Goal: Task Accomplishment & Management: Use online tool/utility

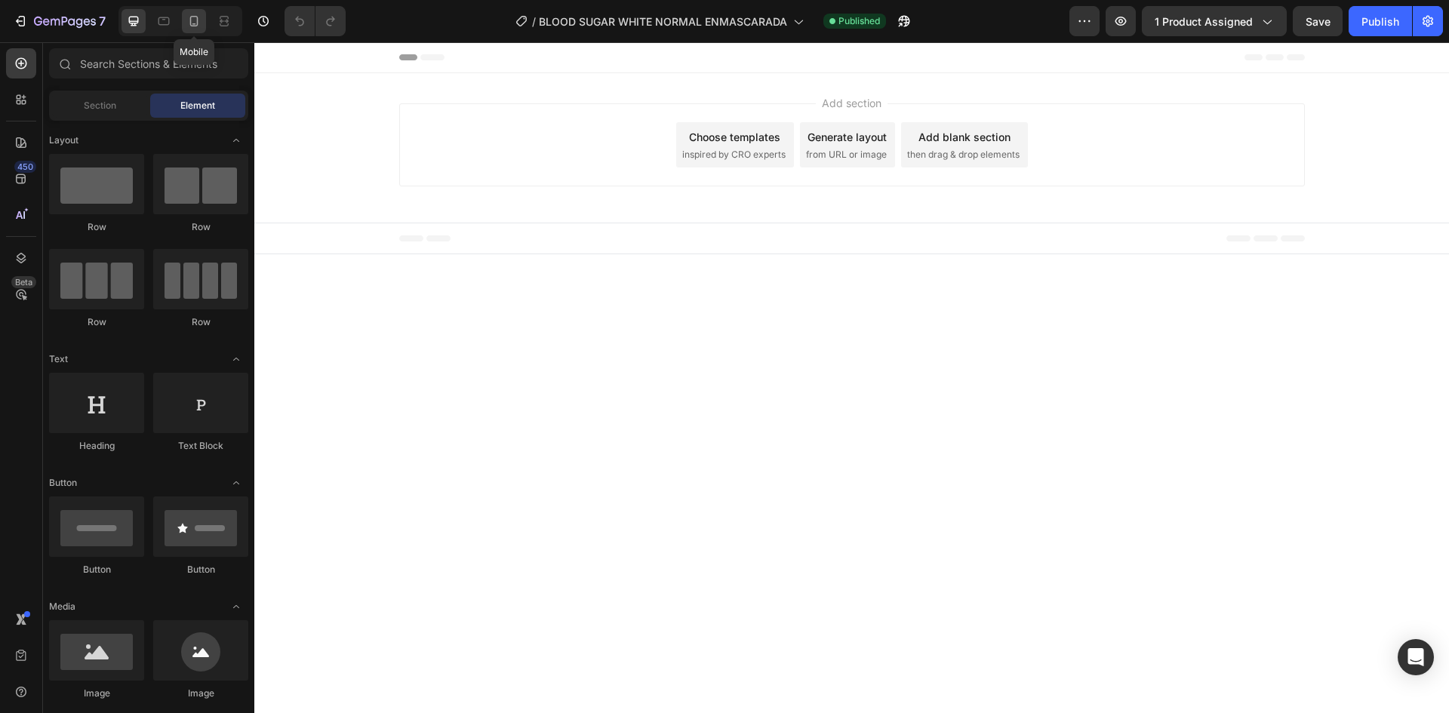
click at [186, 23] on div at bounding box center [194, 21] width 24 height 24
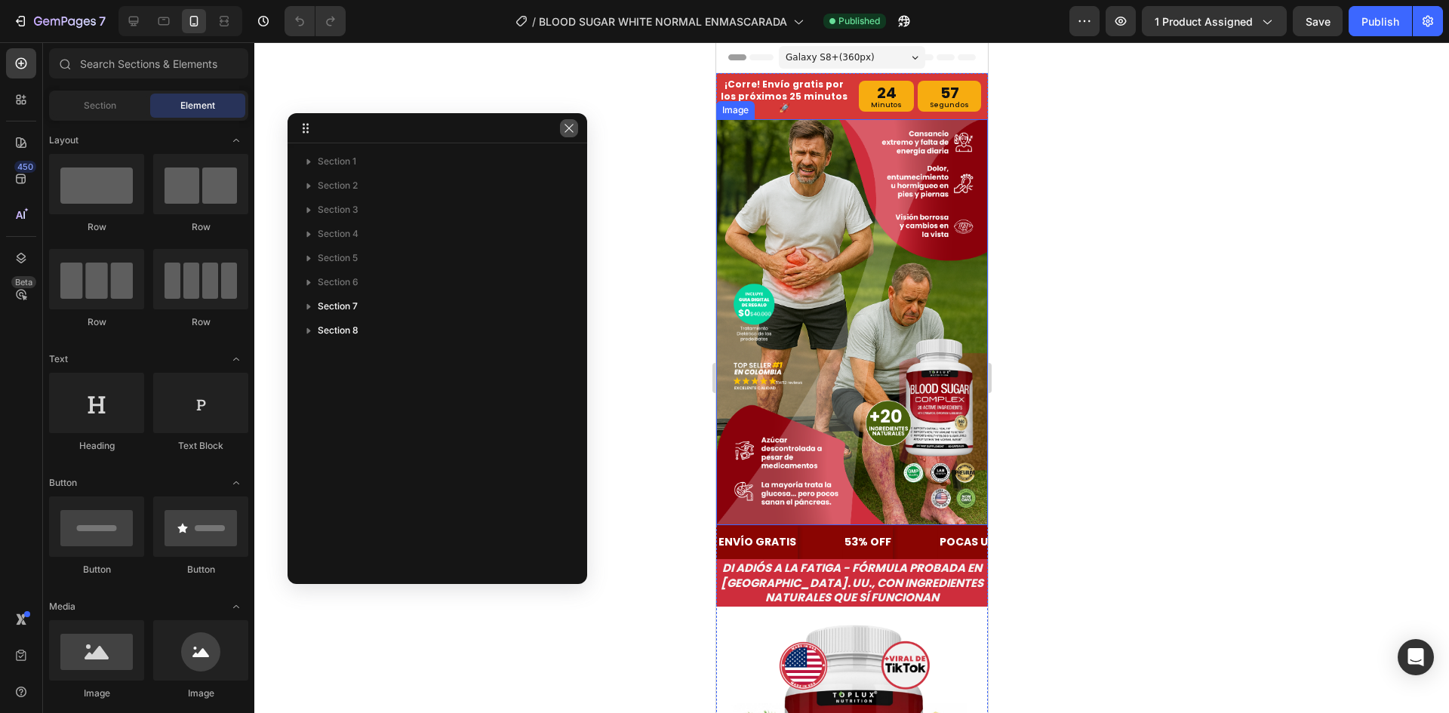
click at [570, 131] on icon "button" at bounding box center [569, 128] width 12 height 12
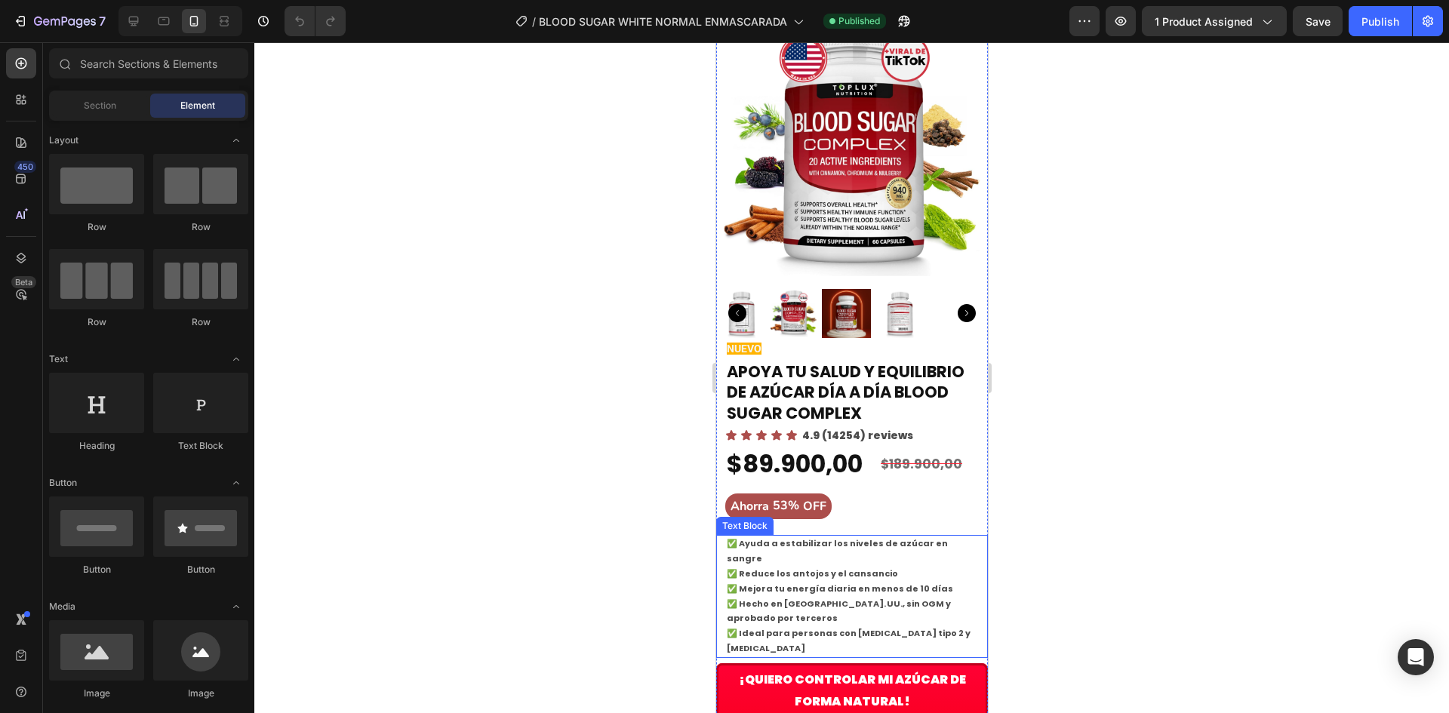
scroll to position [628, 0]
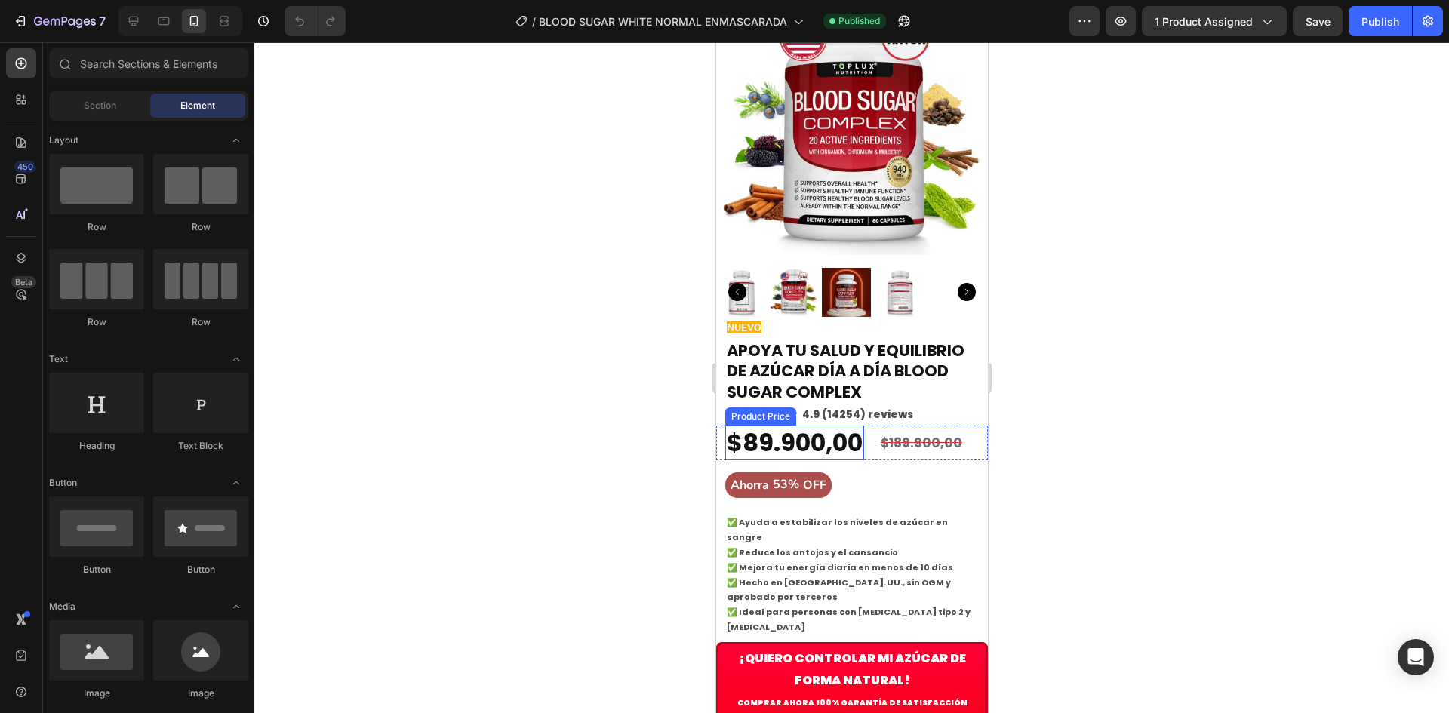
click at [799, 426] on div "$89.900,00" at bounding box center [793, 443] width 139 height 35
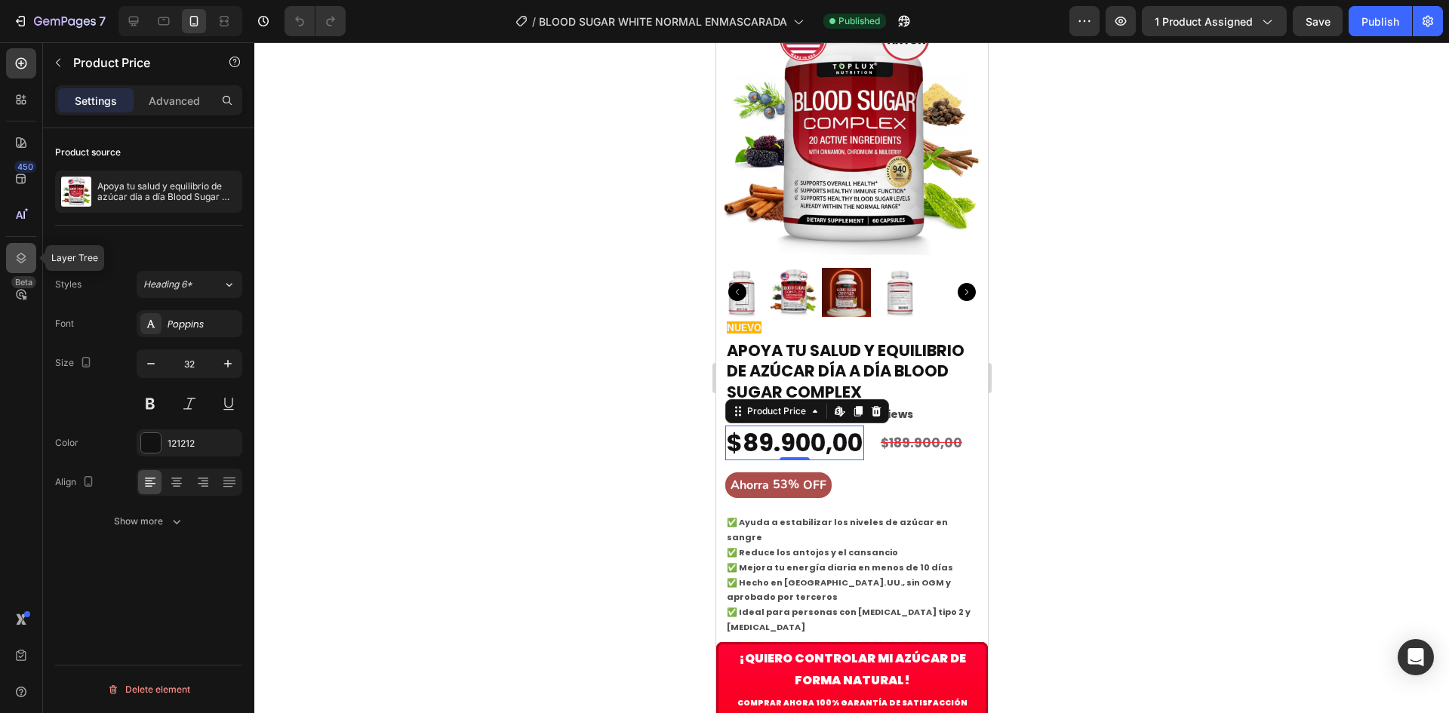
click at [23, 259] on icon at bounding box center [22, 258] width 10 height 11
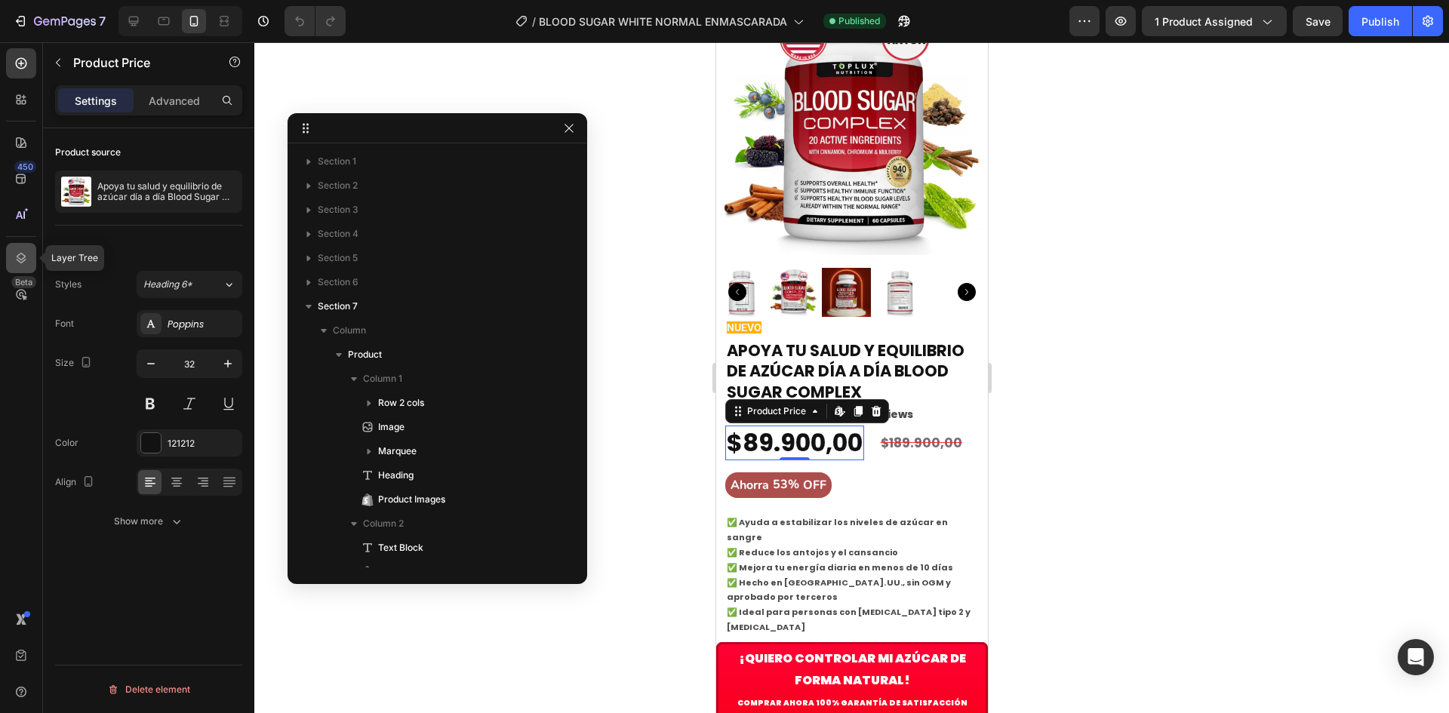
scroll to position [398, 0]
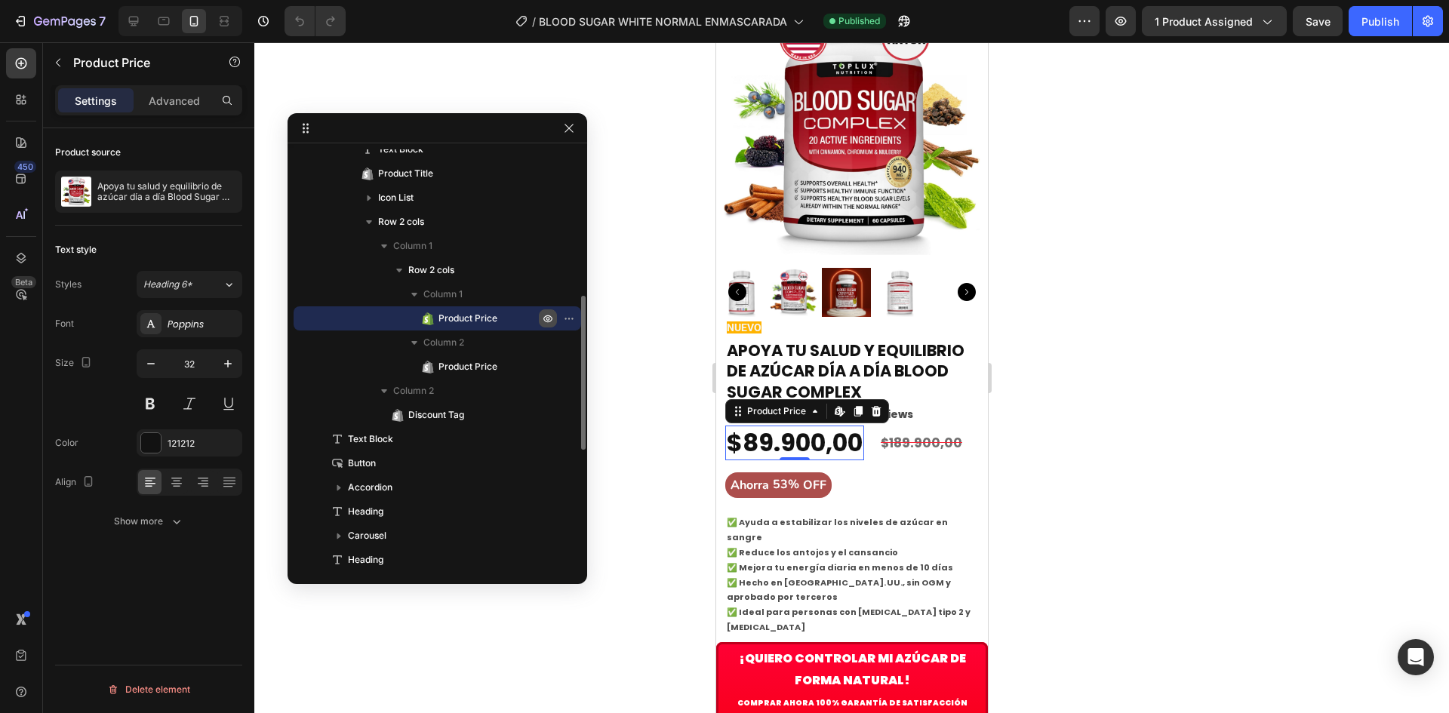
click at [543, 317] on icon "button" at bounding box center [548, 318] width 12 height 12
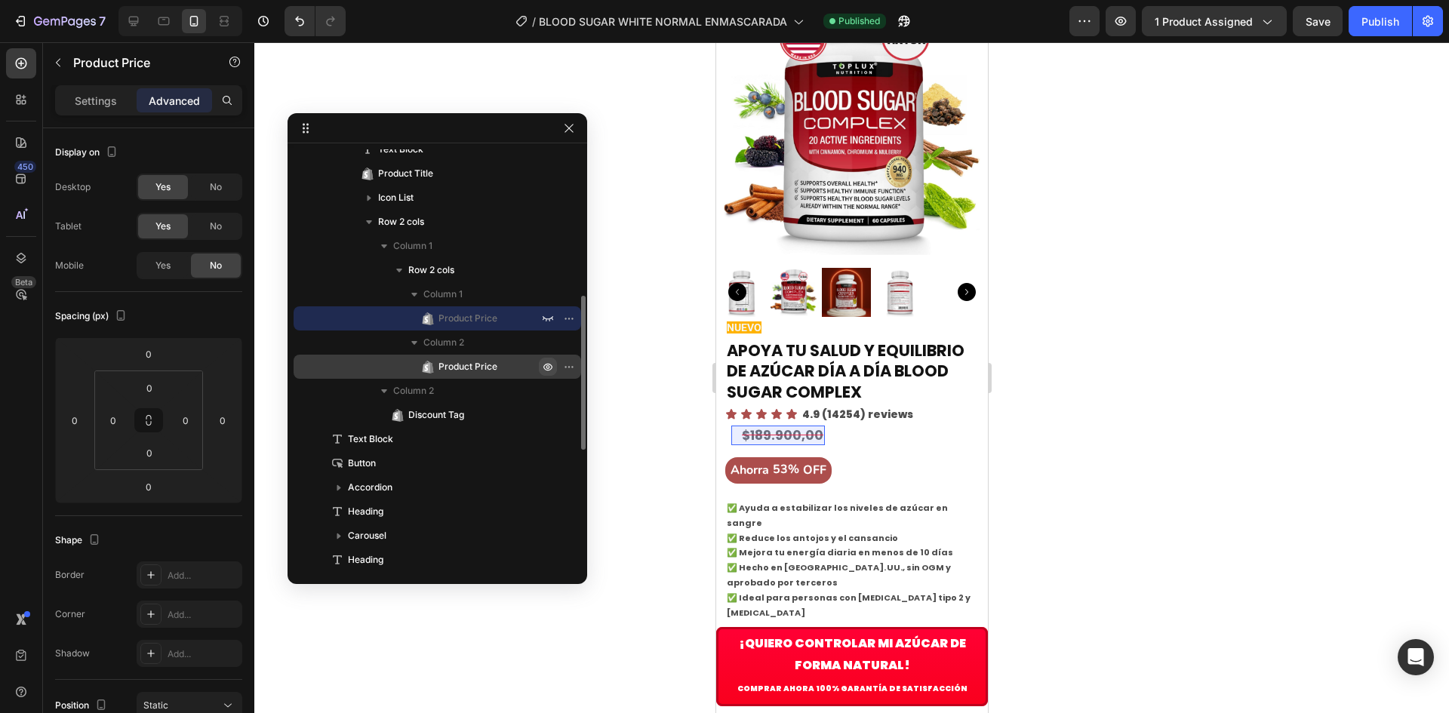
click at [551, 364] on icon "button" at bounding box center [548, 367] width 12 height 12
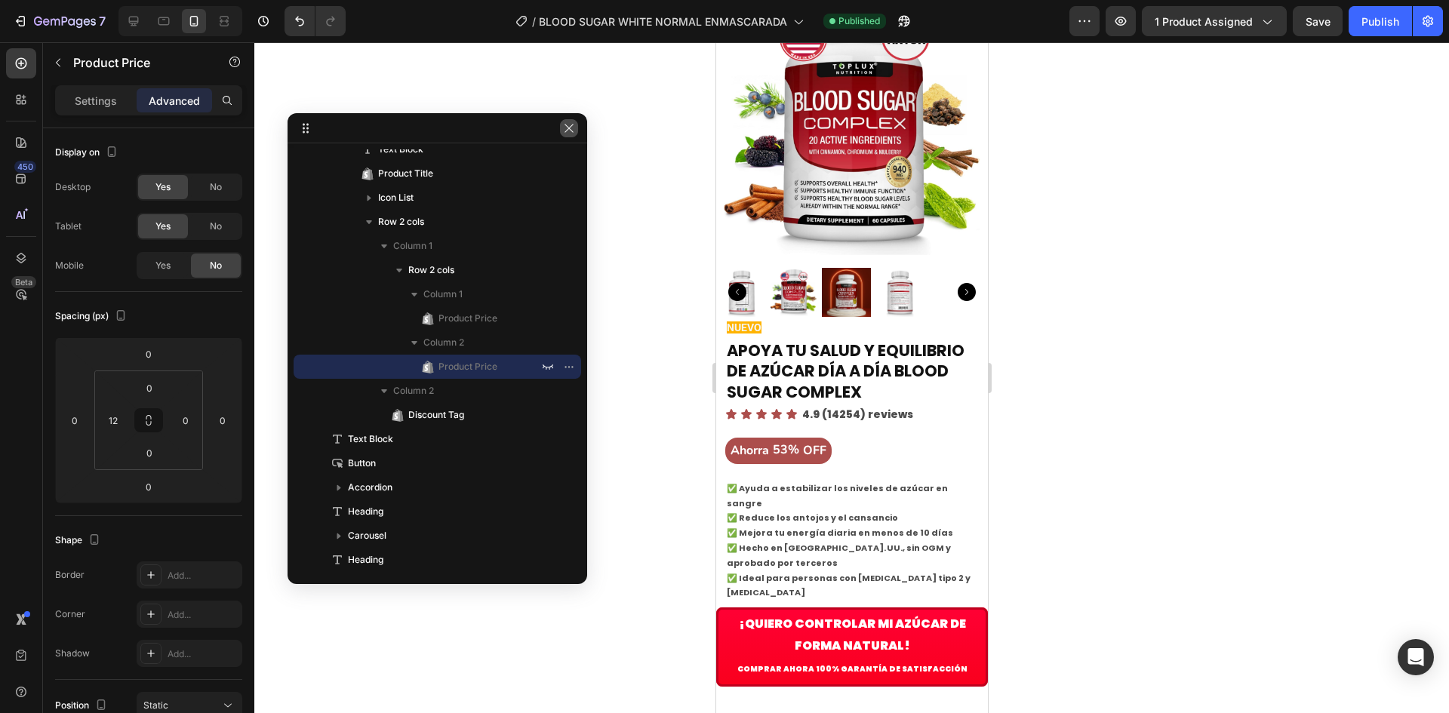
click at [564, 132] on icon "button" at bounding box center [569, 128] width 12 height 12
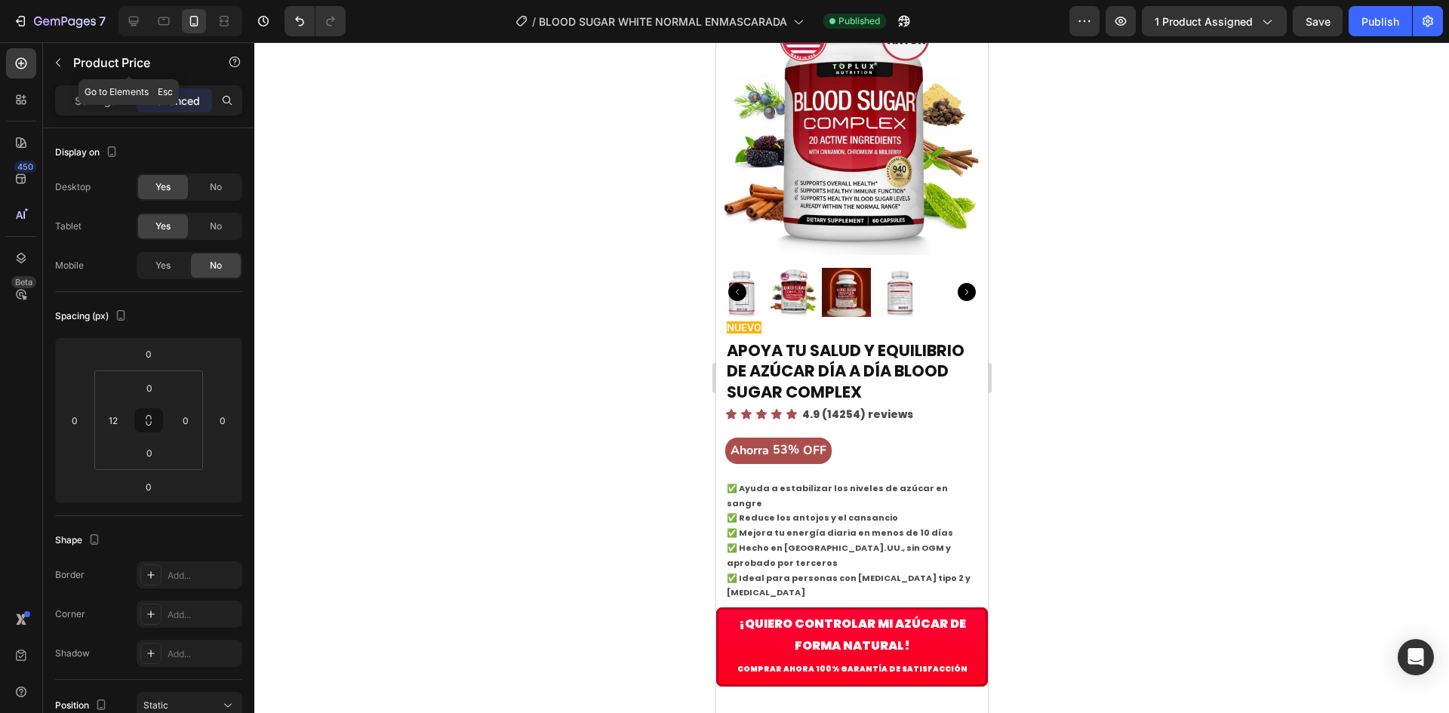
click at [60, 61] on icon "button" at bounding box center [58, 63] width 12 height 12
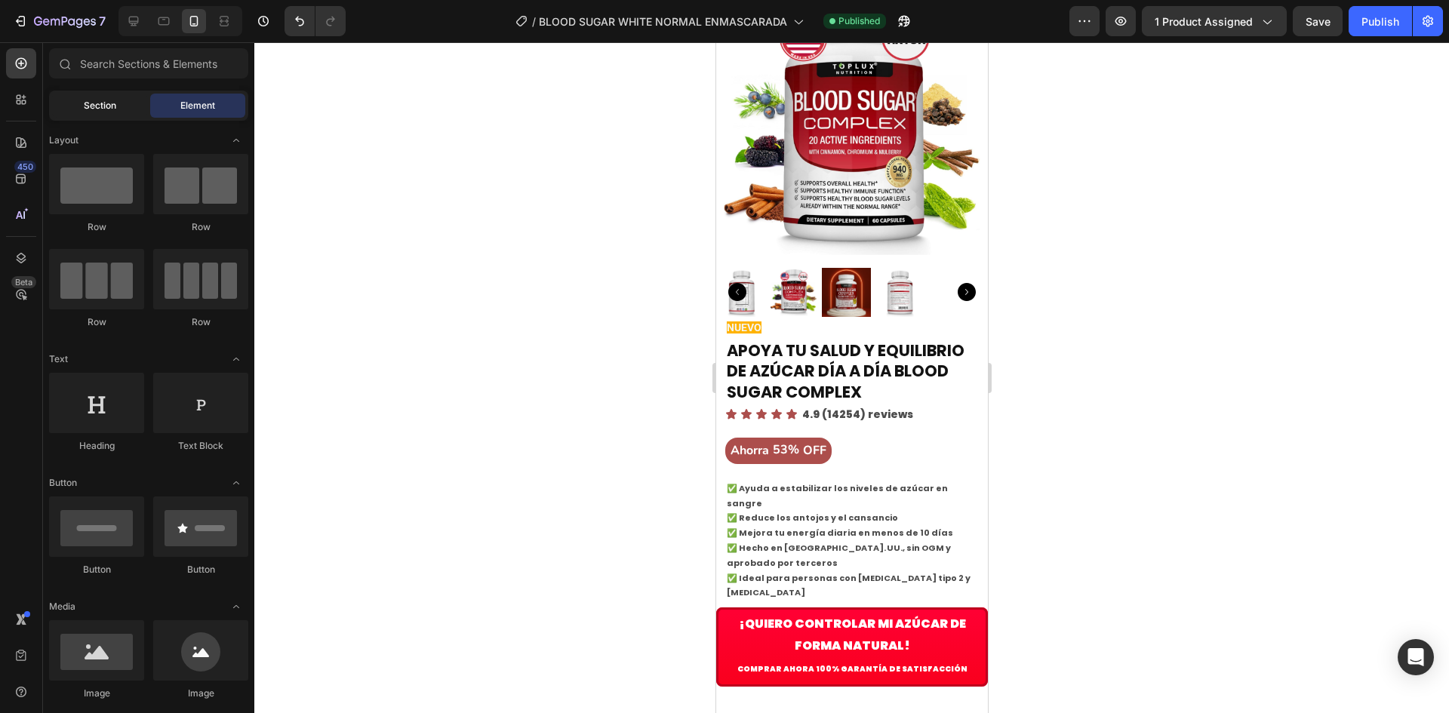
click at [96, 109] on span "Section" at bounding box center [100, 106] width 32 height 14
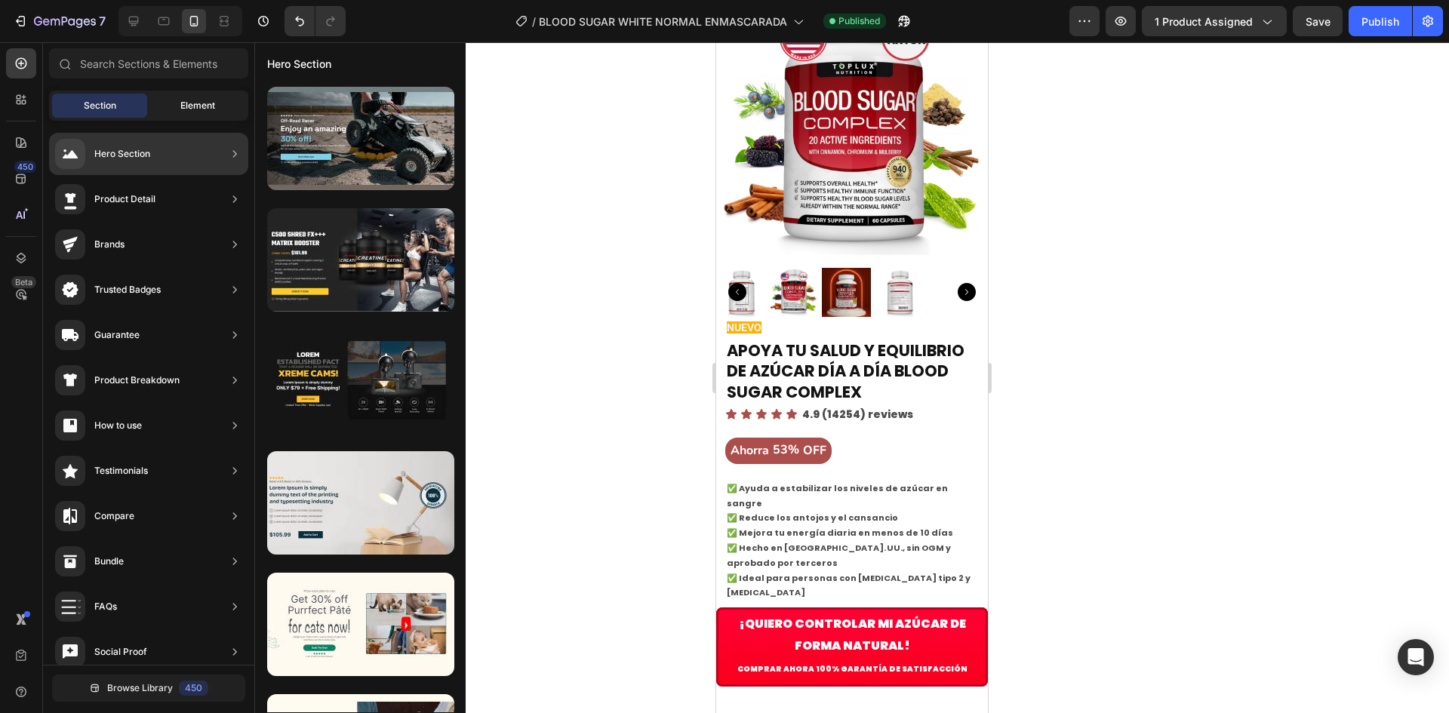
click at [193, 118] on div "Sections(18) Elements(84) Section Element Hero Section Product Detail Brands Tr…" at bounding box center [148, 379] width 211 height 662
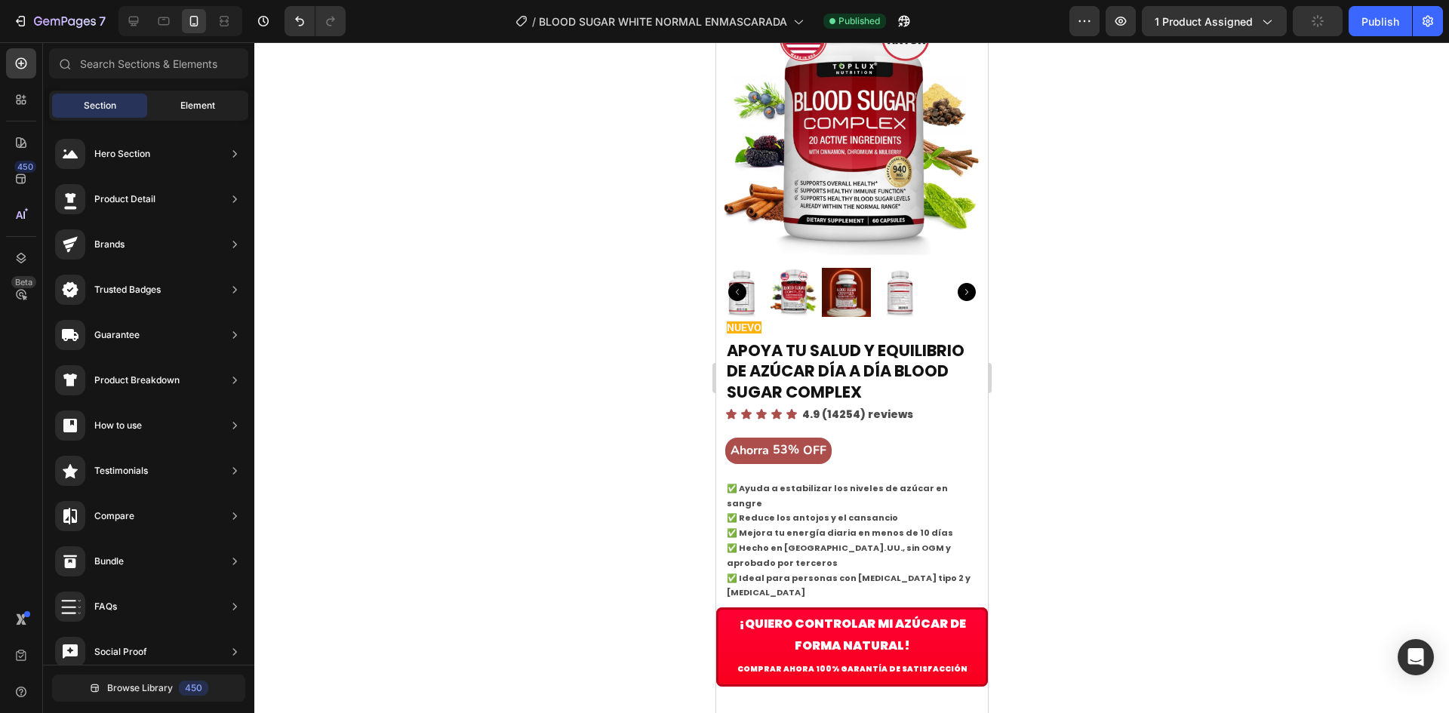
click at [190, 104] on span "Element" at bounding box center [197, 106] width 35 height 14
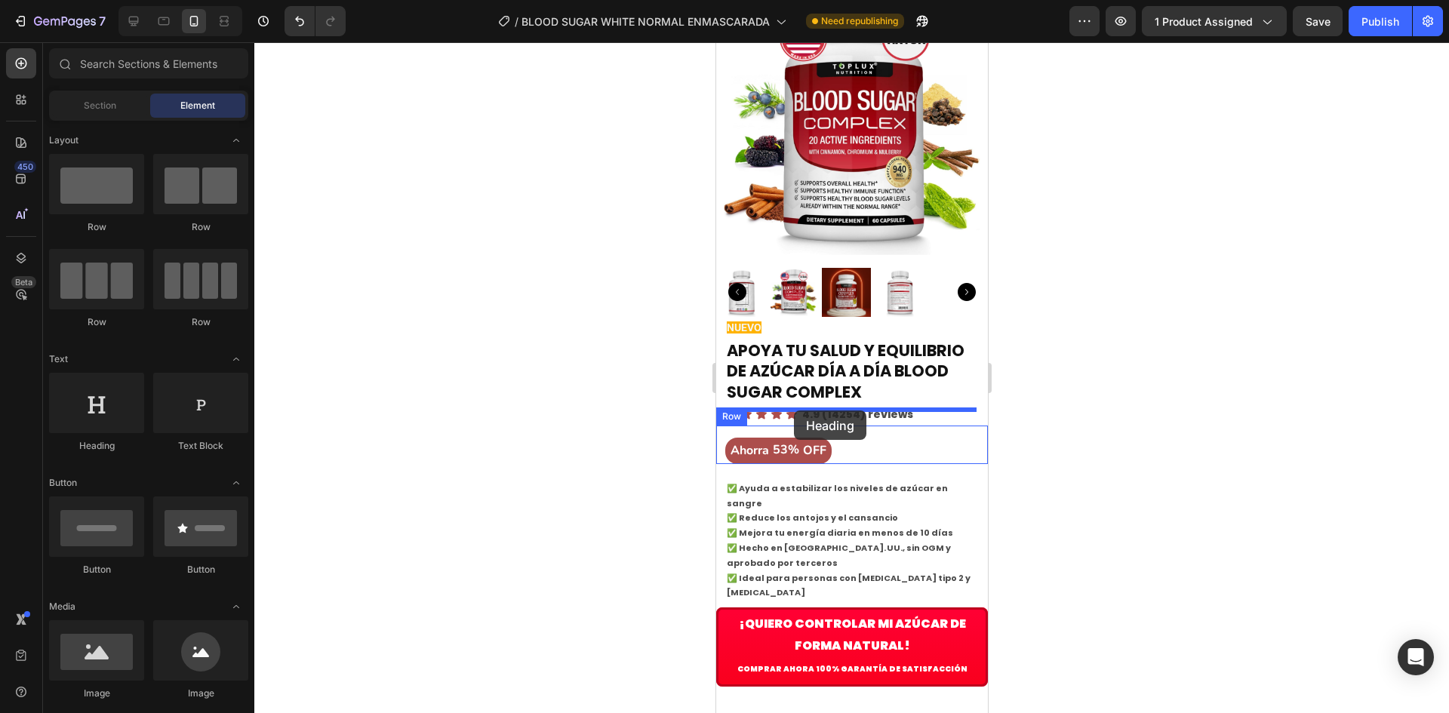
drag, startPoint x: 815, startPoint y: 453, endPoint x: 793, endPoint y: 410, distance: 47.6
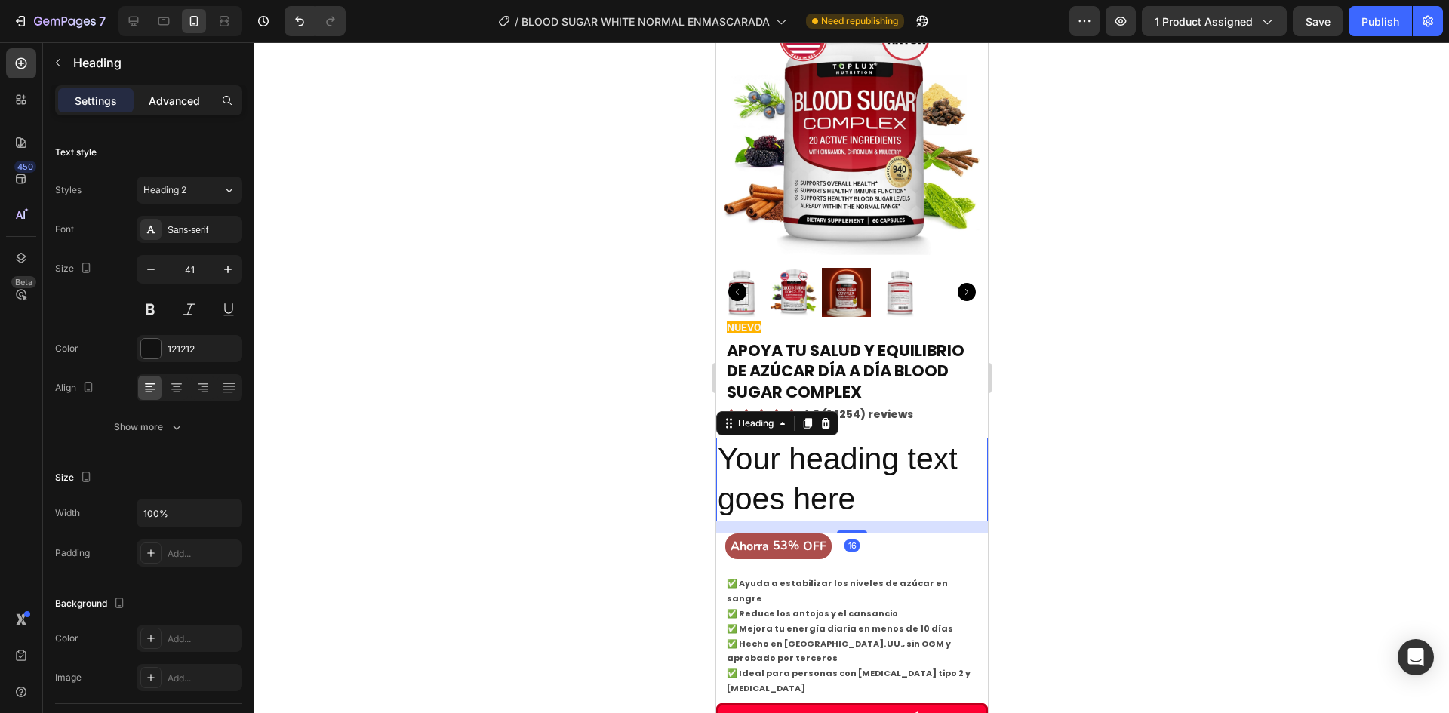
click at [169, 97] on p "Advanced" at bounding box center [174, 101] width 51 height 16
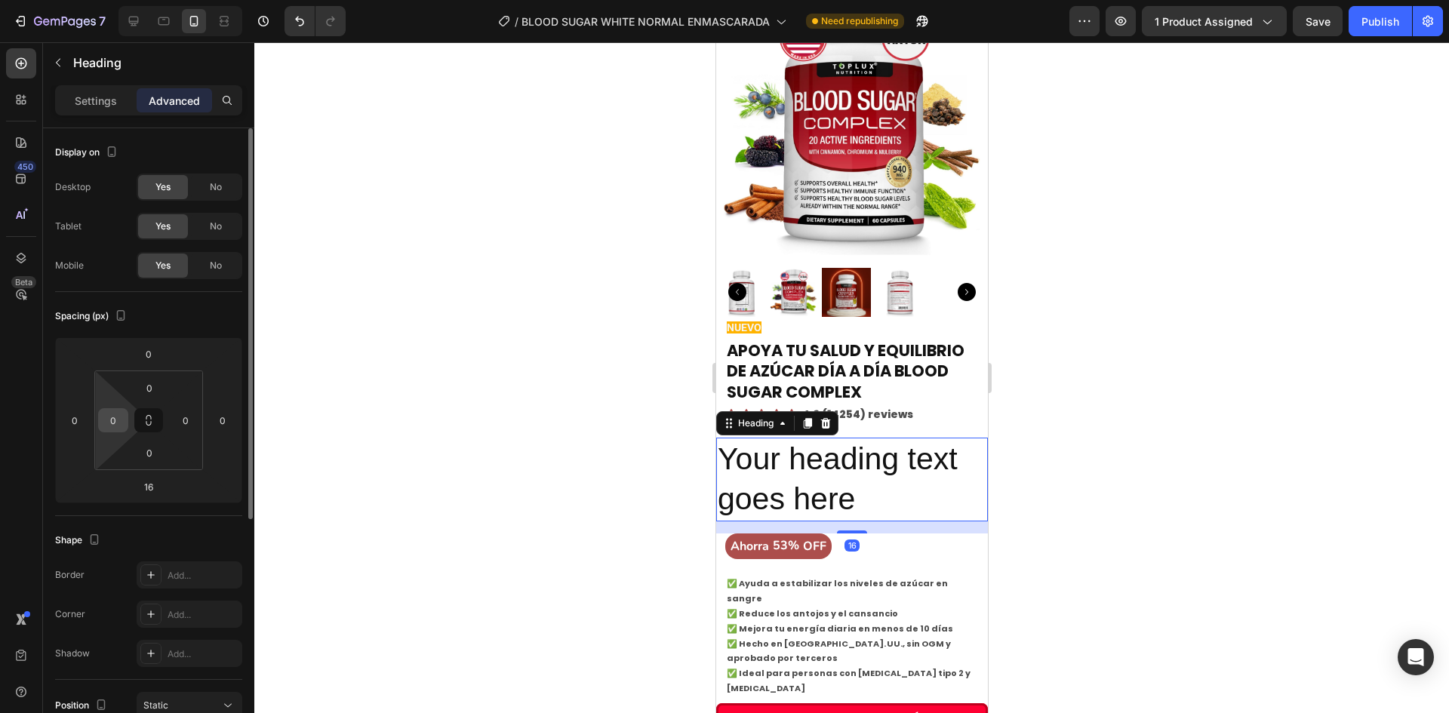
click at [119, 423] on input "0" at bounding box center [113, 420] width 23 height 23
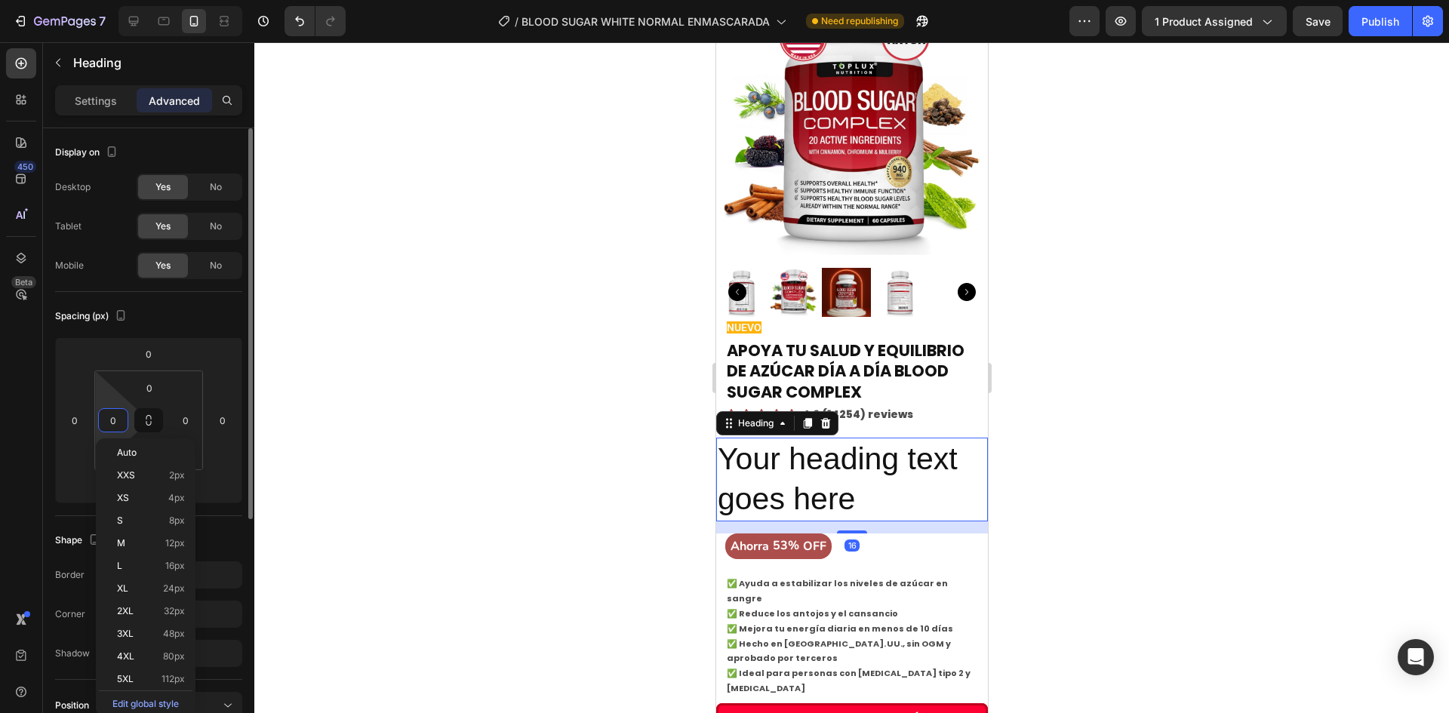
click at [119, 423] on input "0" at bounding box center [113, 420] width 23 height 23
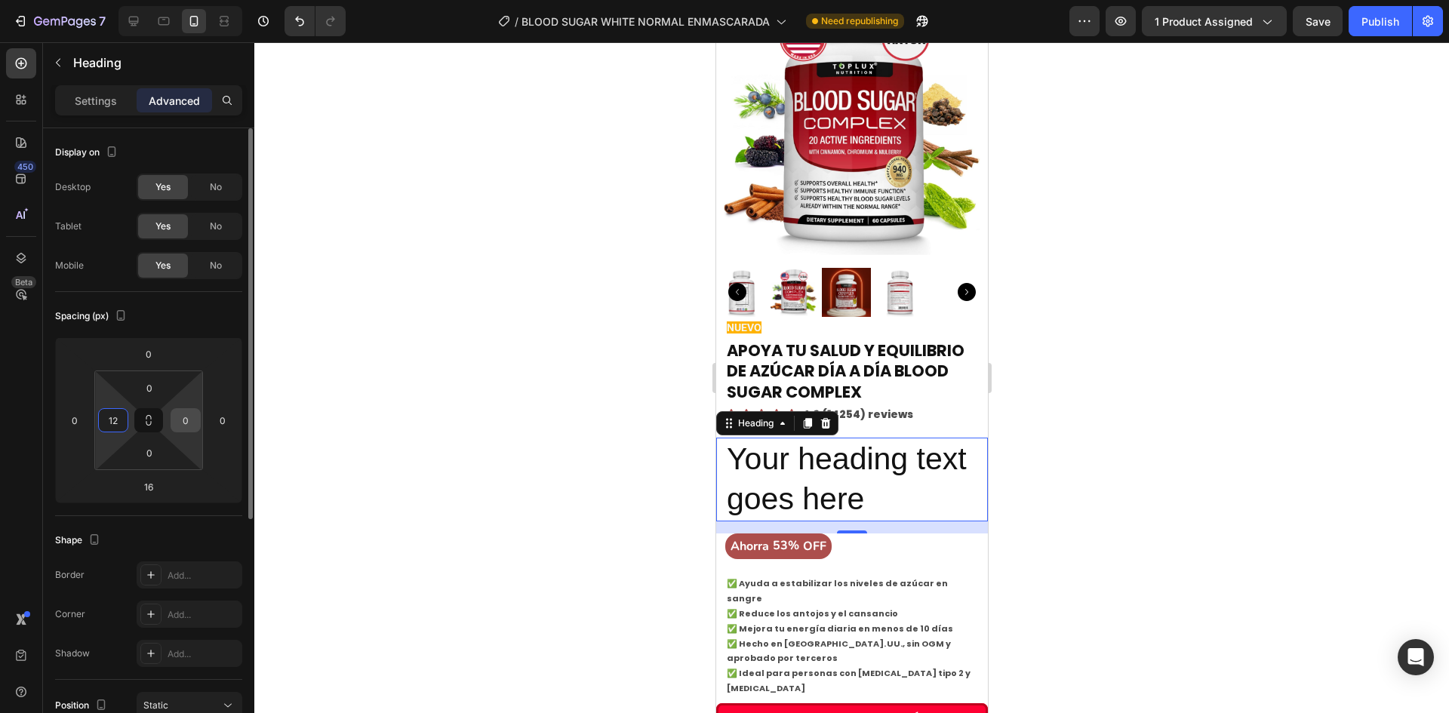
type input "12"
drag, startPoint x: 186, startPoint y: 418, endPoint x: 179, endPoint y: 429, distance: 13.2
click at [183, 425] on input "0" at bounding box center [185, 420] width 23 height 23
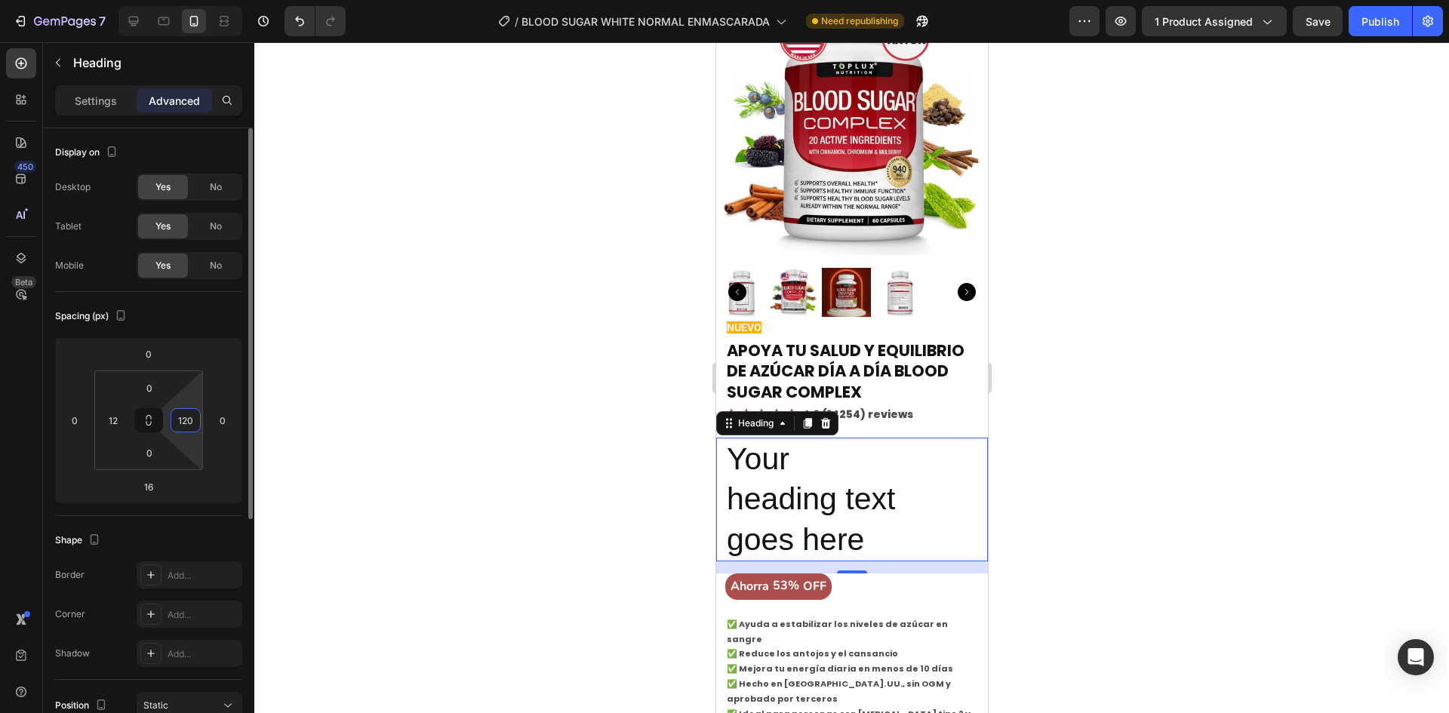
click at [188, 423] on input "120" at bounding box center [185, 420] width 23 height 23
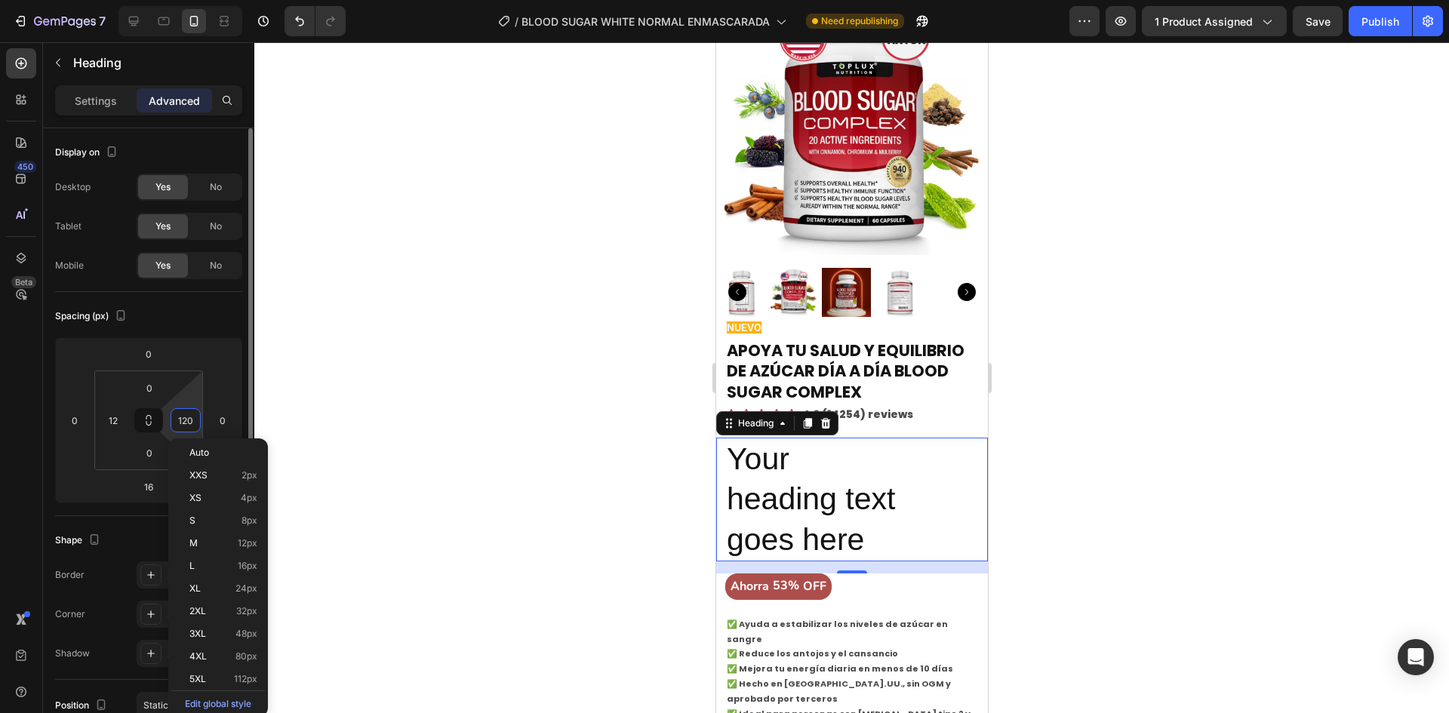
click at [188, 423] on input "120" at bounding box center [185, 420] width 23 height 23
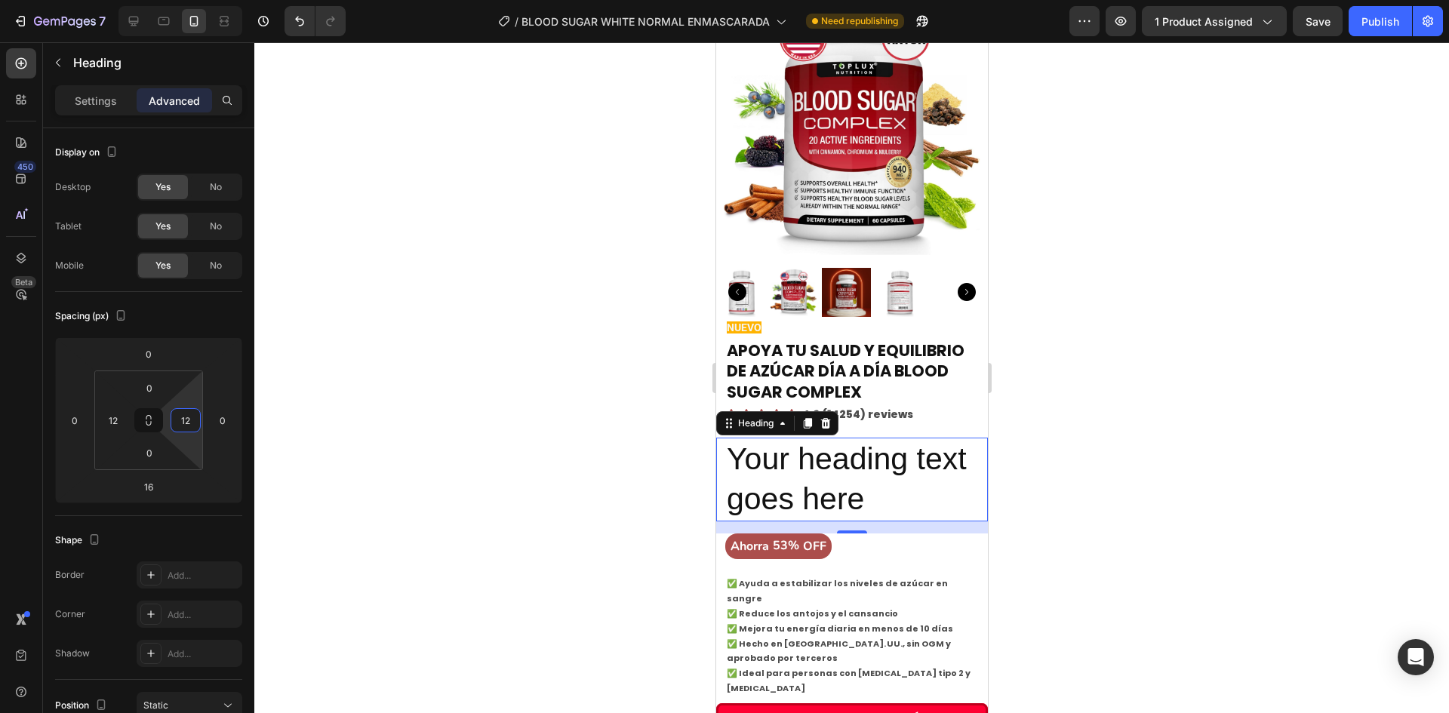
type input "12"
click at [774, 438] on h2 "Your heading text goes here" at bounding box center [850, 480] width 253 height 84
click at [774, 439] on p "Your heading text goes here" at bounding box center [851, 479] width 250 height 81
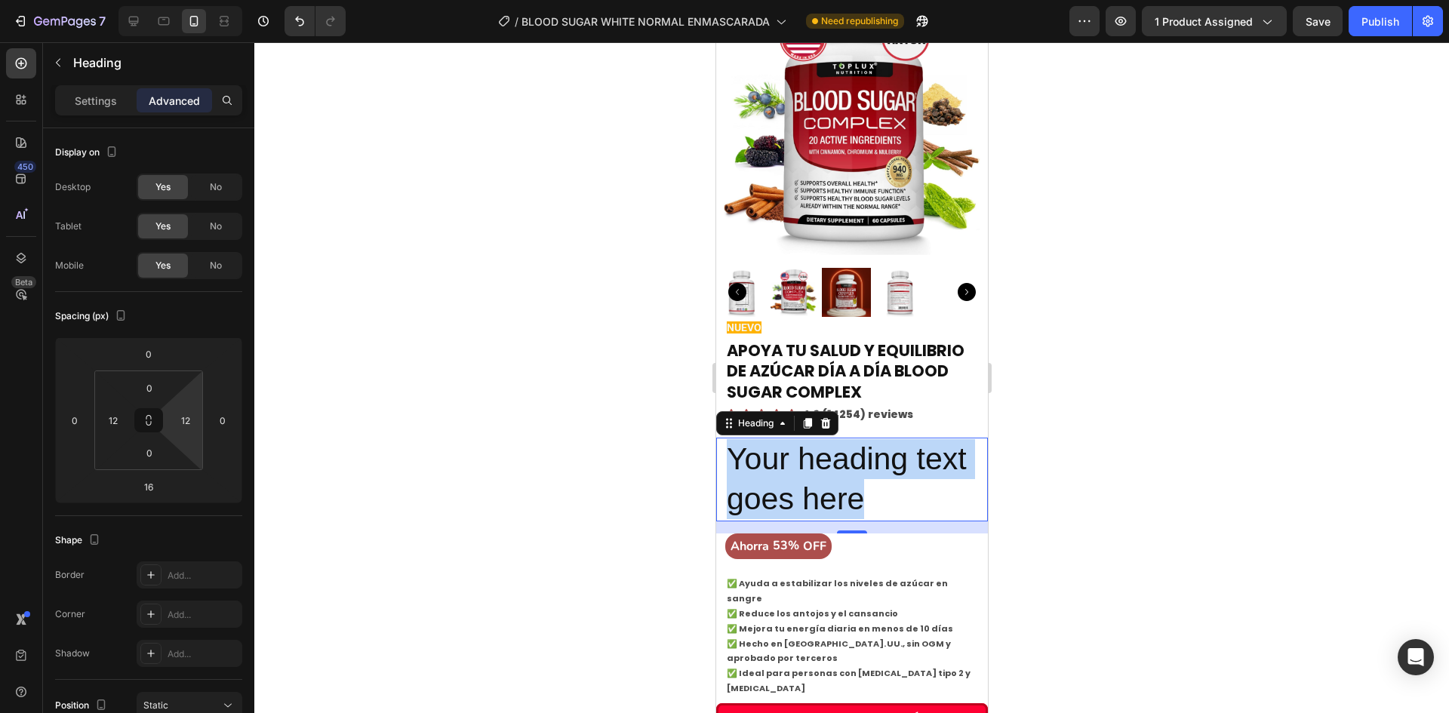
click at [774, 439] on p "Your heading text goes here" at bounding box center [851, 479] width 250 height 81
drag, startPoint x: 774, startPoint y: 415, endPoint x: 771, endPoint y: 426, distance: 11.7
click at [773, 439] on p "Your heading text goes here" at bounding box center [851, 479] width 250 height 81
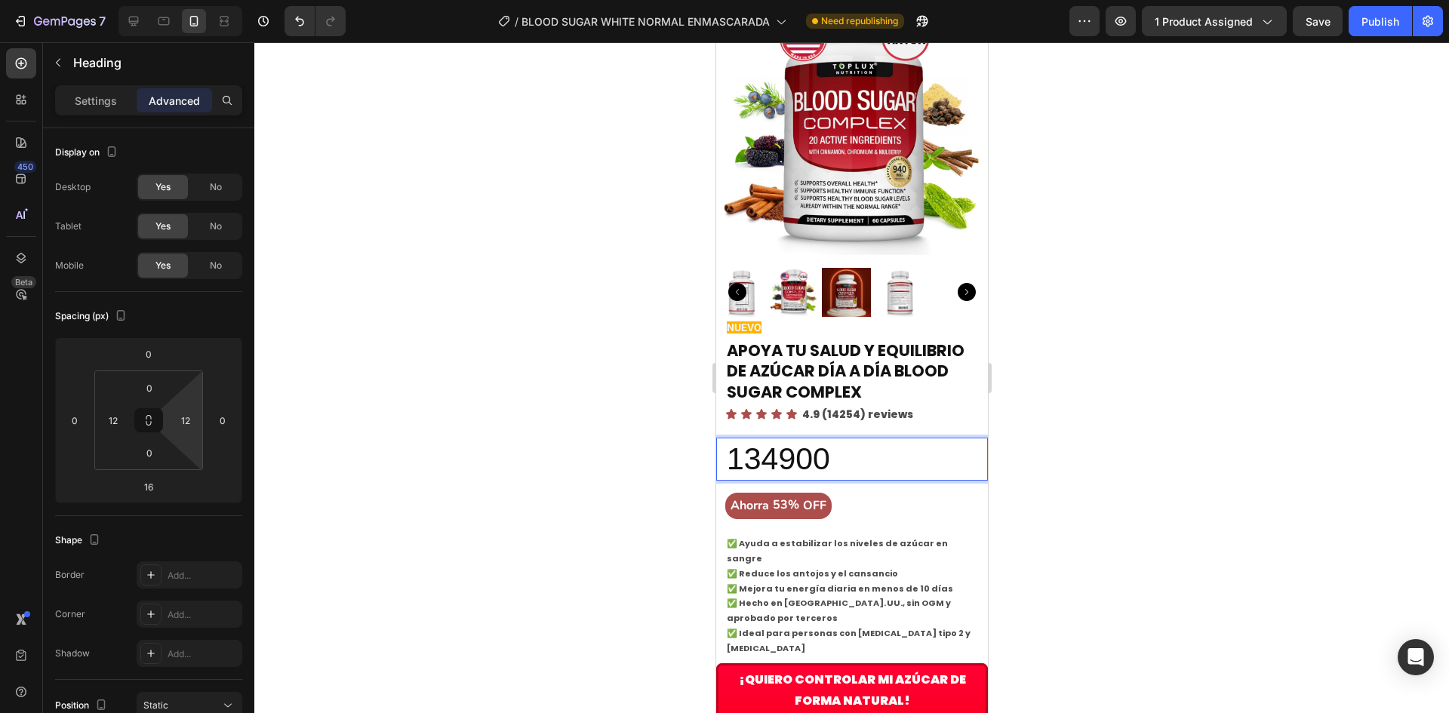
click at [779, 439] on p "134900" at bounding box center [851, 459] width 250 height 40
click at [81, 94] on div "Sections(18) Elements(84) Section Element Hero Section Product Detail Brands Tr…" at bounding box center [148, 377] width 211 height 671
click at [82, 100] on p "Settings" at bounding box center [96, 101] width 42 height 16
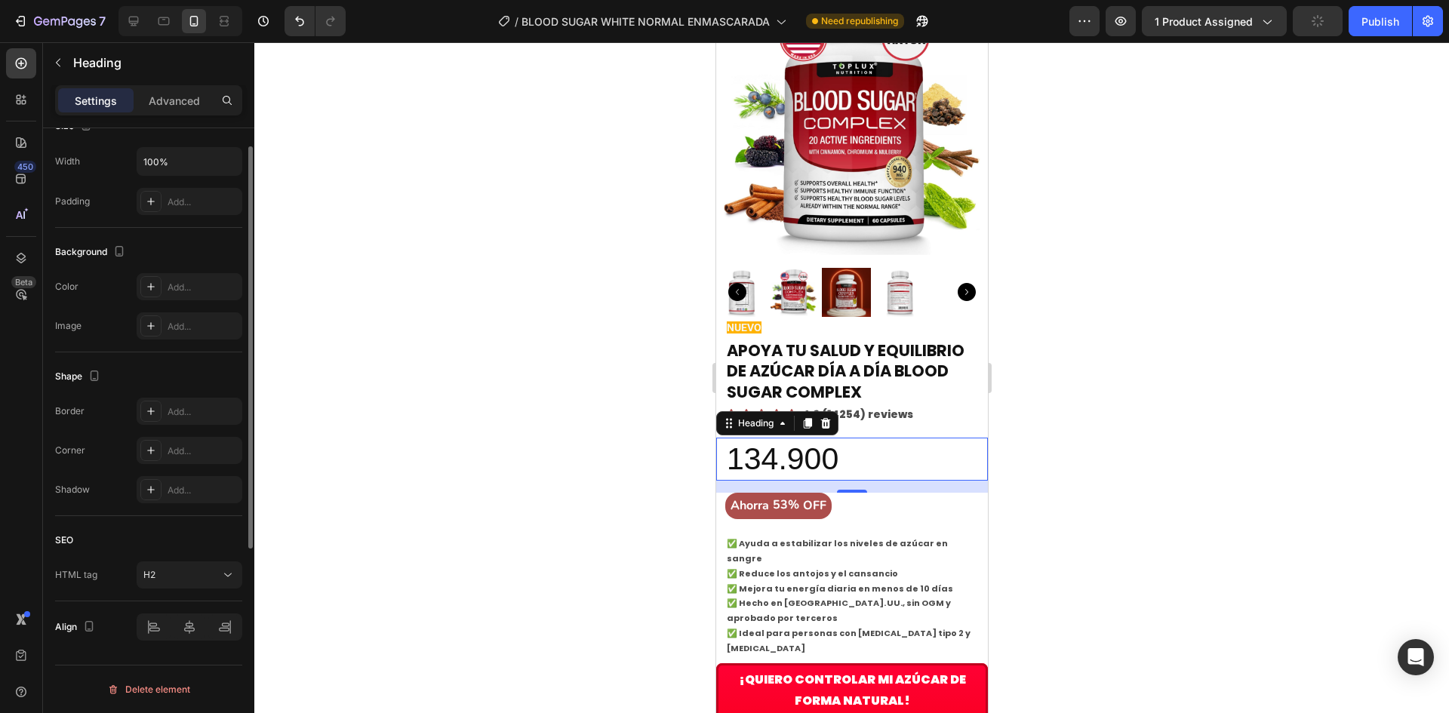
scroll to position [0, 0]
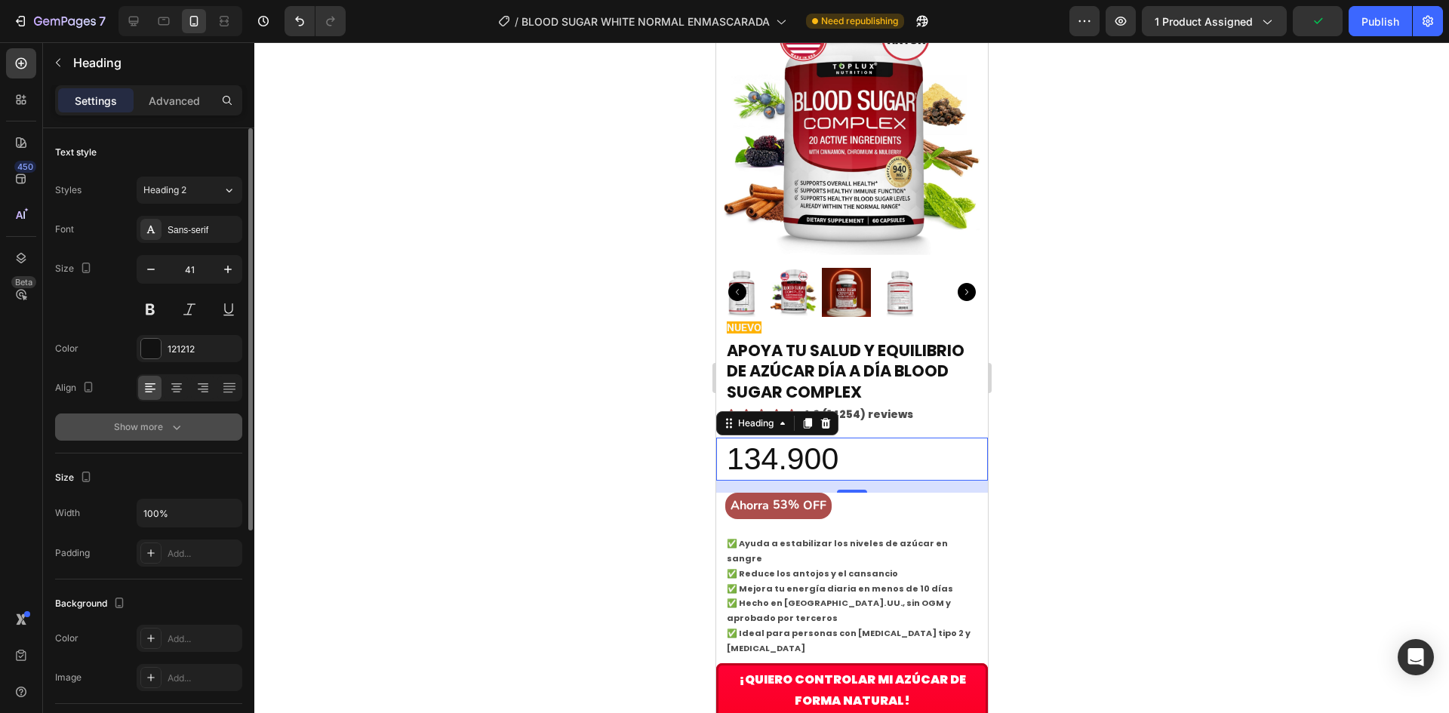
click at [174, 429] on icon "button" at bounding box center [176, 426] width 15 height 15
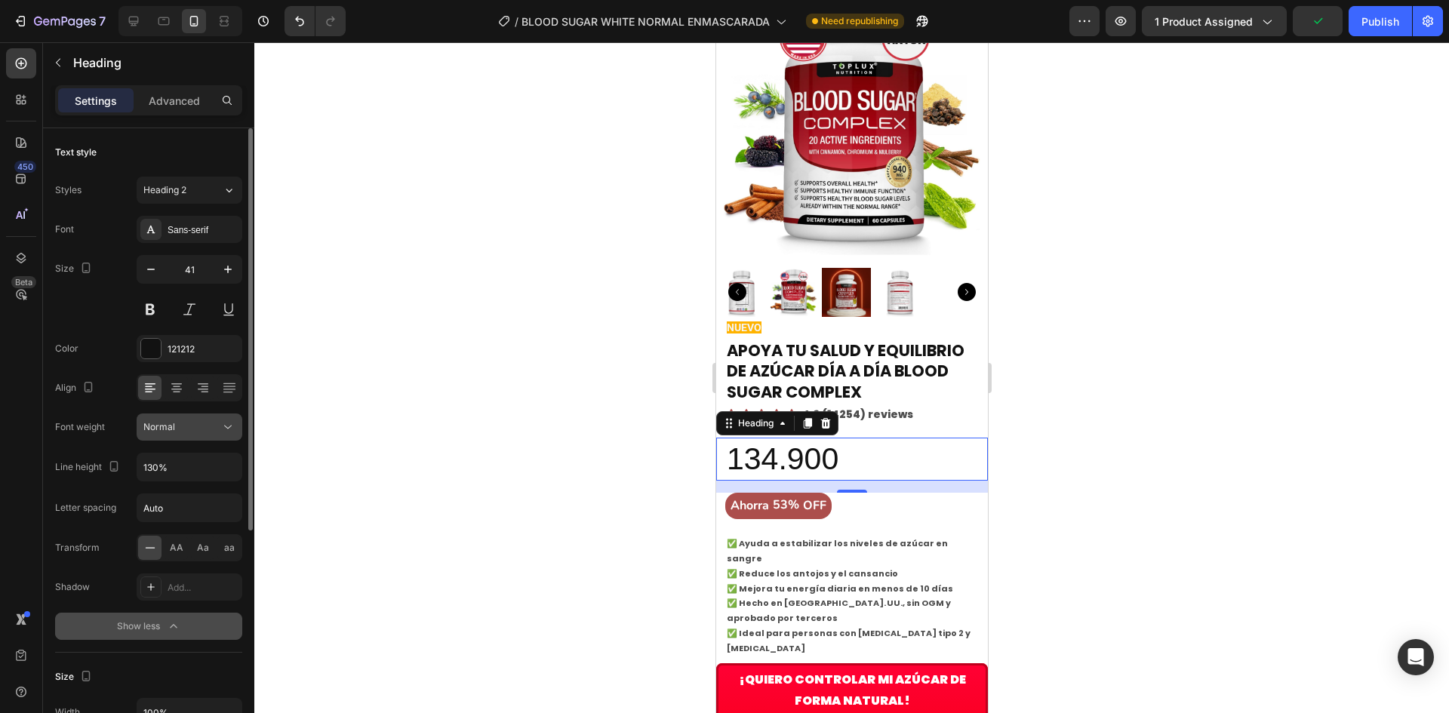
click at [189, 432] on div "Normal" at bounding box center [181, 427] width 77 height 14
click at [194, 416] on button "Normal" at bounding box center [190, 426] width 106 height 27
click at [166, 238] on div "Sans-serif" at bounding box center [190, 229] width 106 height 27
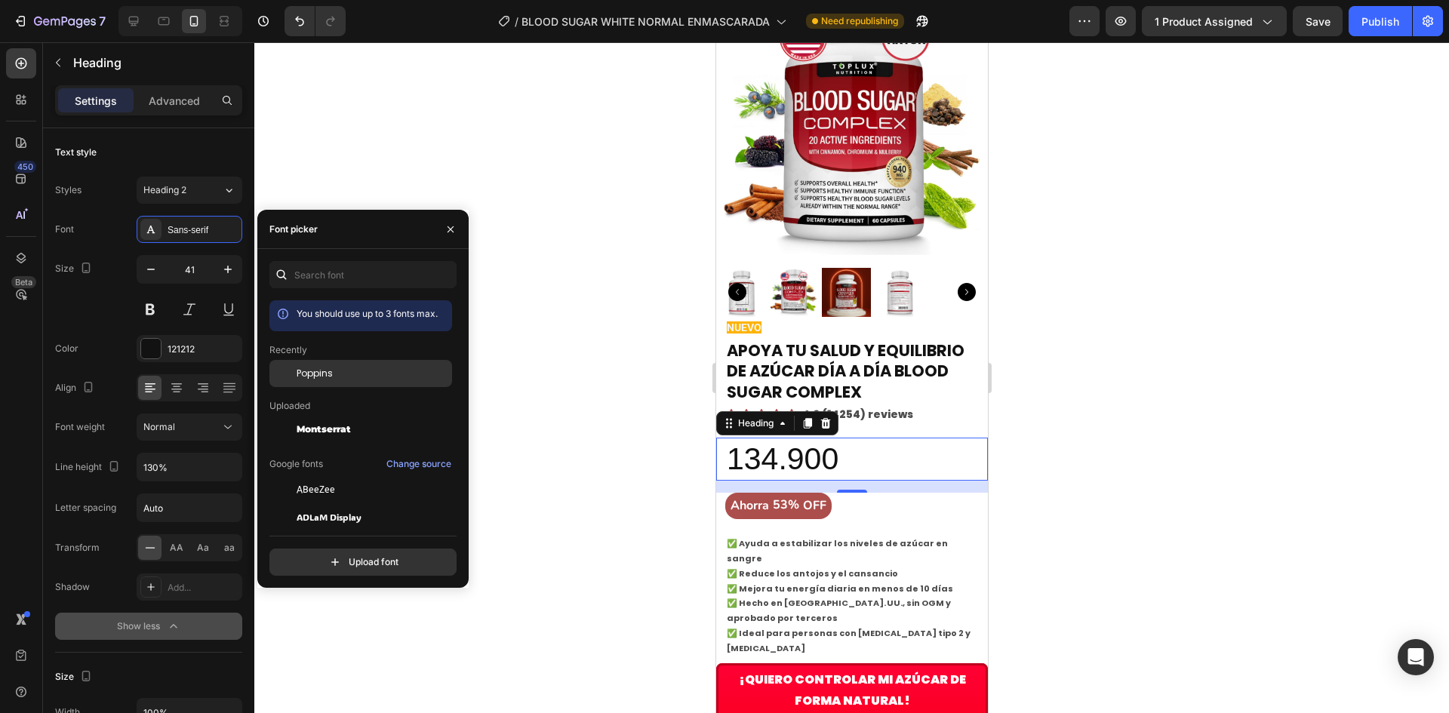
click at [318, 476] on div "Poppins" at bounding box center [360, 489] width 183 height 27
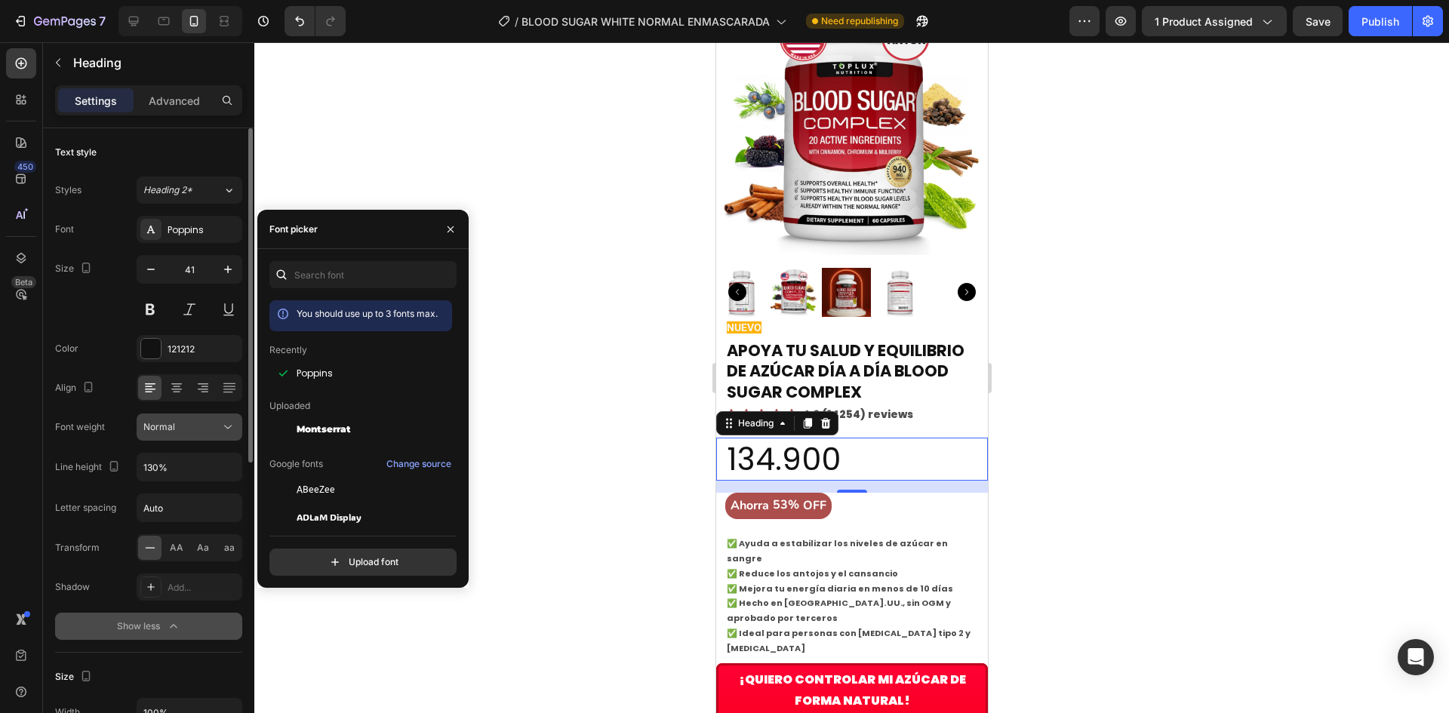
click at [190, 439] on button "Normal" at bounding box center [190, 426] width 106 height 27
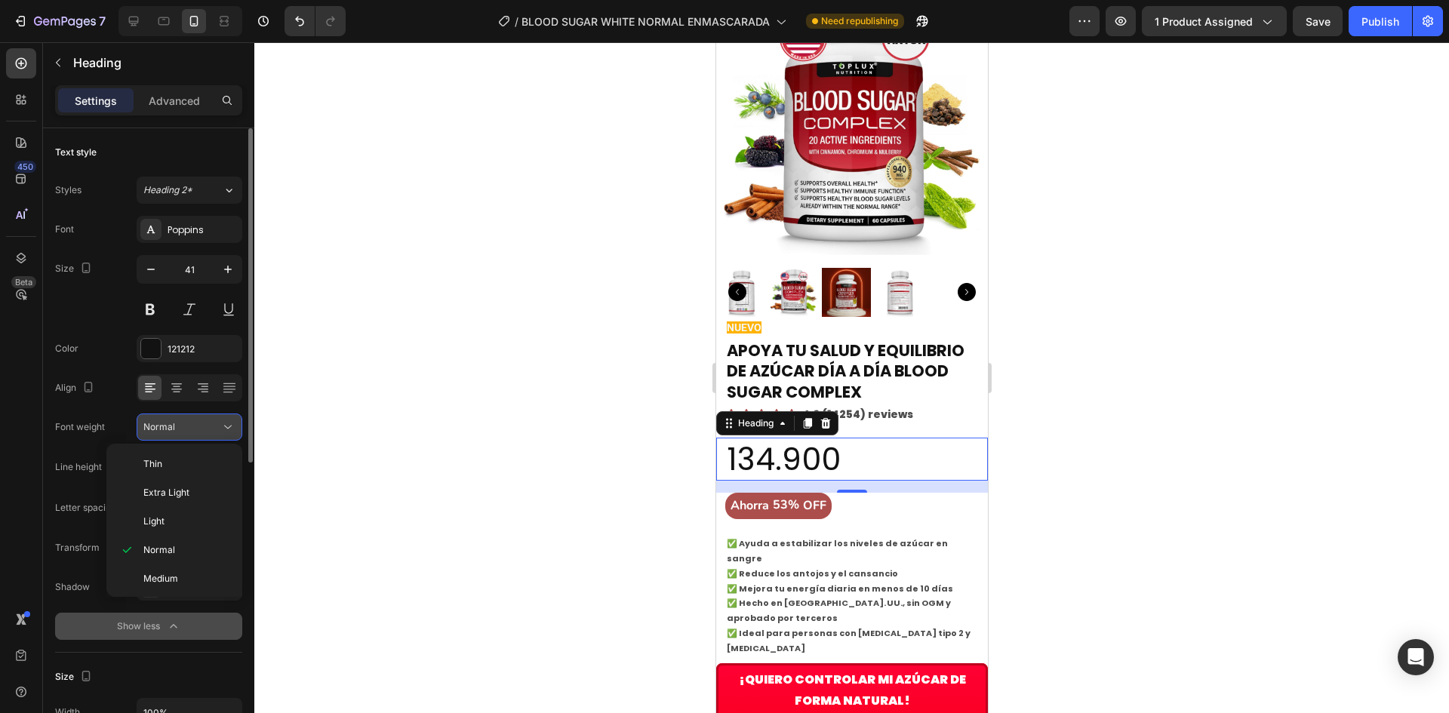
click at [192, 422] on div "Normal" at bounding box center [181, 427] width 77 height 14
click at [183, 429] on div "Normal" at bounding box center [181, 427] width 77 height 14
click at [173, 523] on p "Bold" at bounding box center [183, 519] width 80 height 14
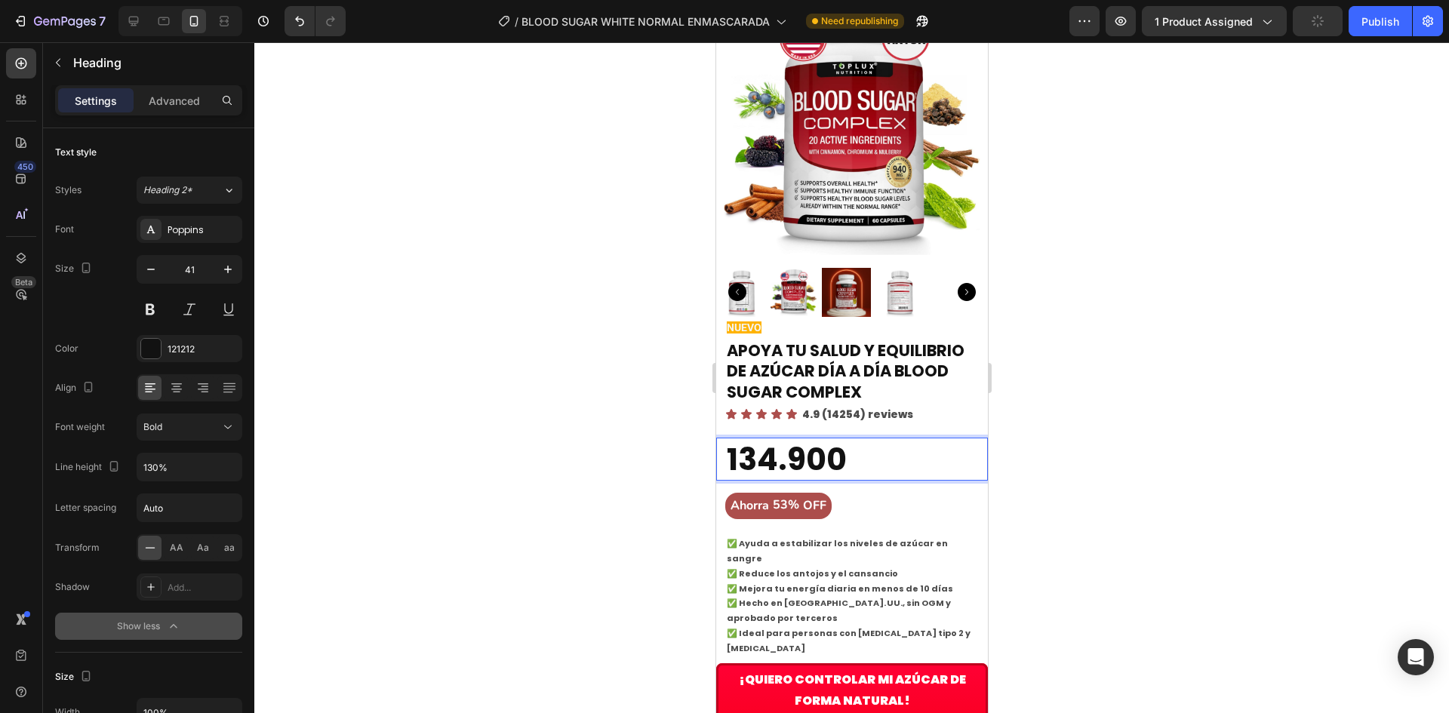
click at [850, 439] on p "134.900" at bounding box center [851, 459] width 250 height 40
click at [781, 475] on p "134.900 179800" at bounding box center [851, 459] width 250 height 40
click at [782, 475] on p "134.900 179.800" at bounding box center [851, 459] width 250 height 40
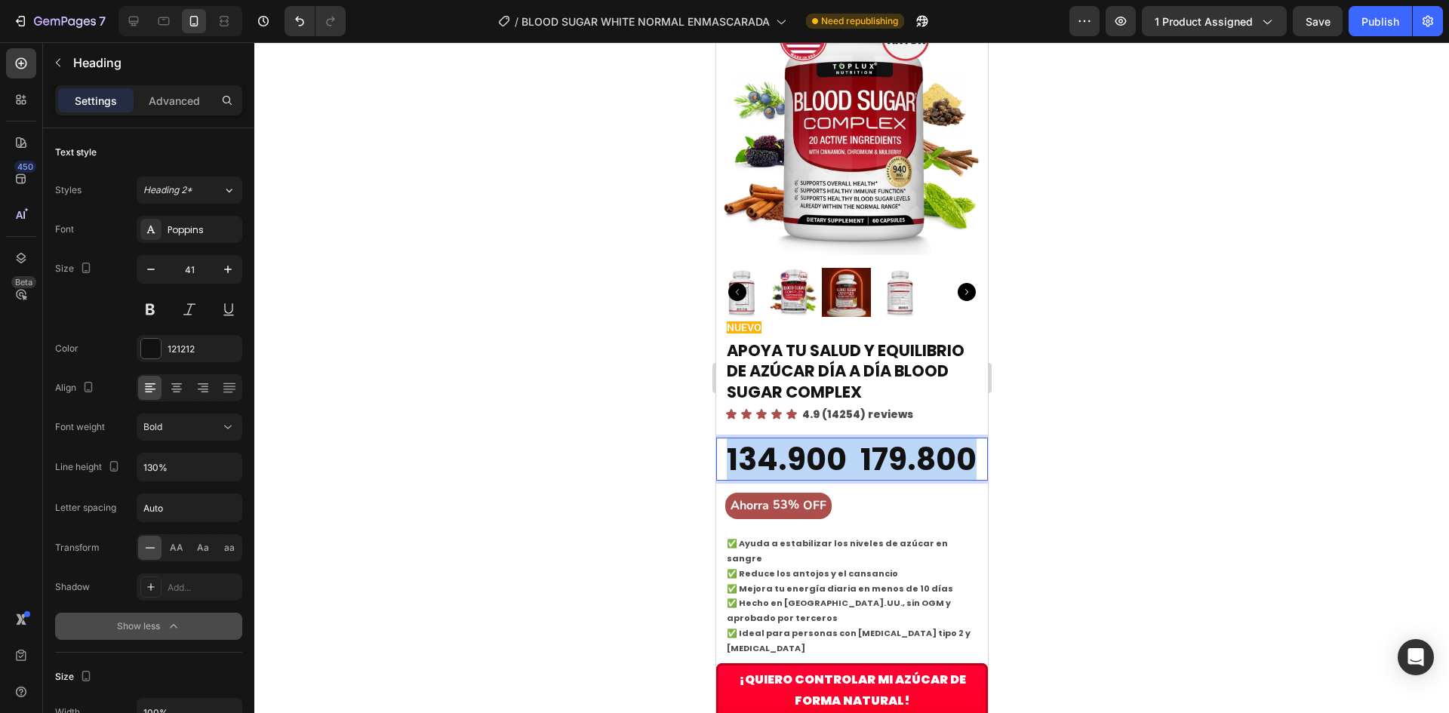
click at [782, 475] on p "134.900 179.800" at bounding box center [851, 459] width 250 height 40
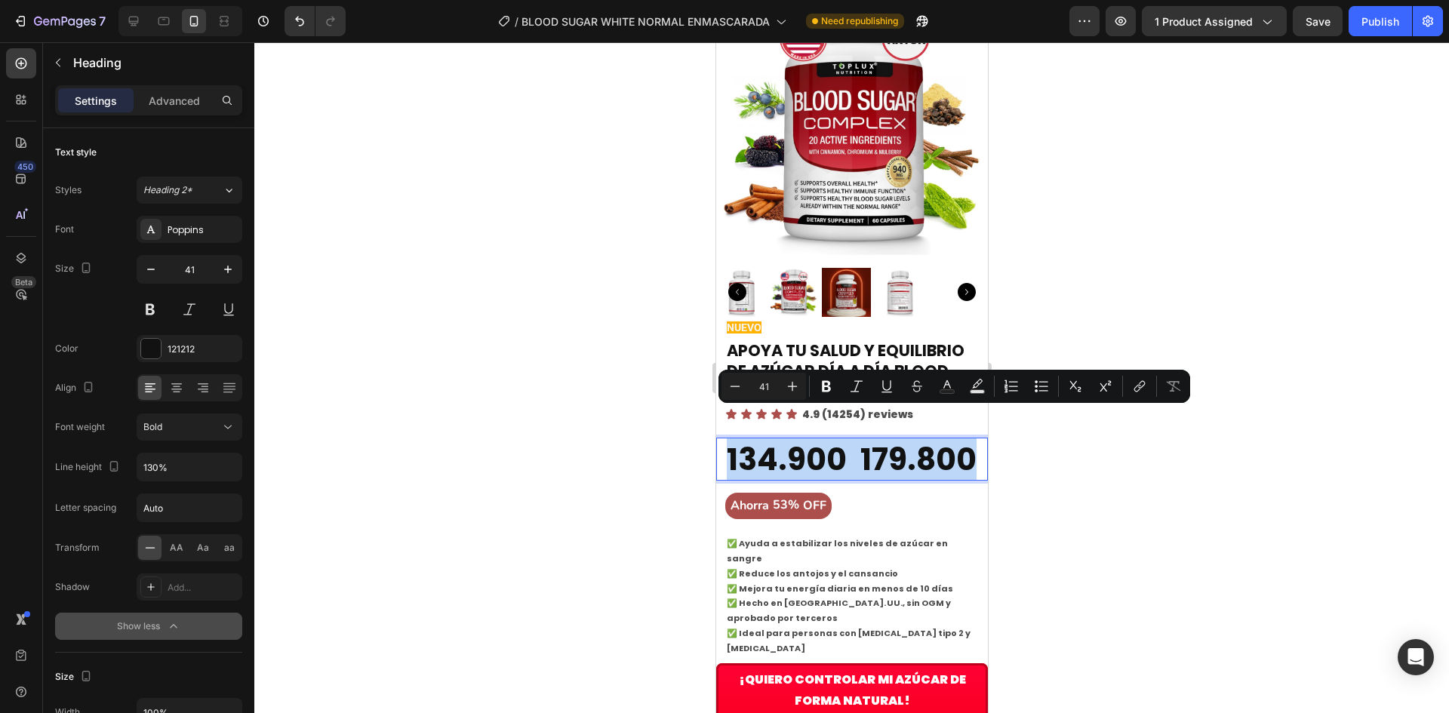
click at [827, 479] on p "134.900 179.800" at bounding box center [851, 459] width 250 height 40
click at [839, 475] on p "134.900 179.800" at bounding box center [851, 459] width 250 height 40
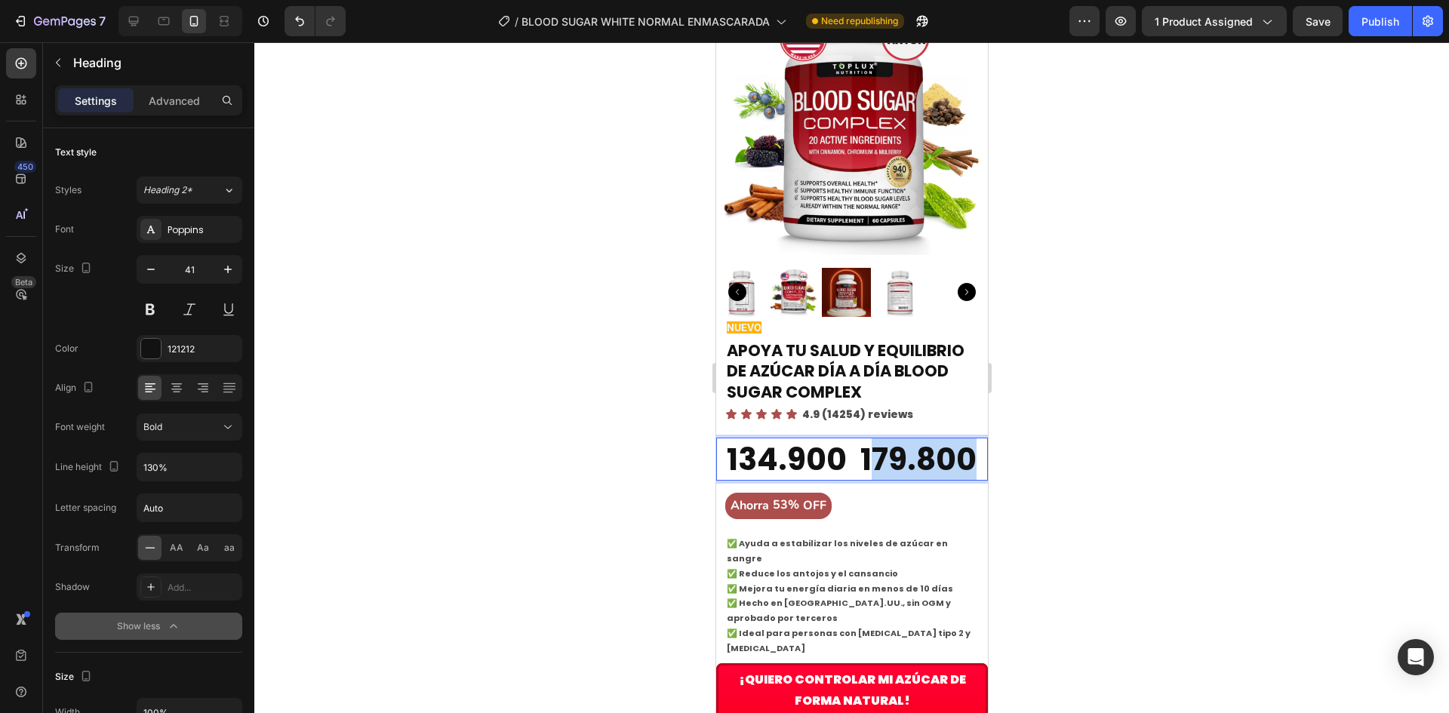
drag, startPoint x: 846, startPoint y: 472, endPoint x: 743, endPoint y: 478, distance: 102.7
click at [743, 478] on p "134.900 179.800" at bounding box center [851, 459] width 250 height 40
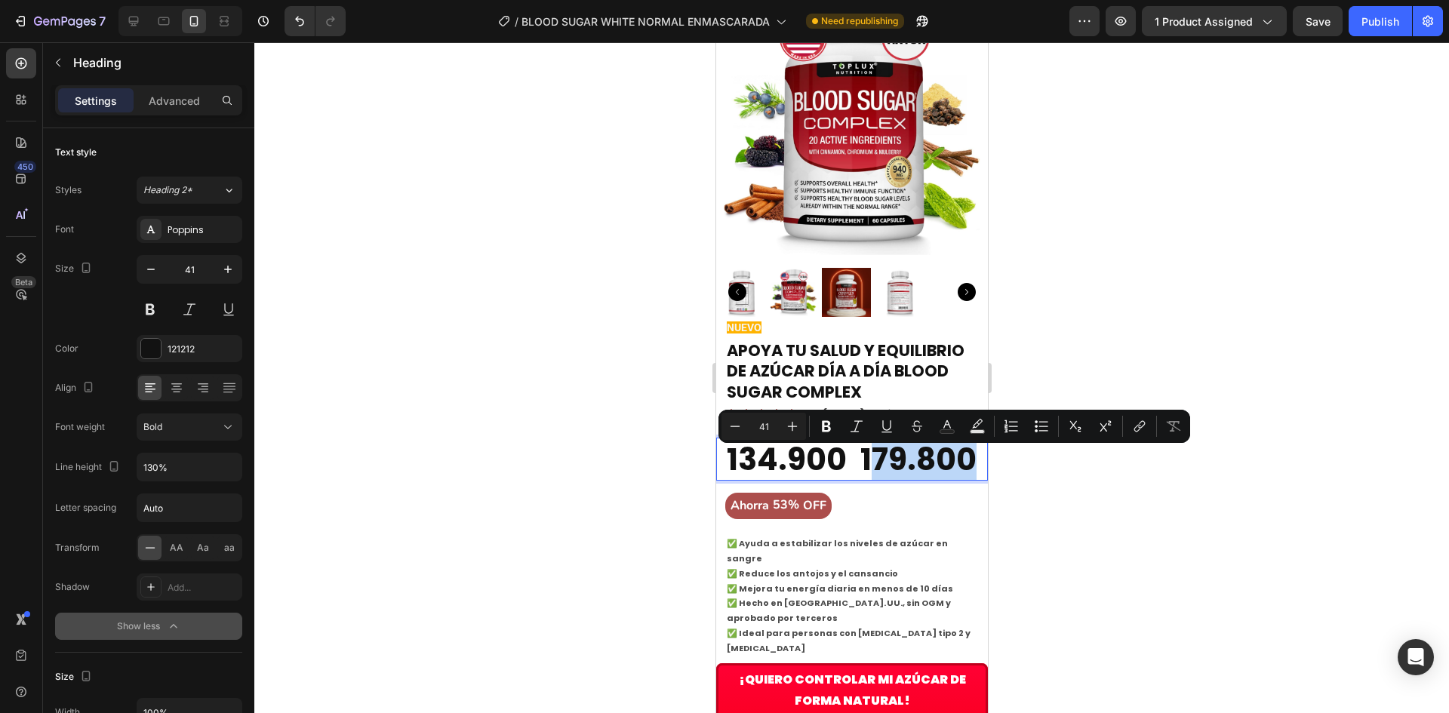
click at [742, 478] on p "134.900 179.800" at bounding box center [851, 459] width 250 height 40
drag, startPoint x: 736, startPoint y: 477, endPoint x: 853, endPoint y: 475, distance: 117.0
click at [853, 475] on p "134.900 179.800" at bounding box center [851, 459] width 250 height 40
click at [724, 429] on button "Minus" at bounding box center [734, 426] width 27 height 27
click at [727, 428] on icon "Editor contextual toolbar" at bounding box center [734, 426] width 15 height 15
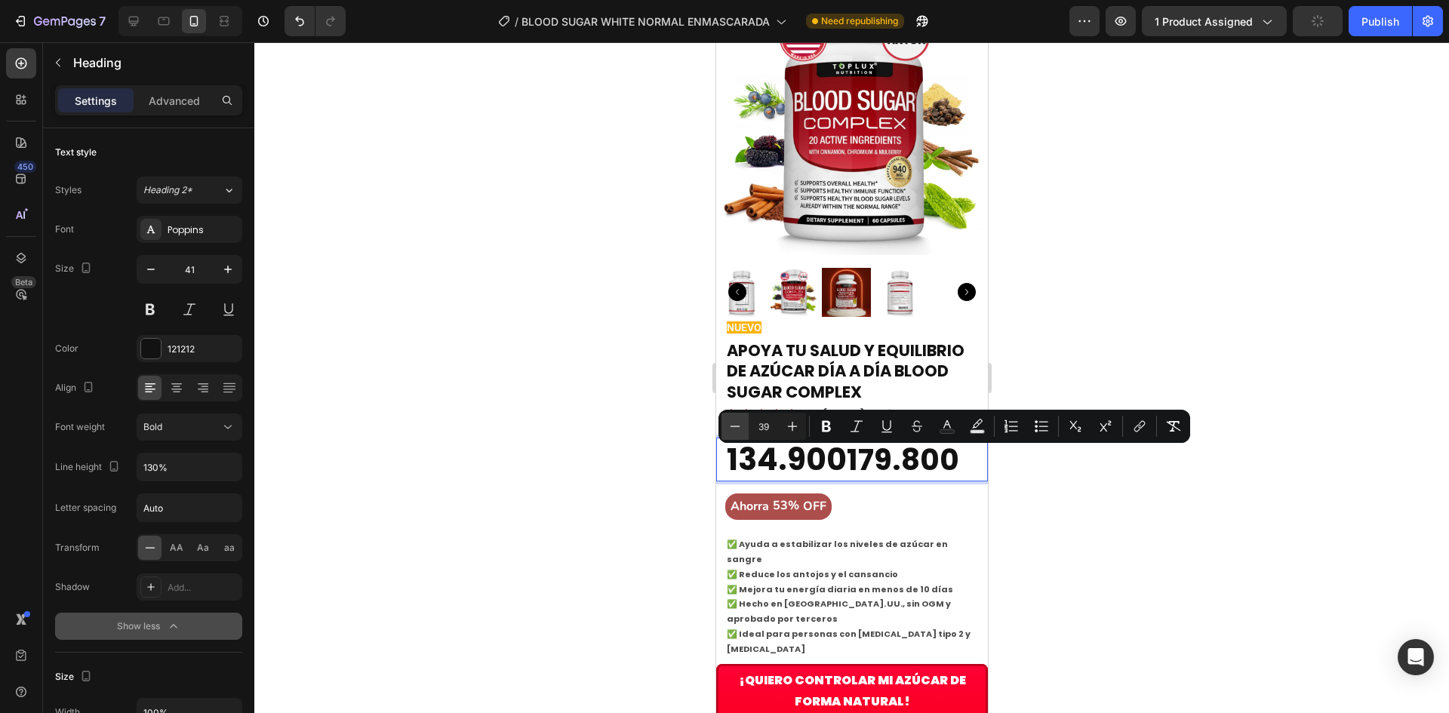
click at [727, 428] on icon "Editor contextual toolbar" at bounding box center [734, 426] width 15 height 15
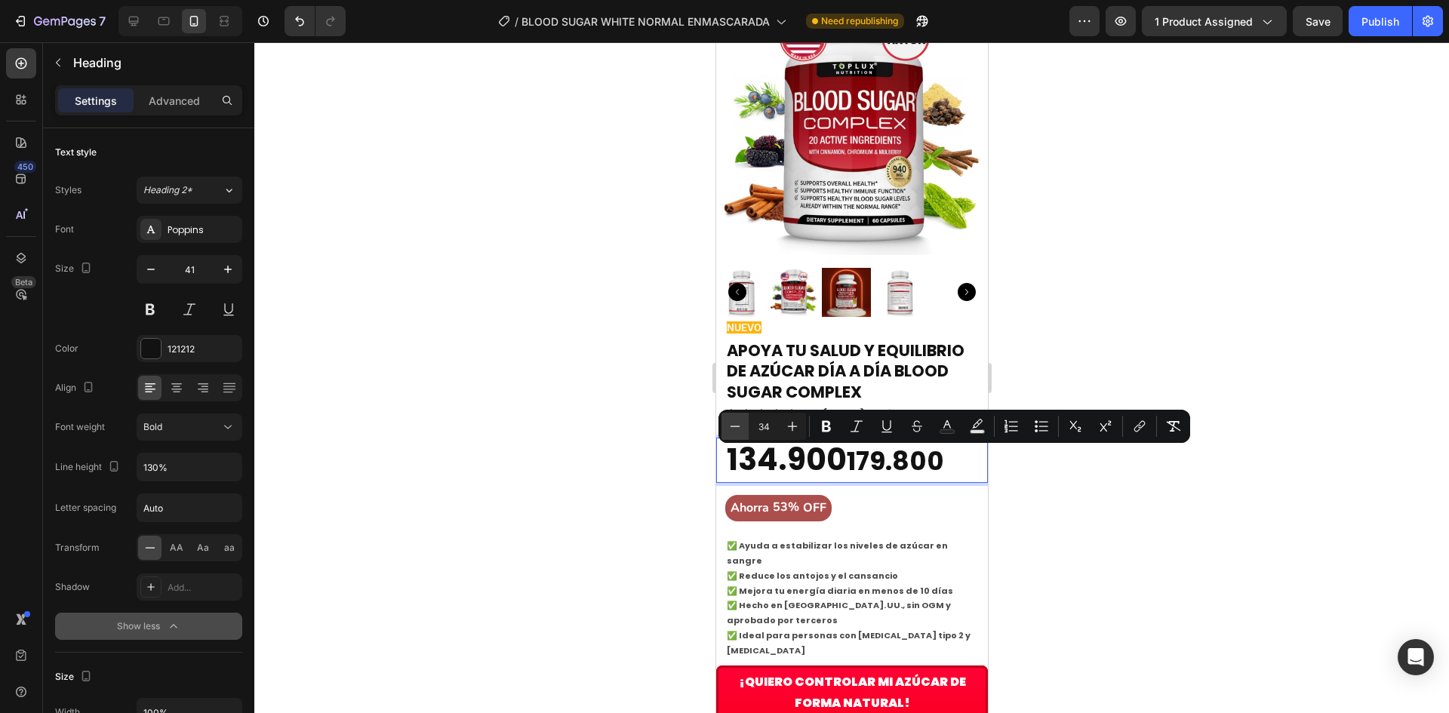
click at [727, 428] on icon "Editor contextual toolbar" at bounding box center [734, 426] width 15 height 15
type input "32"
click at [828, 427] on icon "Editor contextual toolbar" at bounding box center [826, 426] width 9 height 11
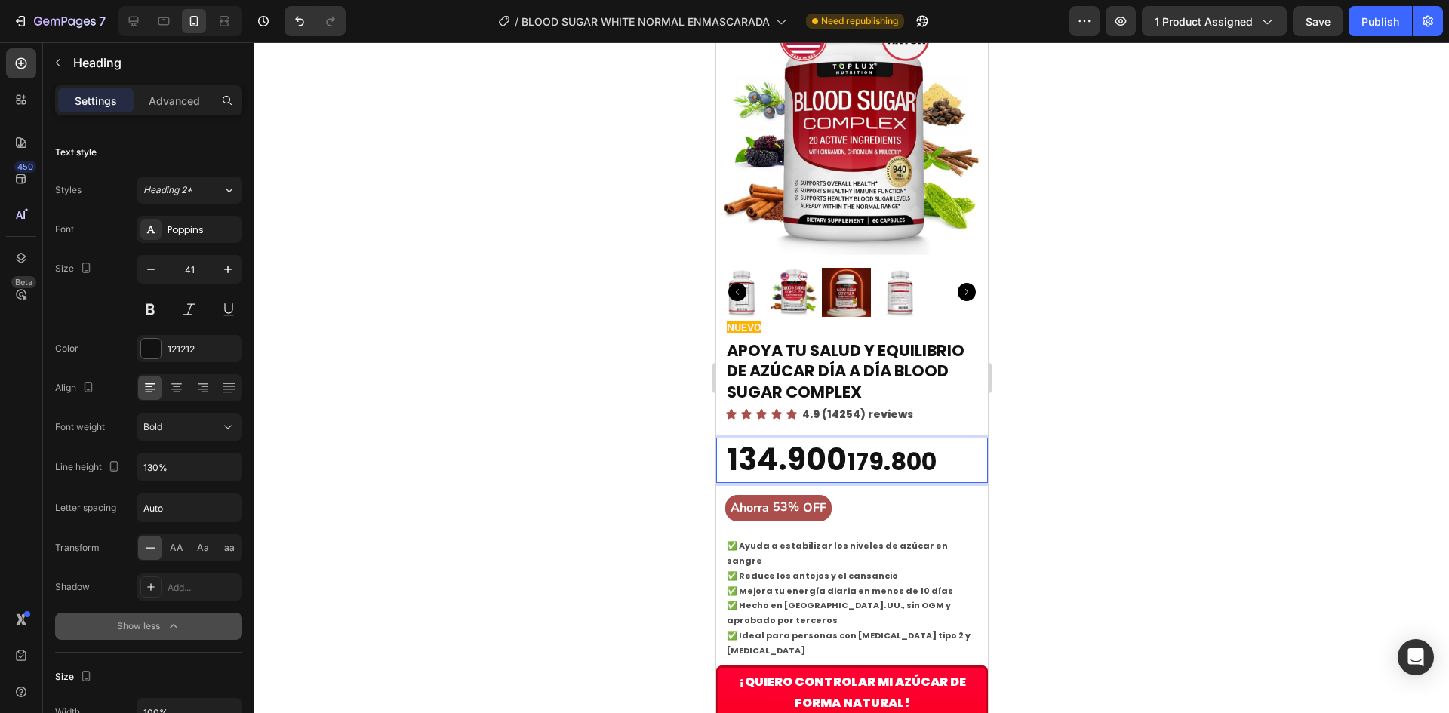
click at [853, 439] on p "134.900 179.800" at bounding box center [851, 460] width 250 height 42
drag, startPoint x: 861, startPoint y: 435, endPoint x: 948, endPoint y: 439, distance: 86.9
click at [948, 439] on body "Galaxy S8+ ( 360 px) iPhone 13 Mini iPhone 13 Pro iPhone 11 Pro Max iPhone 15 P…" at bounding box center [851, 716] width 272 height 2605
click at [865, 444] on strong "179.800" at bounding box center [891, 461] width 90 height 34
click at [866, 444] on strong "179.800" at bounding box center [891, 461] width 90 height 34
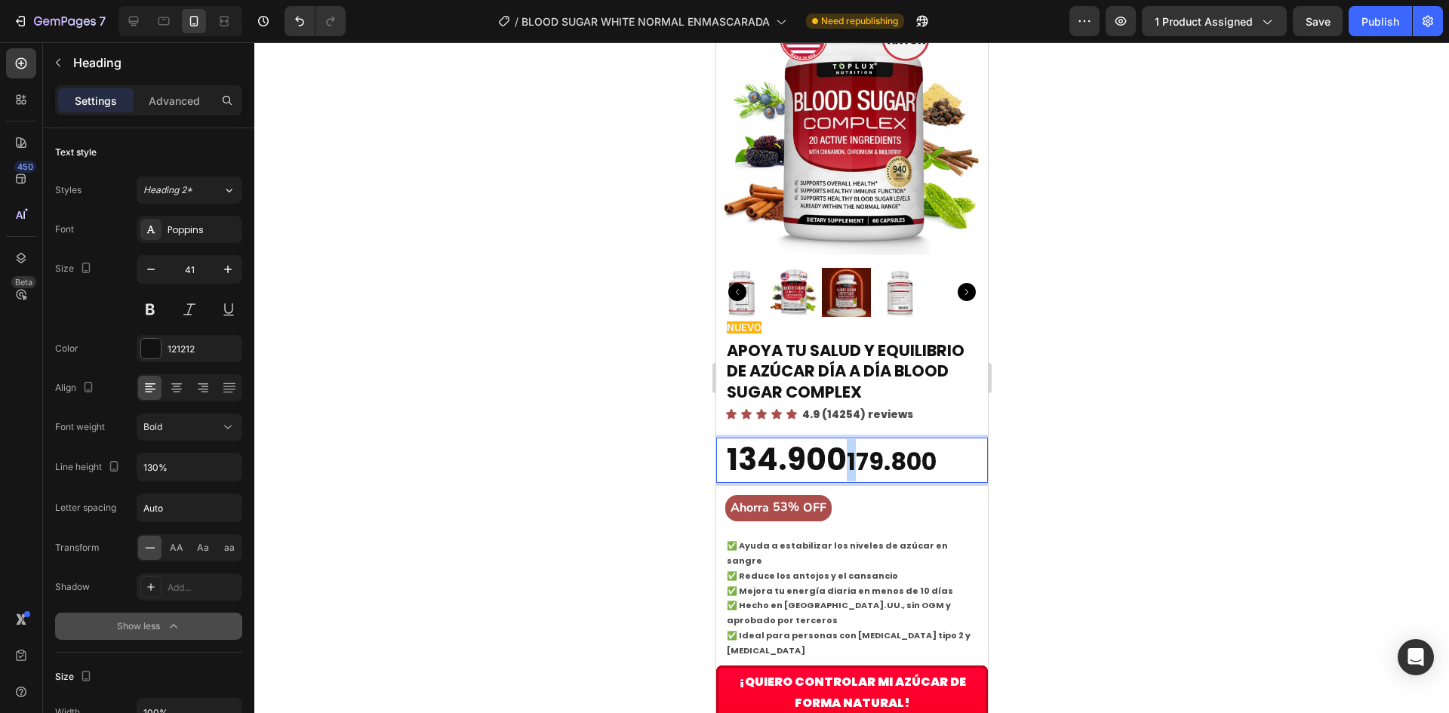
click at [862, 444] on strong "179.800" at bounding box center [891, 461] width 90 height 34
drag, startPoint x: 863, startPoint y: 433, endPoint x: 948, endPoint y: 435, distance: 85.3
click at [948, 435] on body "Galaxy S8+ ( 360 px) iPhone 13 Mini iPhone 13 Pro iPhone 11 Pro Max iPhone 15 P…" at bounding box center [851, 716] width 272 height 2605
click at [153, 272] on icon "button" at bounding box center [150, 269] width 15 height 15
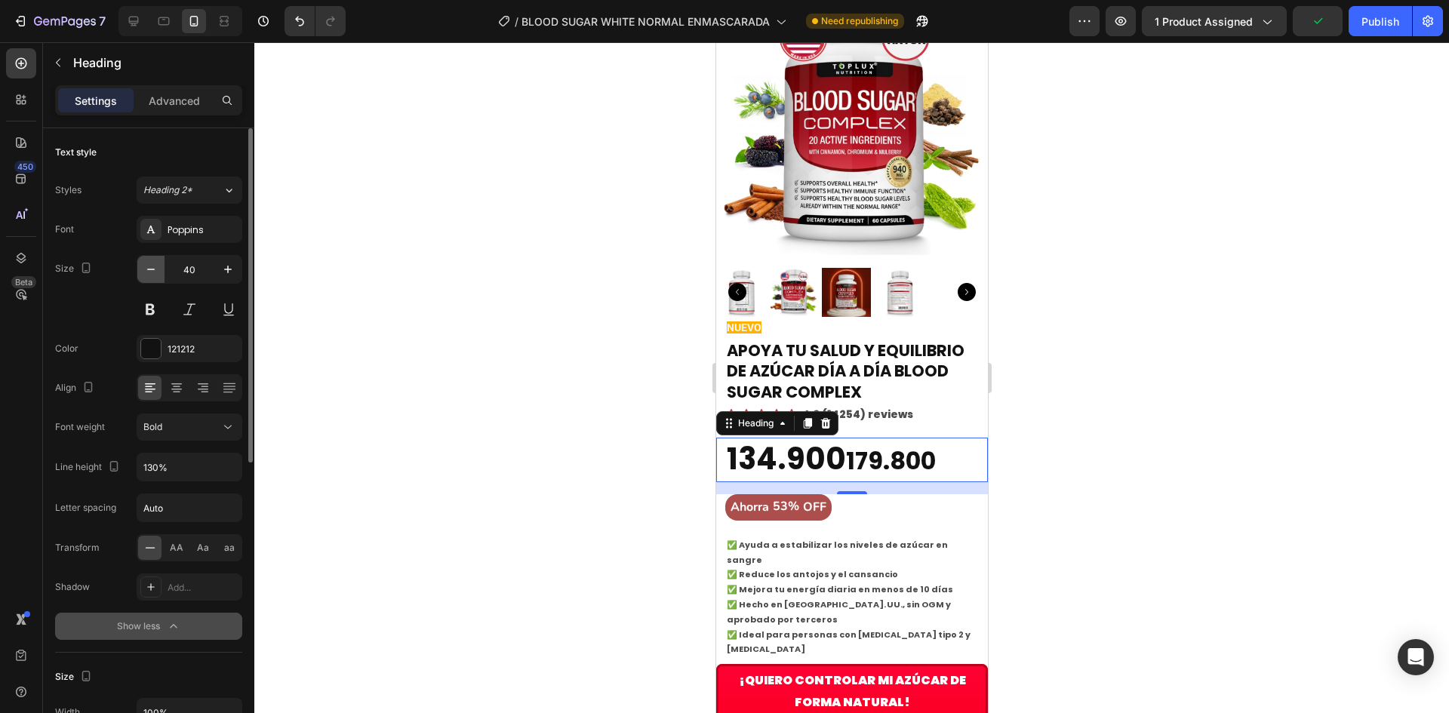
click at [153, 272] on icon "button" at bounding box center [150, 269] width 15 height 15
type input "39"
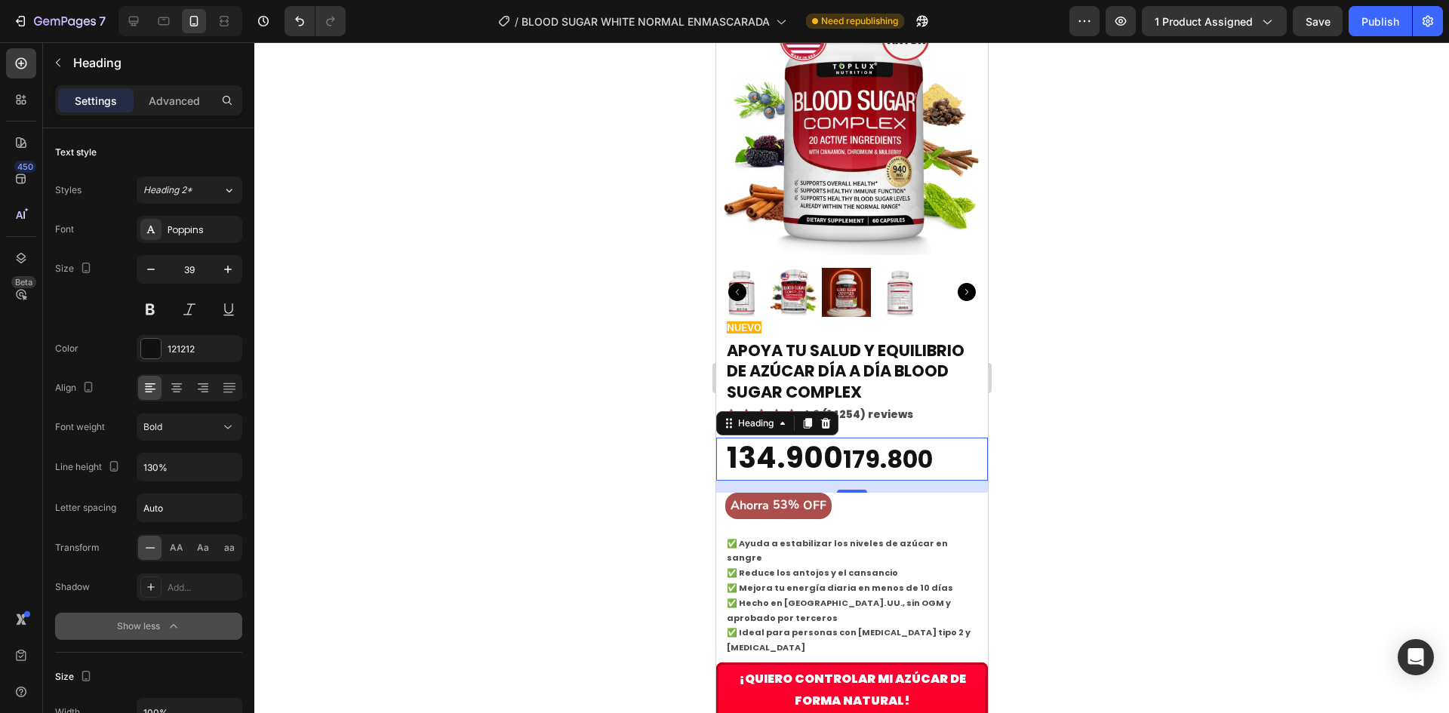
click at [876, 442] on strong "179.800" at bounding box center [887, 459] width 90 height 34
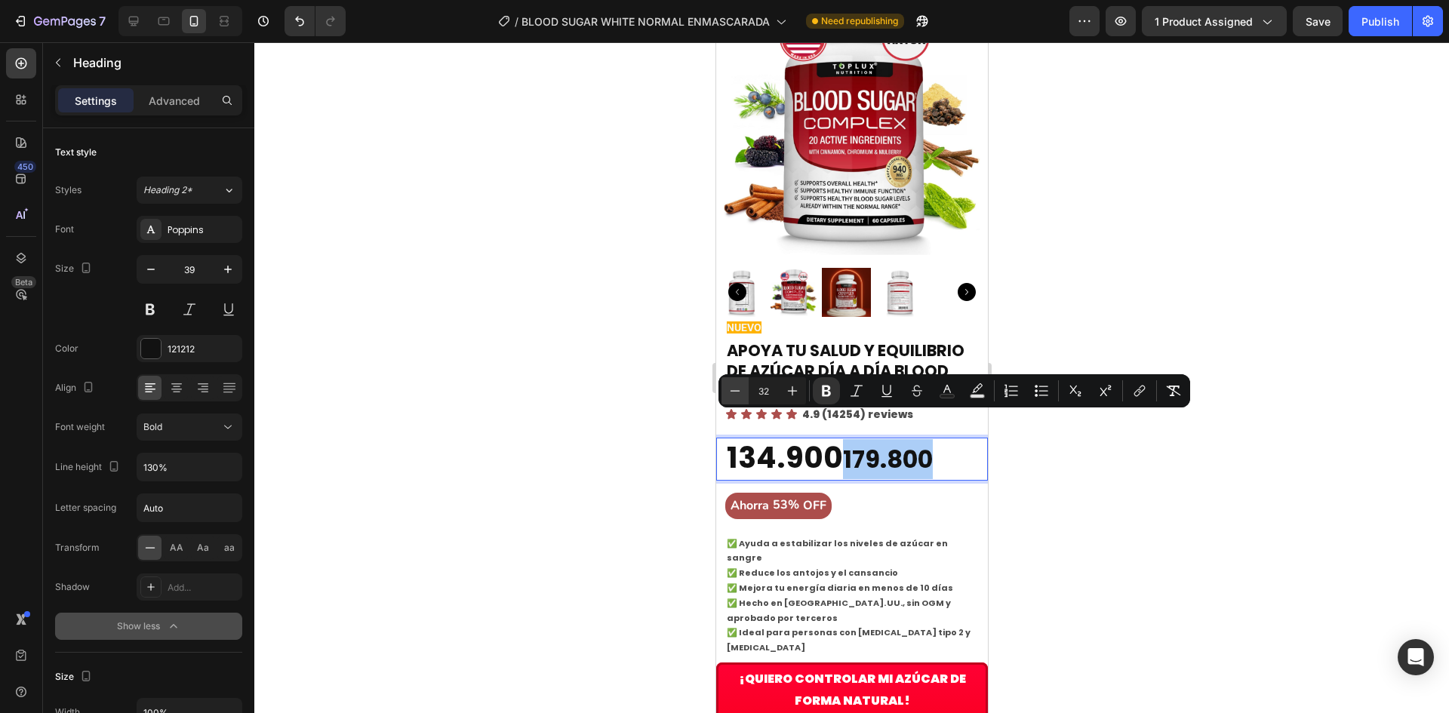
click at [727, 387] on button "Minus" at bounding box center [734, 390] width 27 height 27
click at [729, 389] on button "Minus" at bounding box center [734, 390] width 27 height 27
click at [729, 390] on icon "Editor contextual toolbar" at bounding box center [734, 390] width 15 height 15
type input "28"
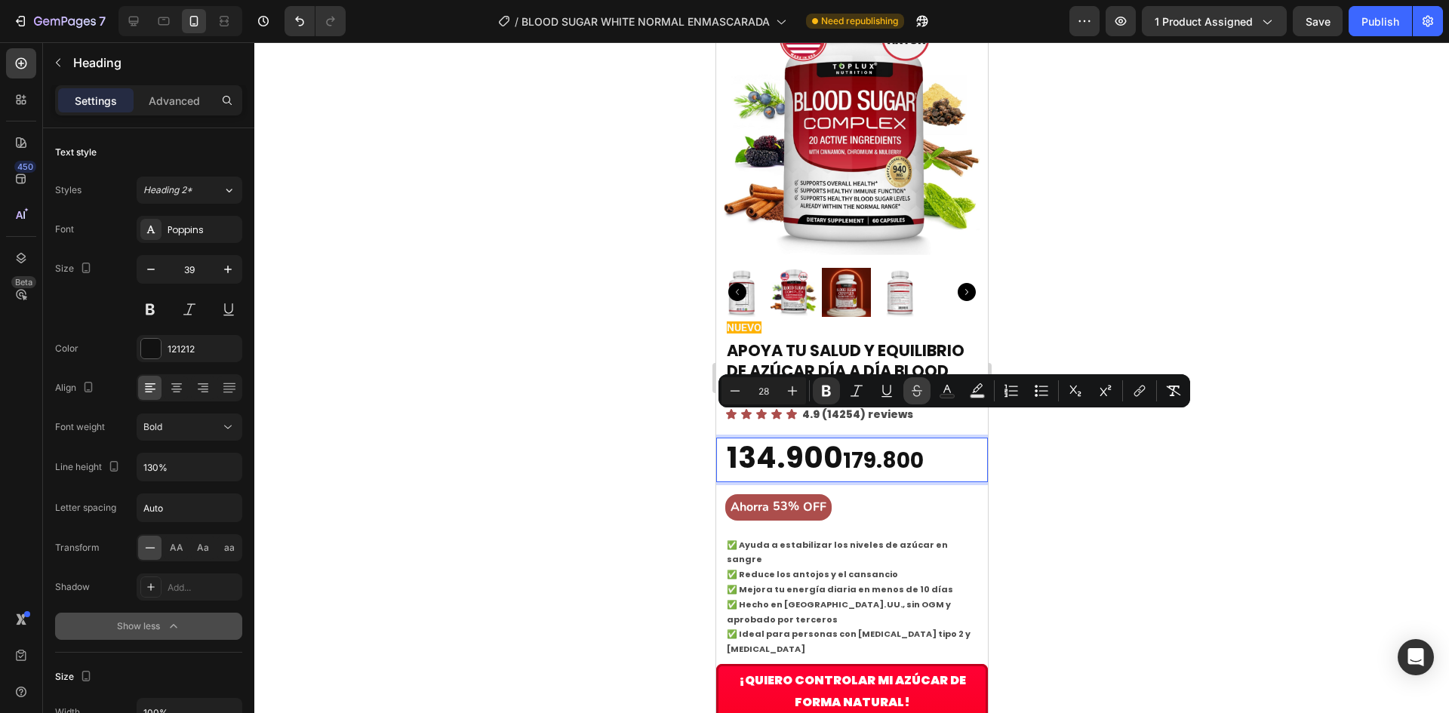
click at [913, 389] on icon "Editor contextual toolbar" at bounding box center [916, 390] width 15 height 15
click at [979, 395] on rect "Editor contextual toolbar" at bounding box center [977, 397] width 14 height 4
type input "000000"
type input "77"
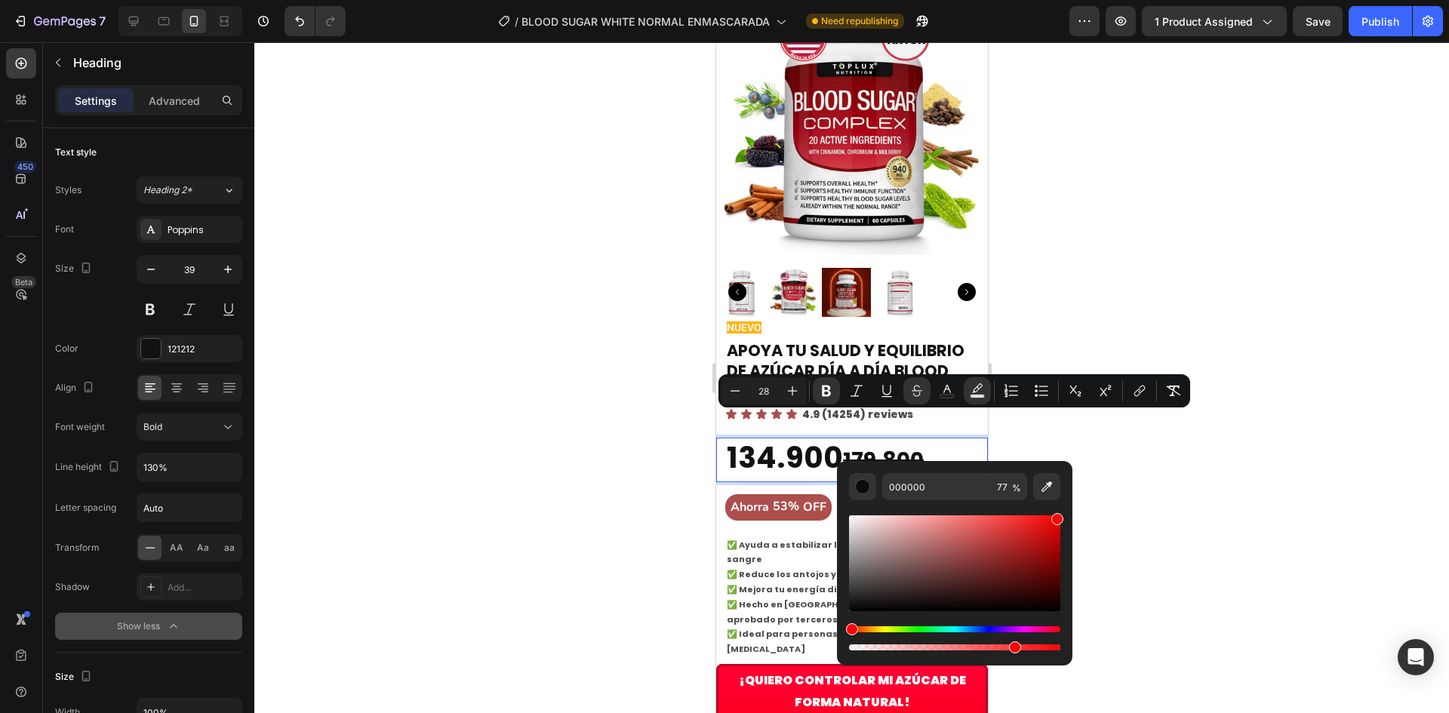
drag, startPoint x: 898, startPoint y: 537, endPoint x: 1063, endPoint y: 515, distance: 166.8
click at [1063, 515] on div "000000 77 %" at bounding box center [954, 557] width 235 height 192
type input "FF0000"
click at [950, 397] on rect "Editor contextual toolbar" at bounding box center [947, 397] width 14 height 4
type input "121212"
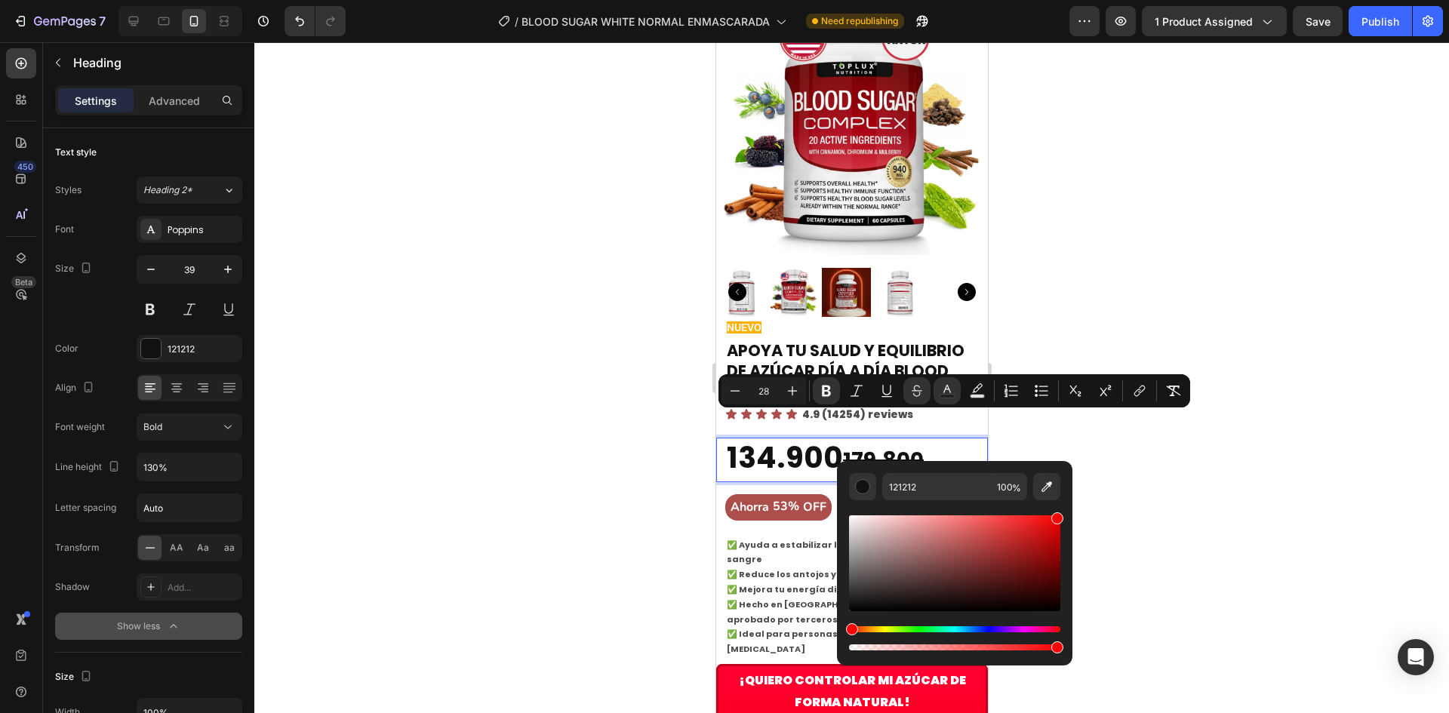
drag, startPoint x: 1045, startPoint y: 533, endPoint x: 1079, endPoint y: 512, distance: 40.0
click at [1079, 0] on body "7 Version history / BLOOD SUGAR WHITE NORMAL ENMASCARADA Need republishing Prev…" at bounding box center [724, 0] width 1449 height 0
type input "FF0000"
click at [656, 444] on div at bounding box center [851, 377] width 1194 height 671
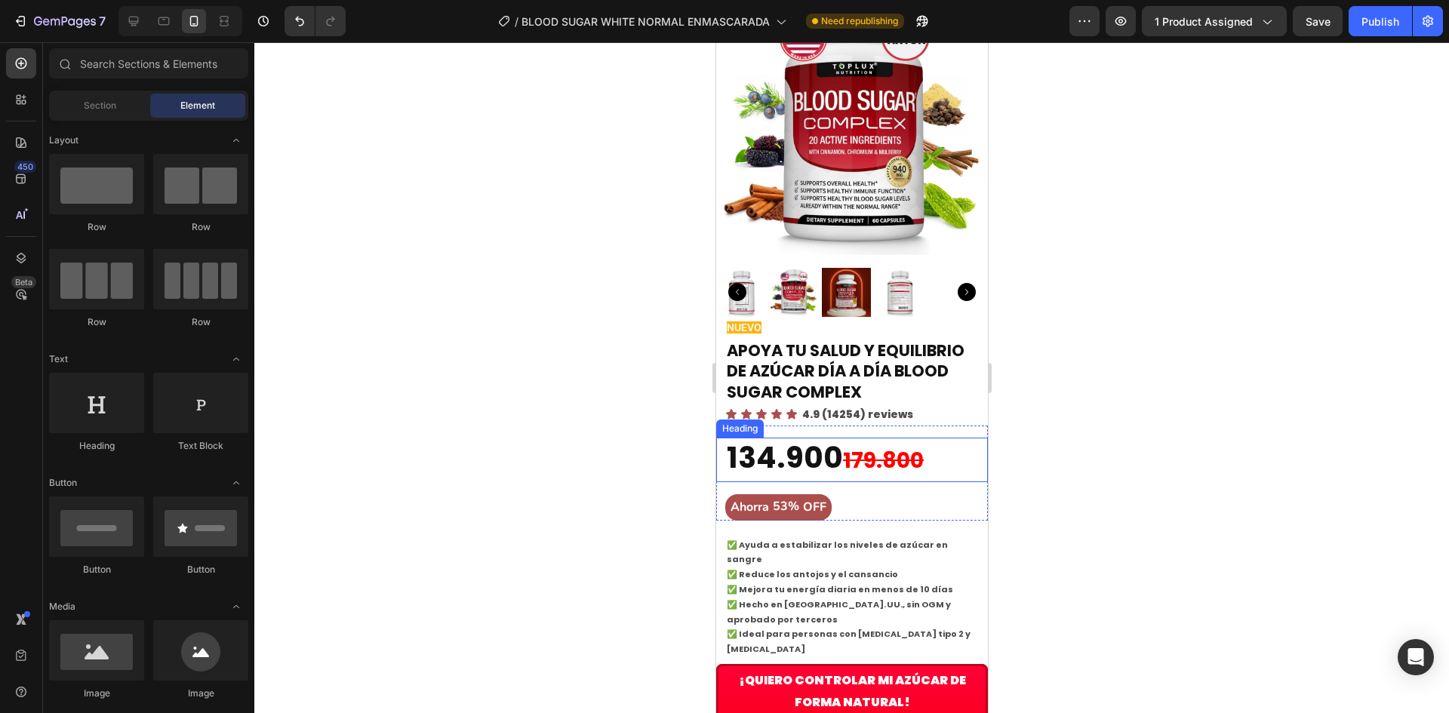
click at [890, 446] on strong "179.800" at bounding box center [882, 460] width 81 height 29
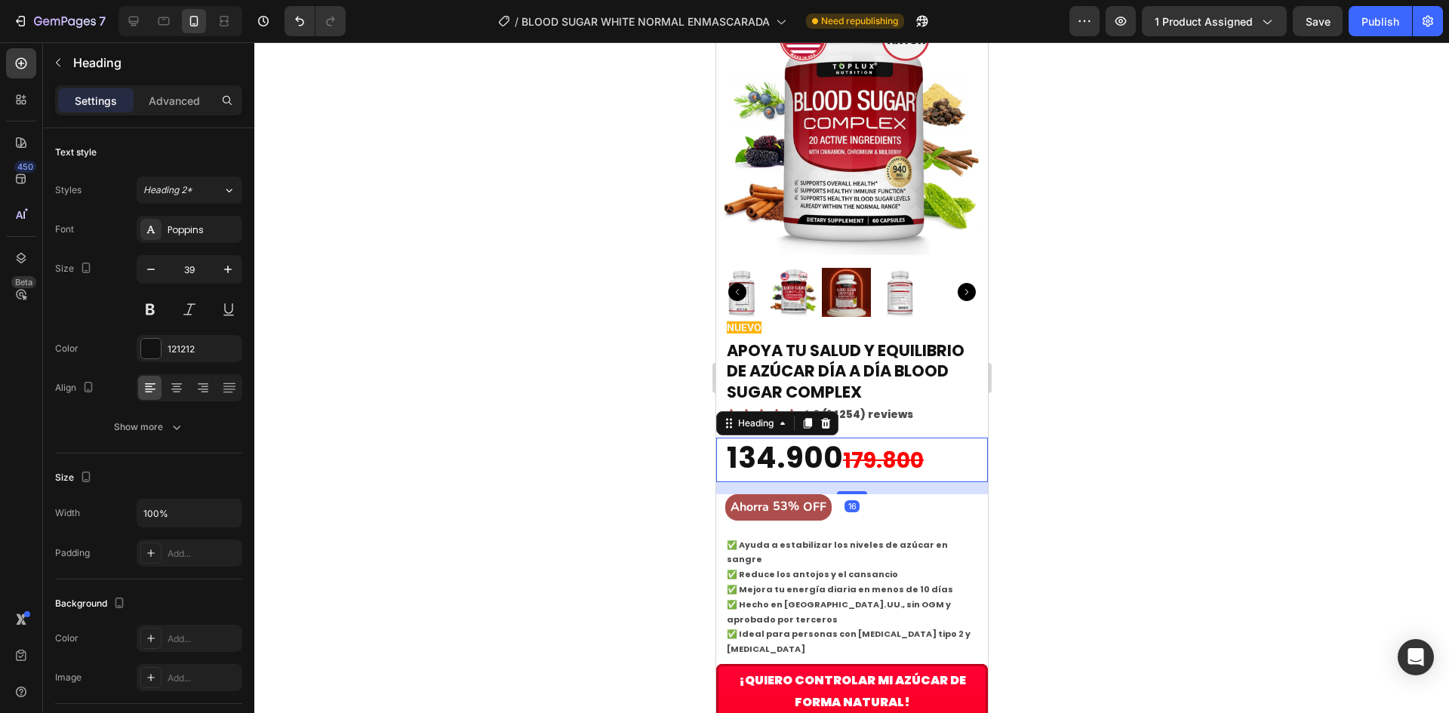
click at [879, 446] on strong "179.800" at bounding box center [882, 460] width 81 height 29
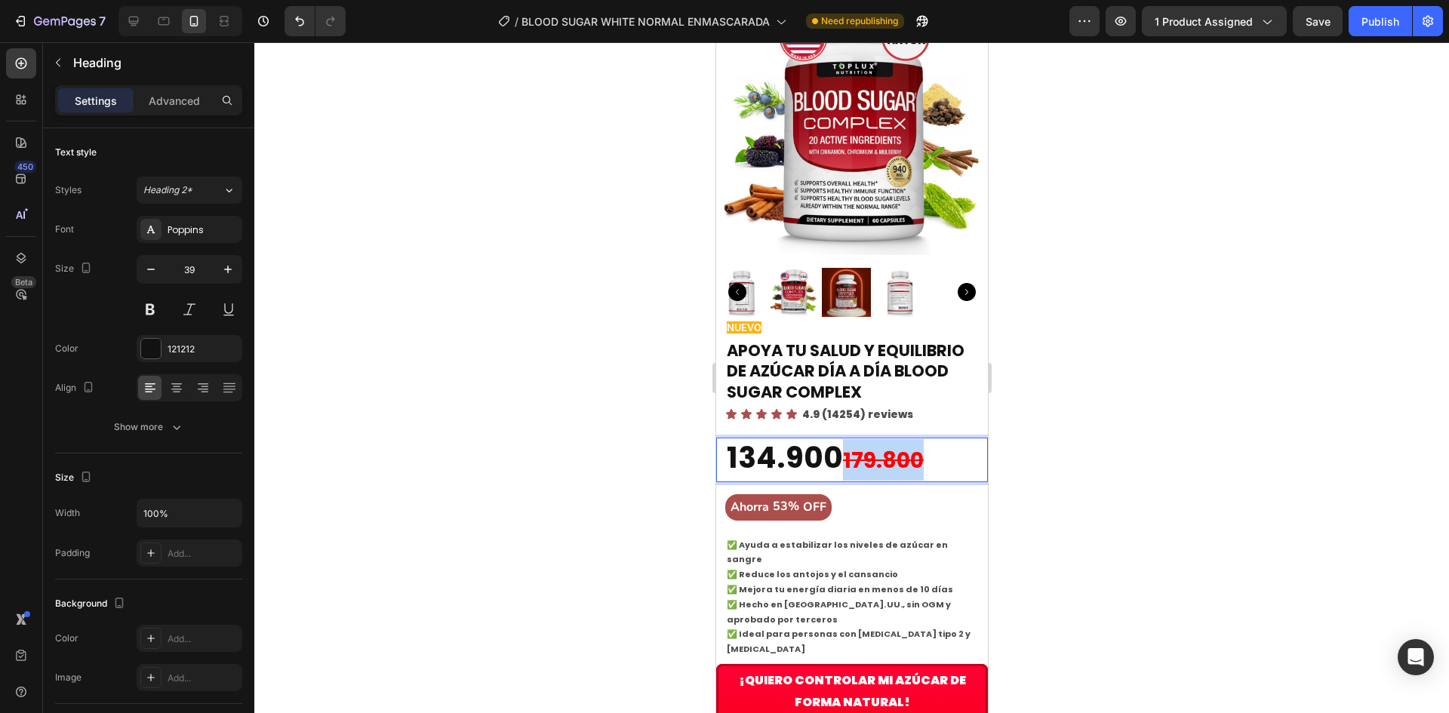
click at [877, 446] on strong "179.800" at bounding box center [882, 460] width 81 height 29
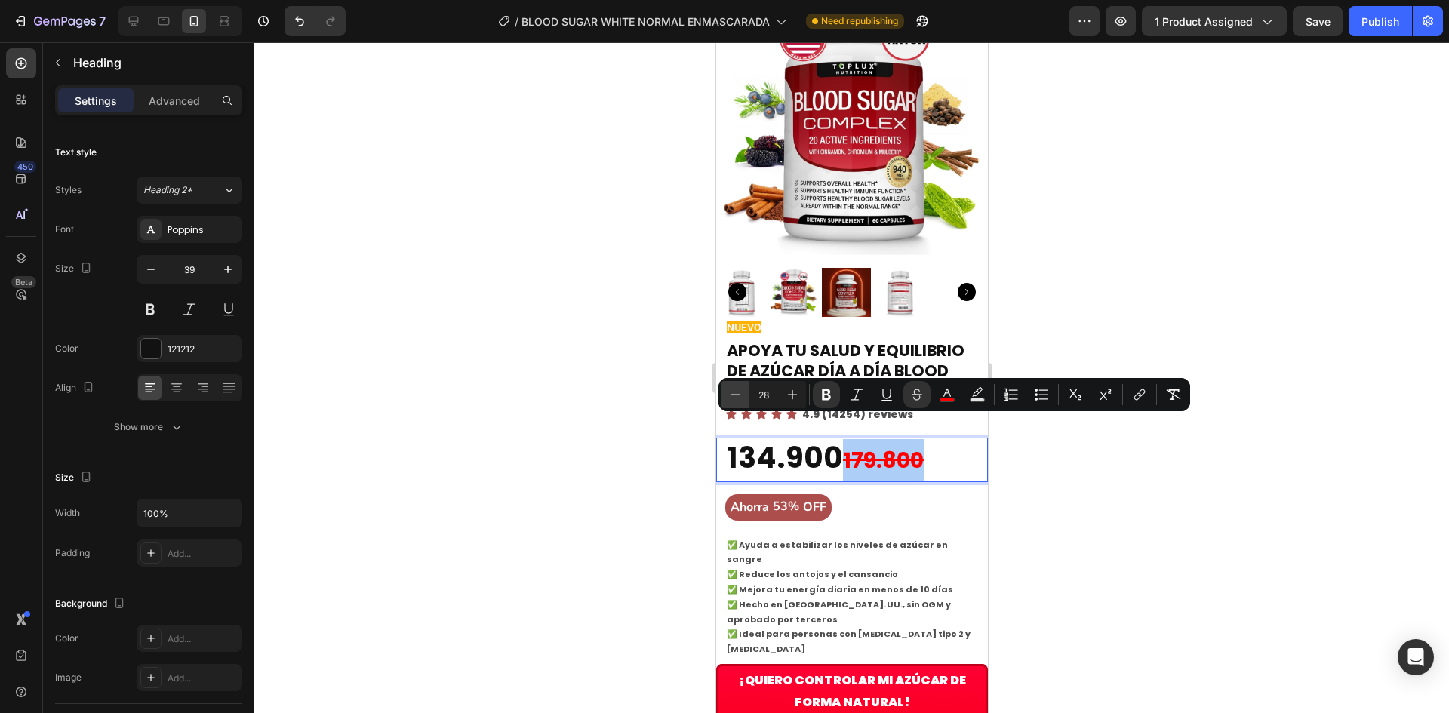
click at [740, 390] on icon "Editor contextual toolbar" at bounding box center [734, 394] width 15 height 15
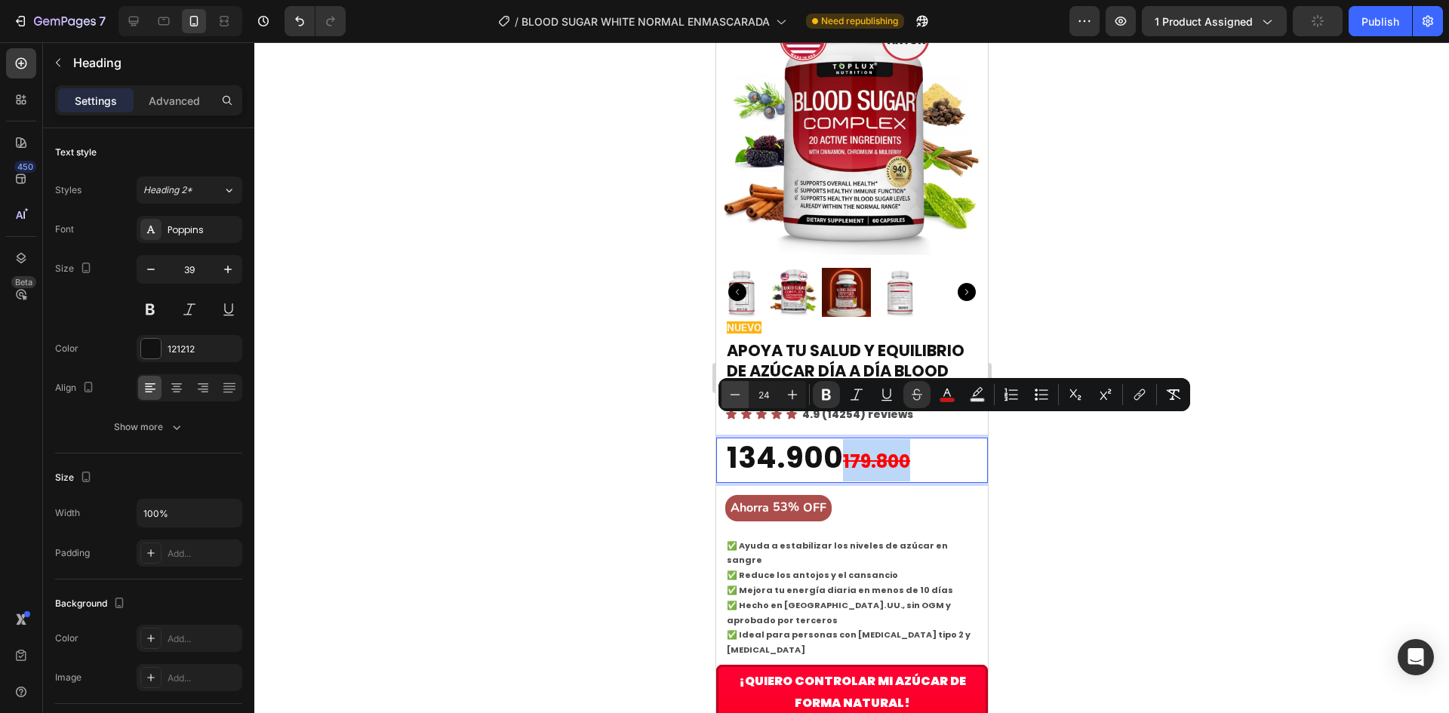
type input "23"
click at [581, 430] on div at bounding box center [851, 377] width 1194 height 671
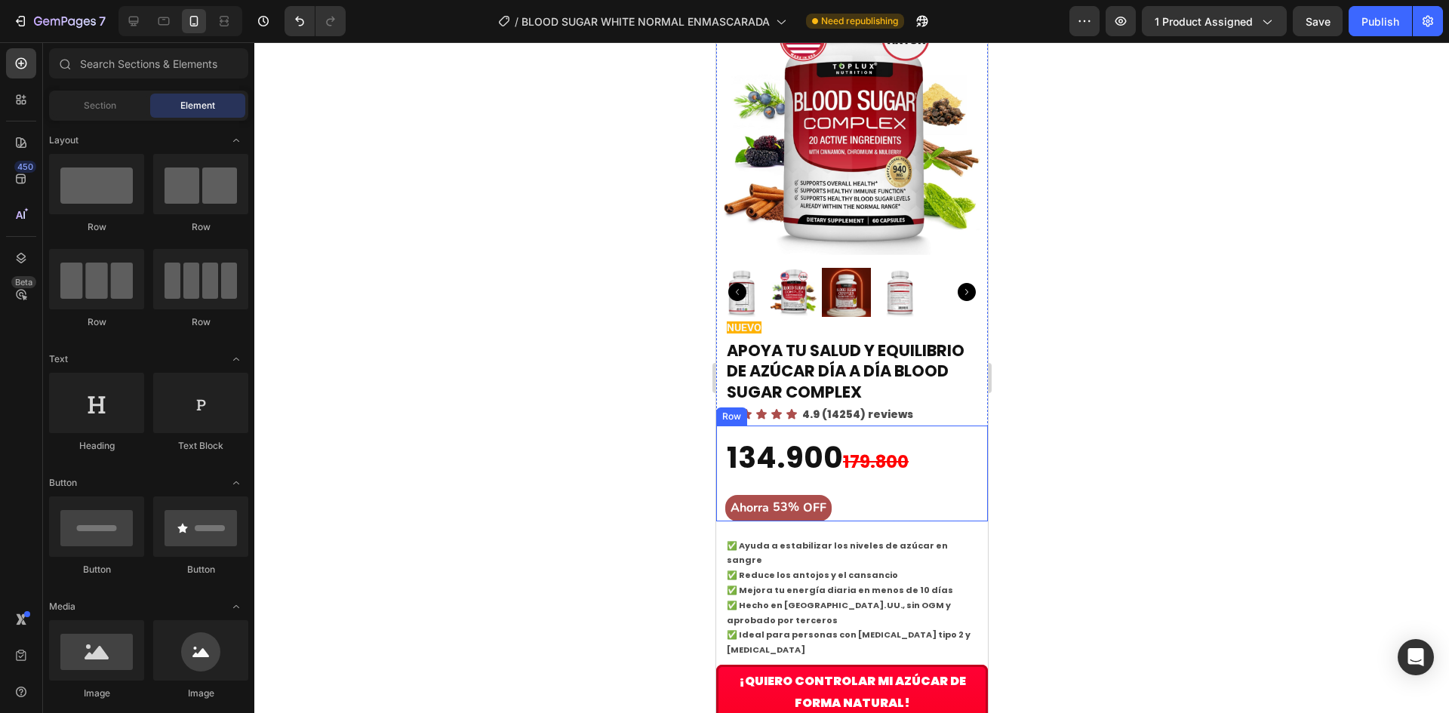
click at [837, 426] on div "$89.900,00 Product Price Product Price $189.900,00 Product Price Product Price …" at bounding box center [851, 474] width 272 height 96
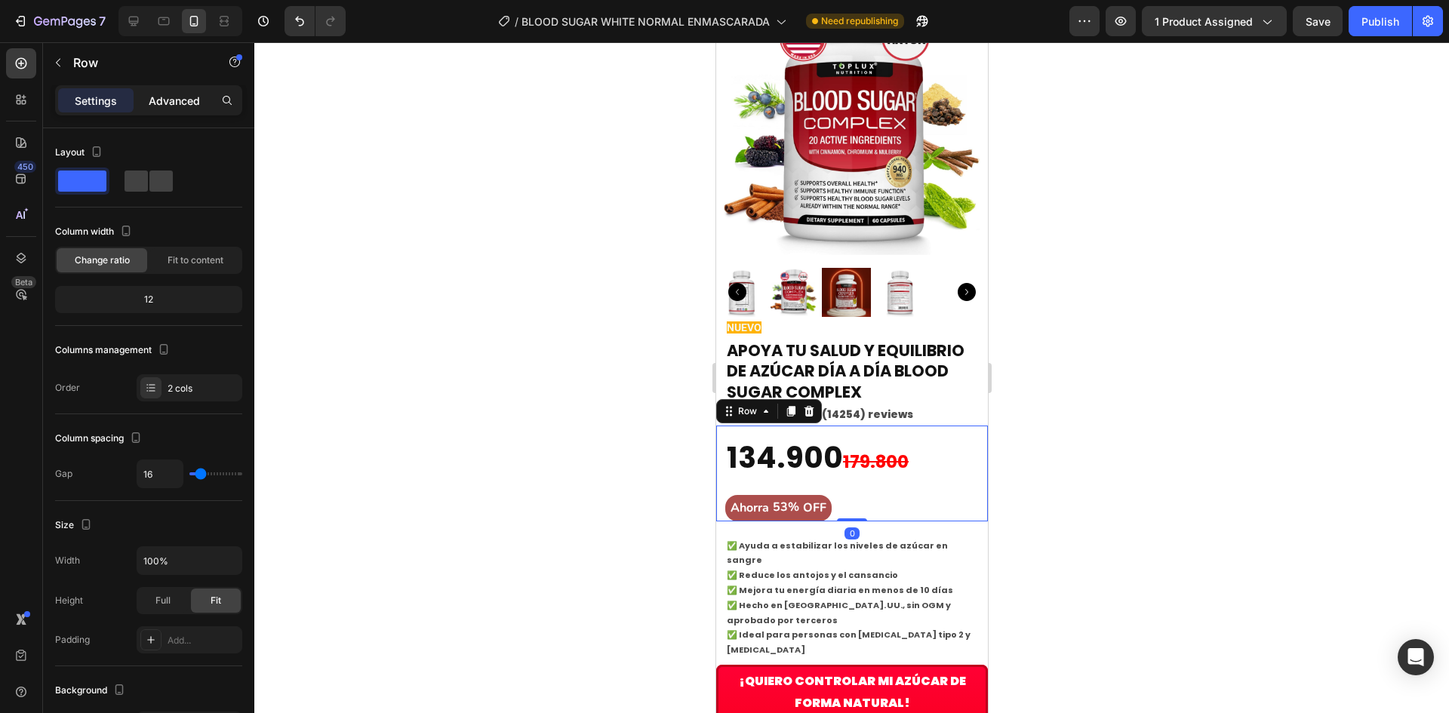
click at [171, 93] on p "Advanced" at bounding box center [174, 101] width 51 height 16
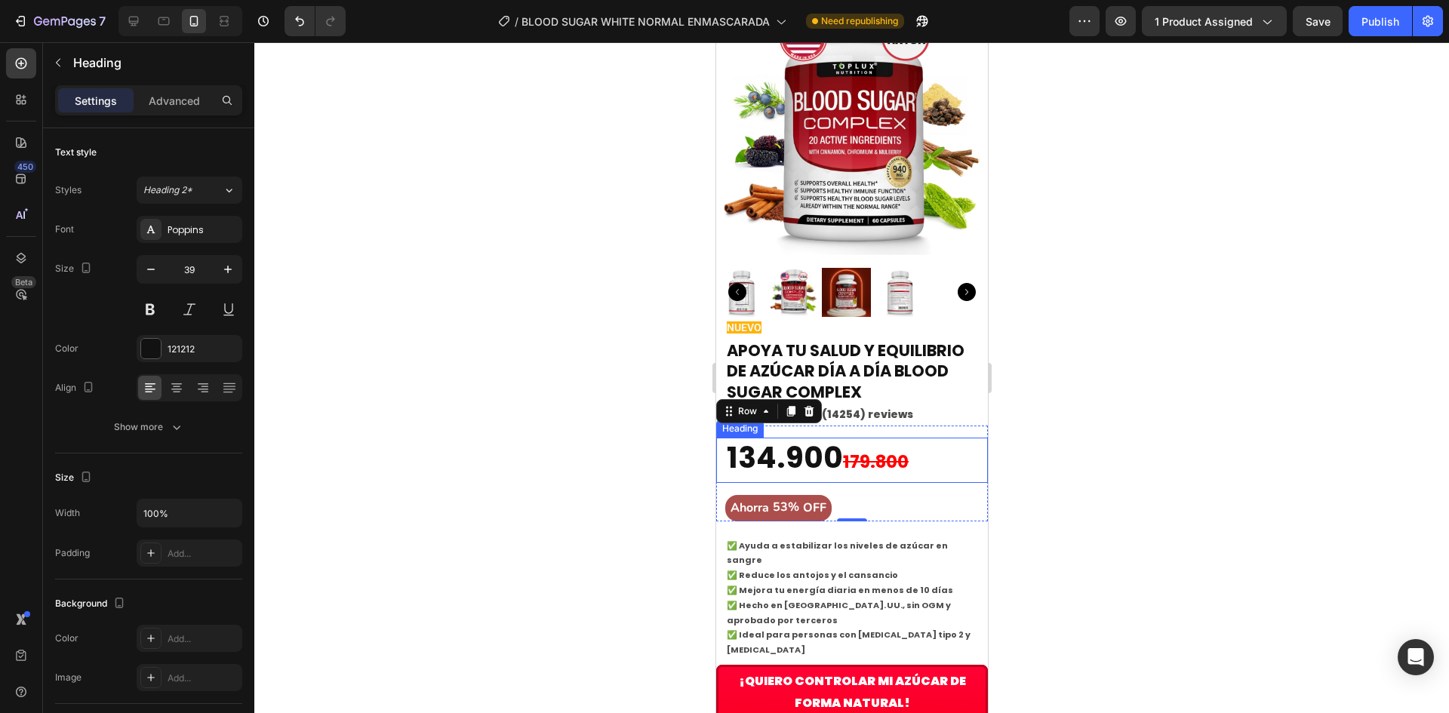
click at [939, 451] on p "134.900 179.800" at bounding box center [851, 460] width 250 height 42
click at [167, 87] on div "Settings Advanced" at bounding box center [148, 100] width 187 height 30
click at [165, 91] on div "Advanced" at bounding box center [174, 100] width 75 height 24
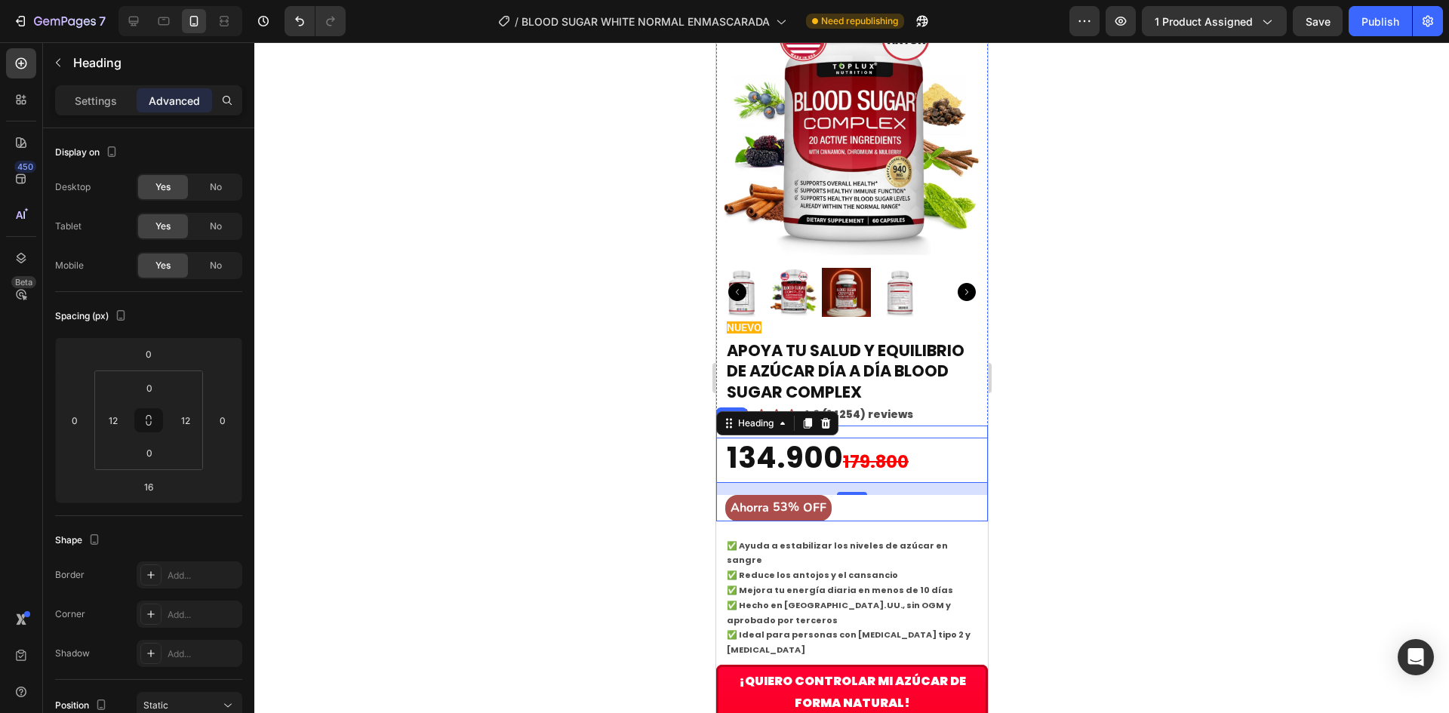
click at [954, 426] on div "$89.900,00 Product Price Product Price $189.900,00 Product Price Product Price …" at bounding box center [851, 474] width 272 height 96
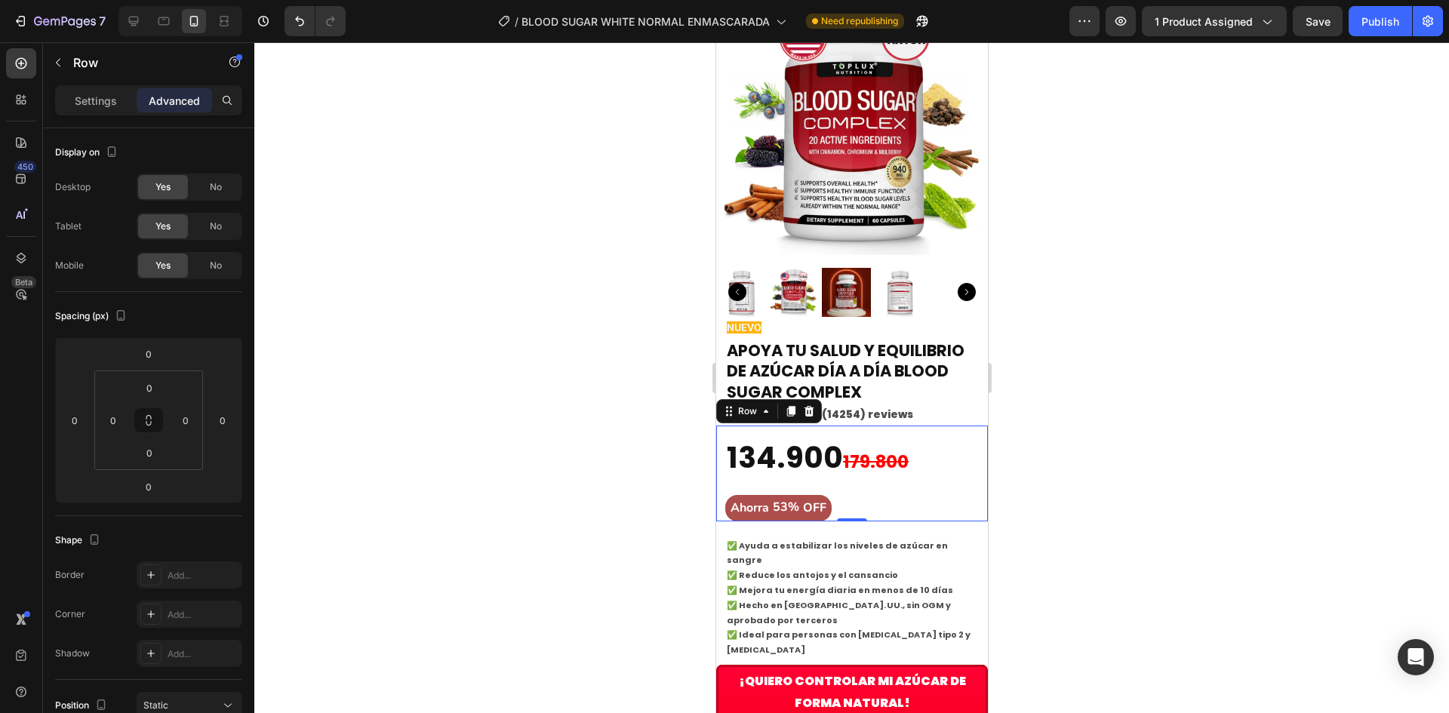
click at [841, 459] on div "134.900 179.800 Heading Ahorra 53% OFF Discount Tag" at bounding box center [851, 480] width 272 height 84
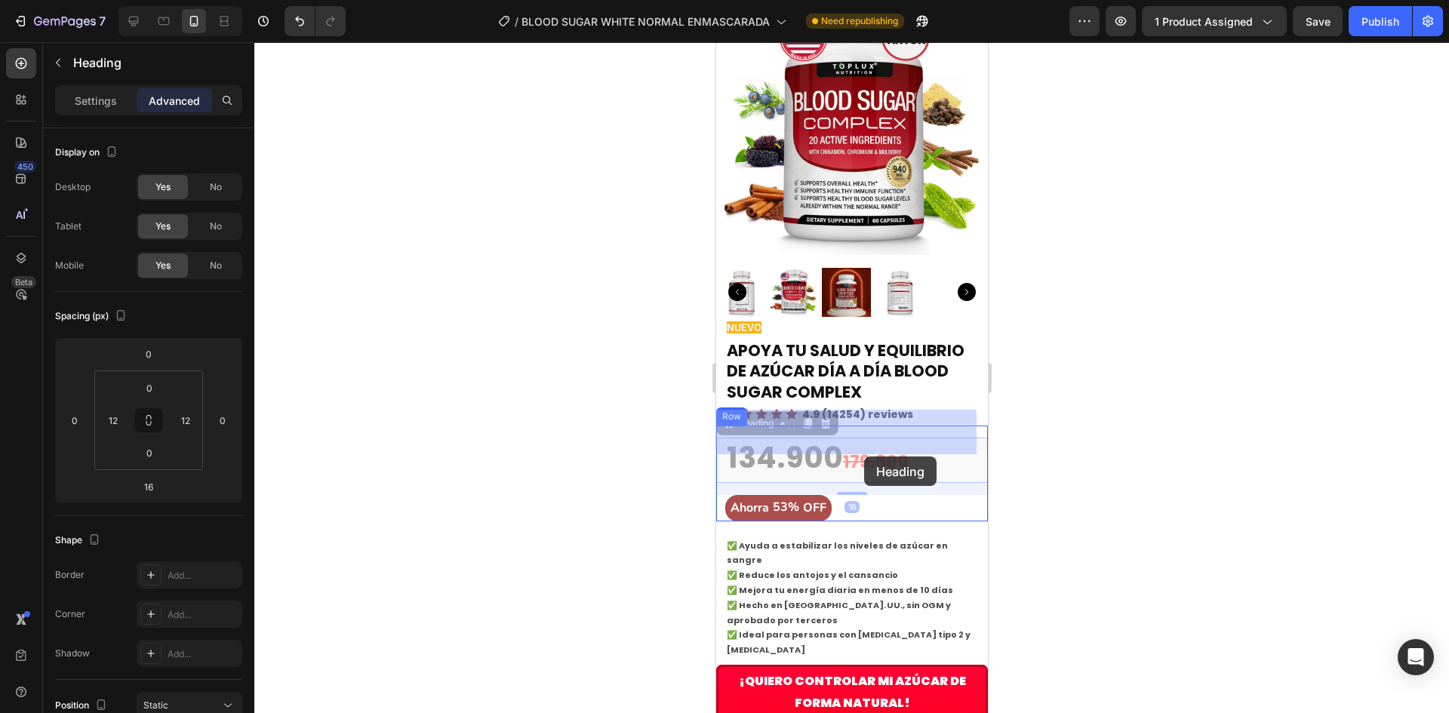
drag, startPoint x: 855, startPoint y: 415, endPoint x: 865, endPoint y: 459, distance: 45.0
click at [865, 459] on div "Galaxy S8+ ( 360 px) iPhone 13 Mini iPhone 13 Pro iPhone 11 Pro Max iPhone 15 P…" at bounding box center [851, 716] width 272 height 2605
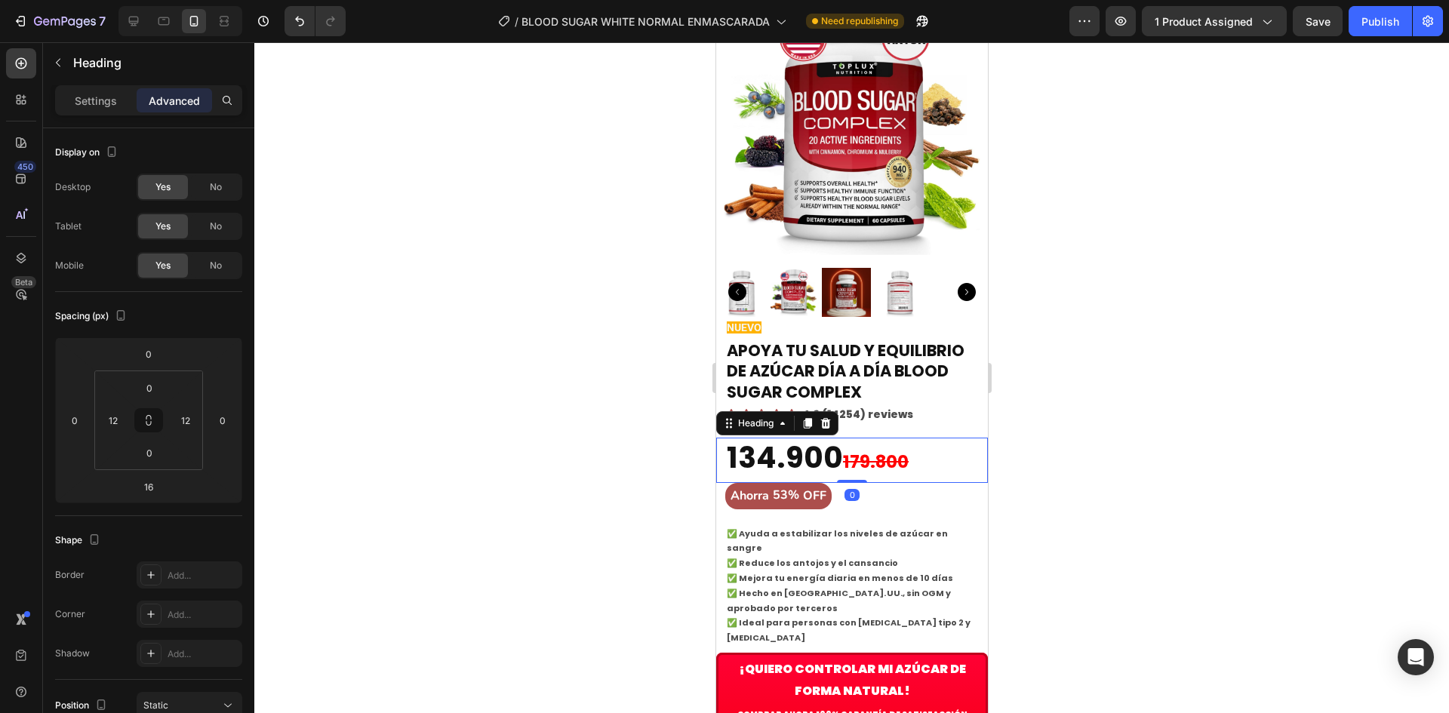
drag, startPoint x: 850, startPoint y: 462, endPoint x: 856, endPoint y: 435, distance: 27.8
click at [861, 438] on div "134.900 179.800 Heading 0" at bounding box center [851, 460] width 272 height 45
type input "0"
drag, startPoint x: 549, startPoint y: 429, endPoint x: 18, endPoint y: 380, distance: 533.4
click at [549, 429] on div at bounding box center [851, 377] width 1194 height 671
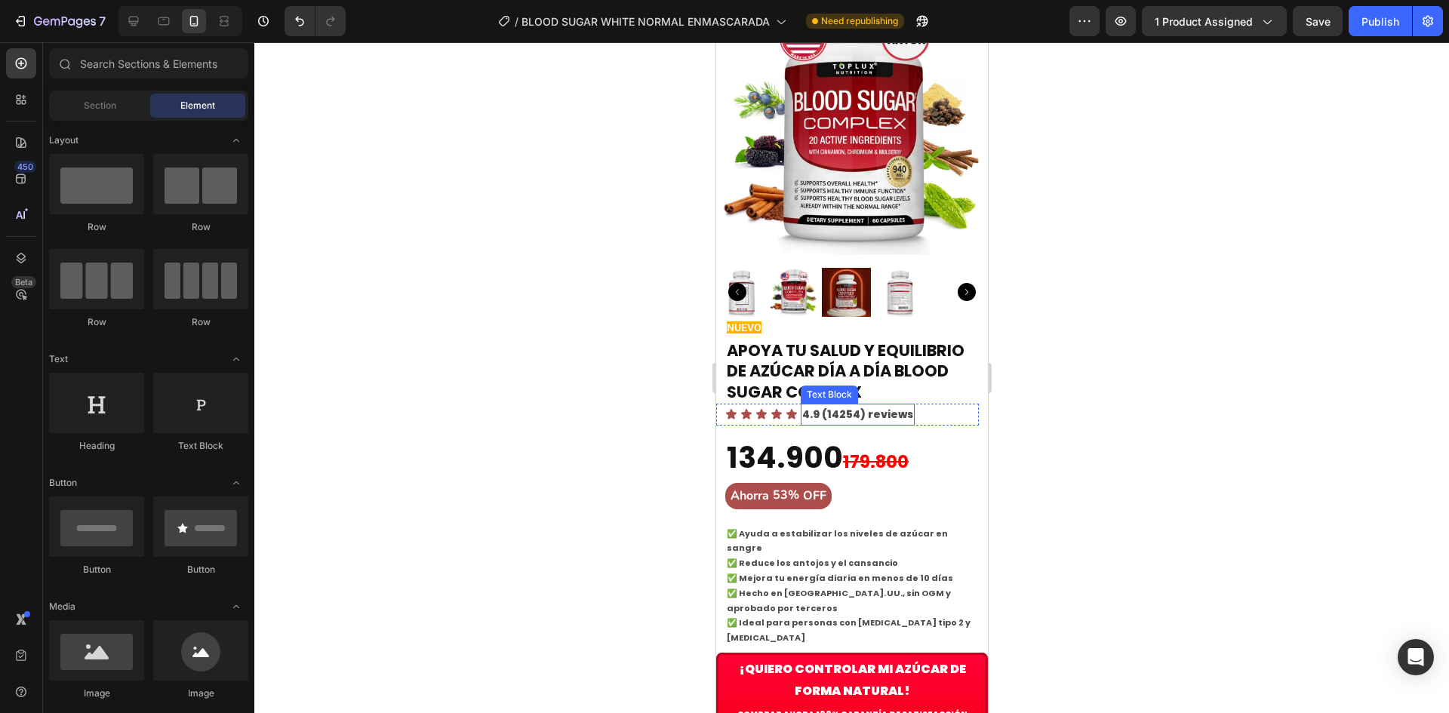
click at [862, 405] on p "4.9 (14254) reviews" at bounding box center [856, 414] width 111 height 19
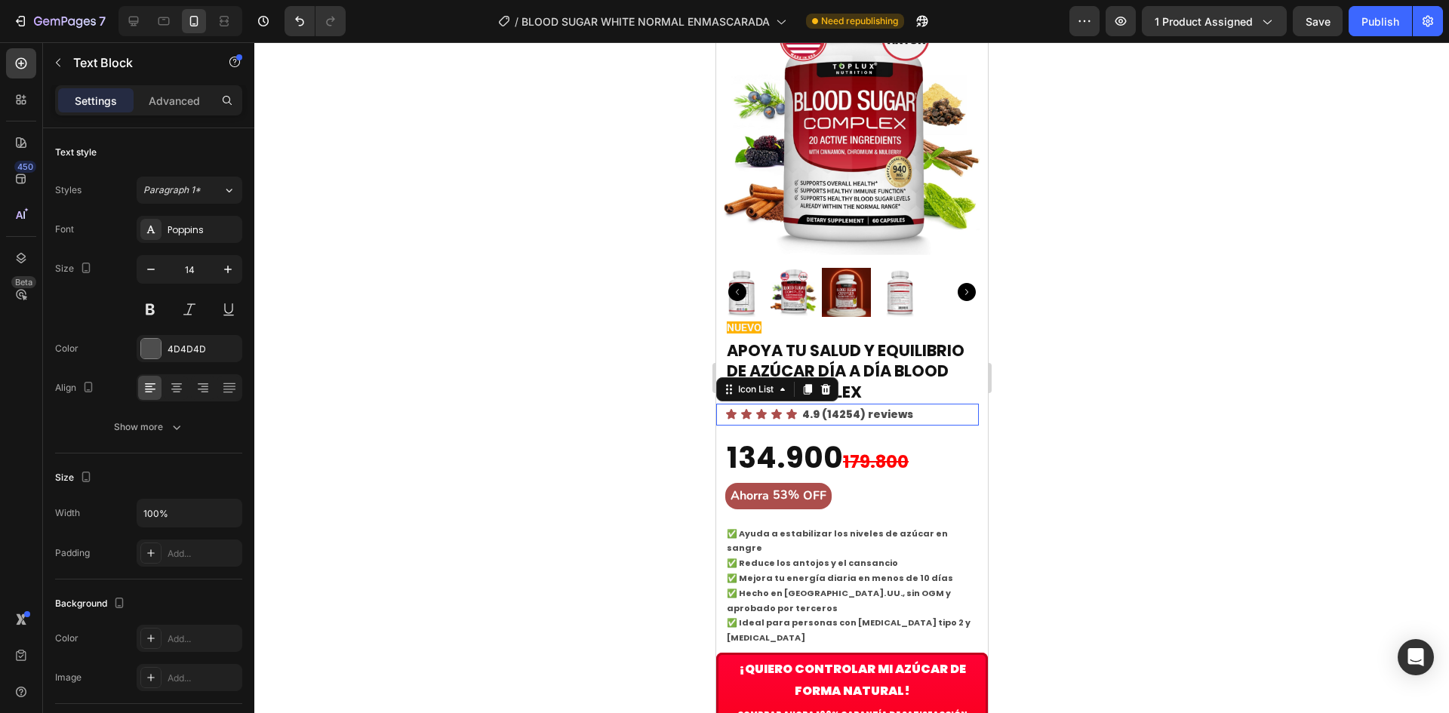
click at [930, 404] on div "Icon Icon Icon Icon Icon 4.9 (14254) reviews Text Block" at bounding box center [850, 415] width 253 height 22
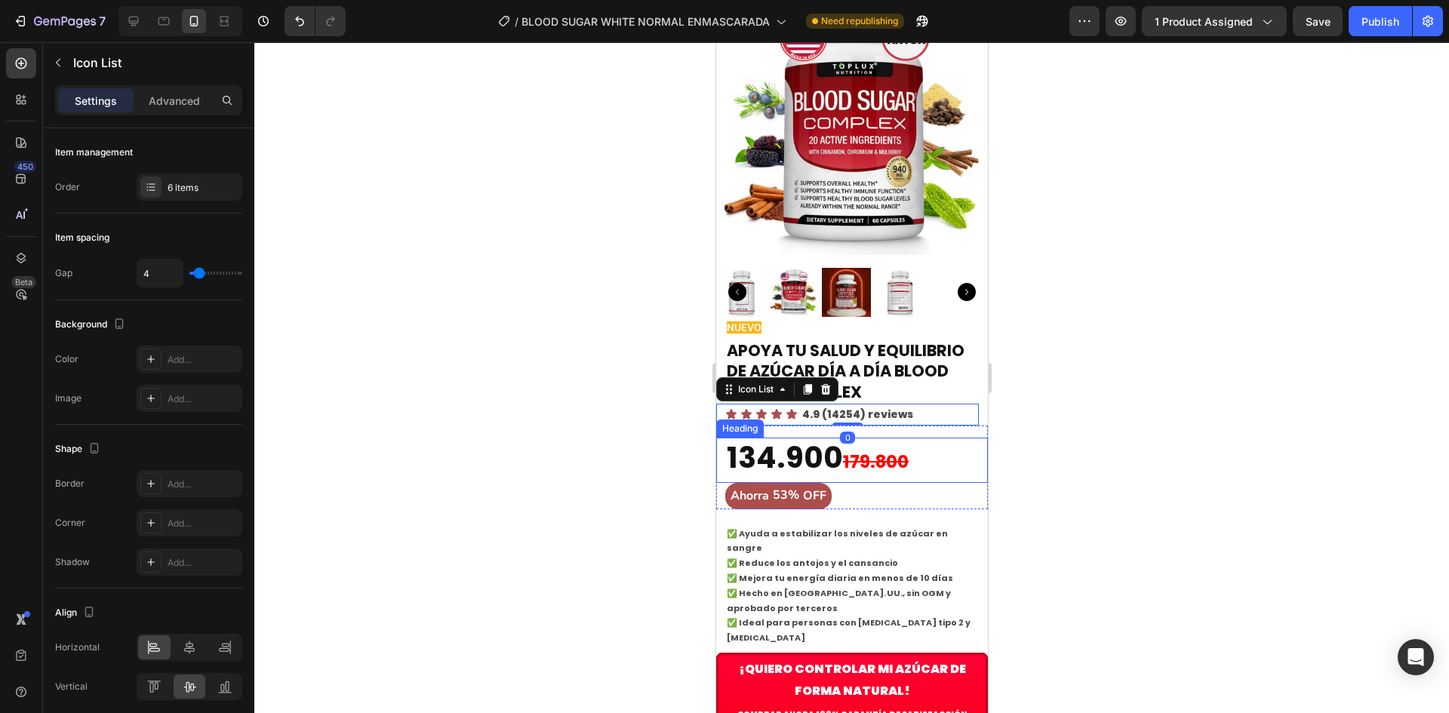
click at [899, 439] on p "134.900 179.800" at bounding box center [851, 460] width 250 height 42
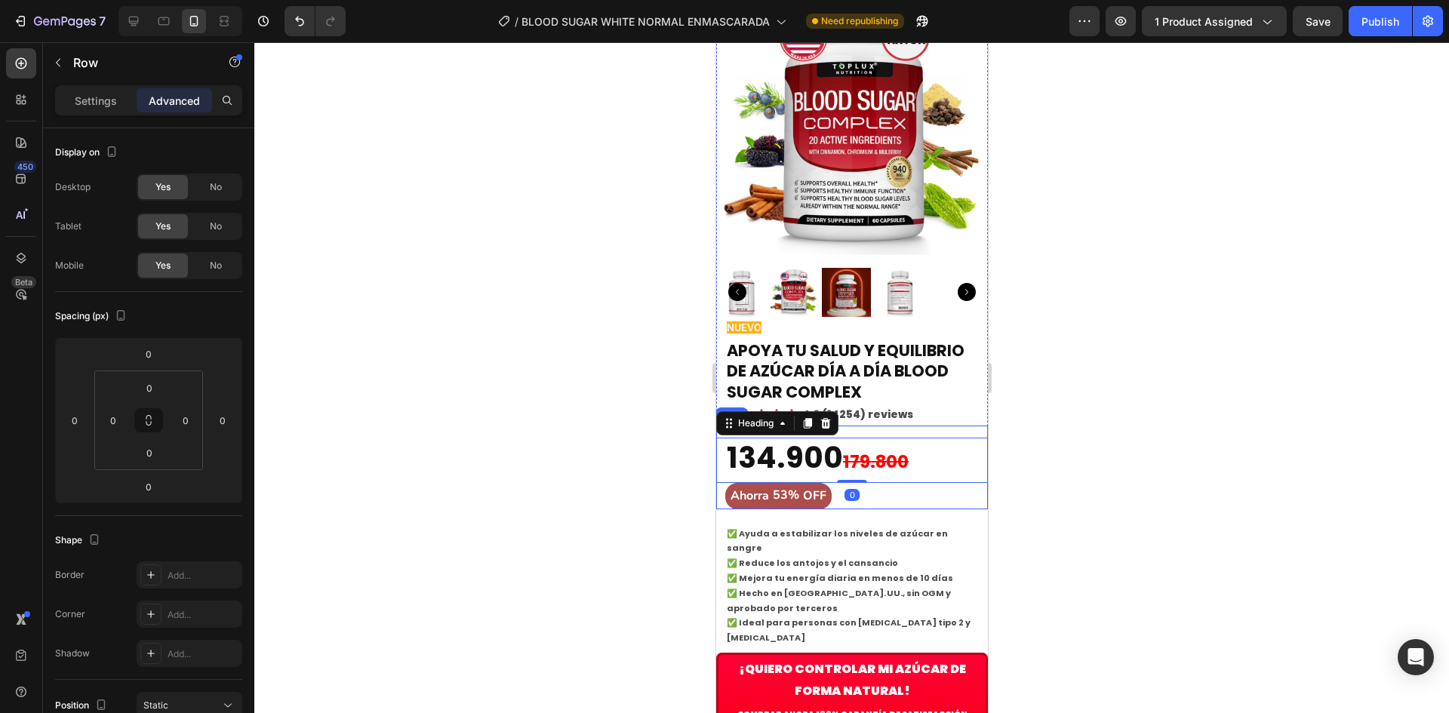
click at [930, 426] on div "$89.900,00 Product Price Product Price $189.900,00 Product Price Product Price …" at bounding box center [851, 468] width 272 height 84
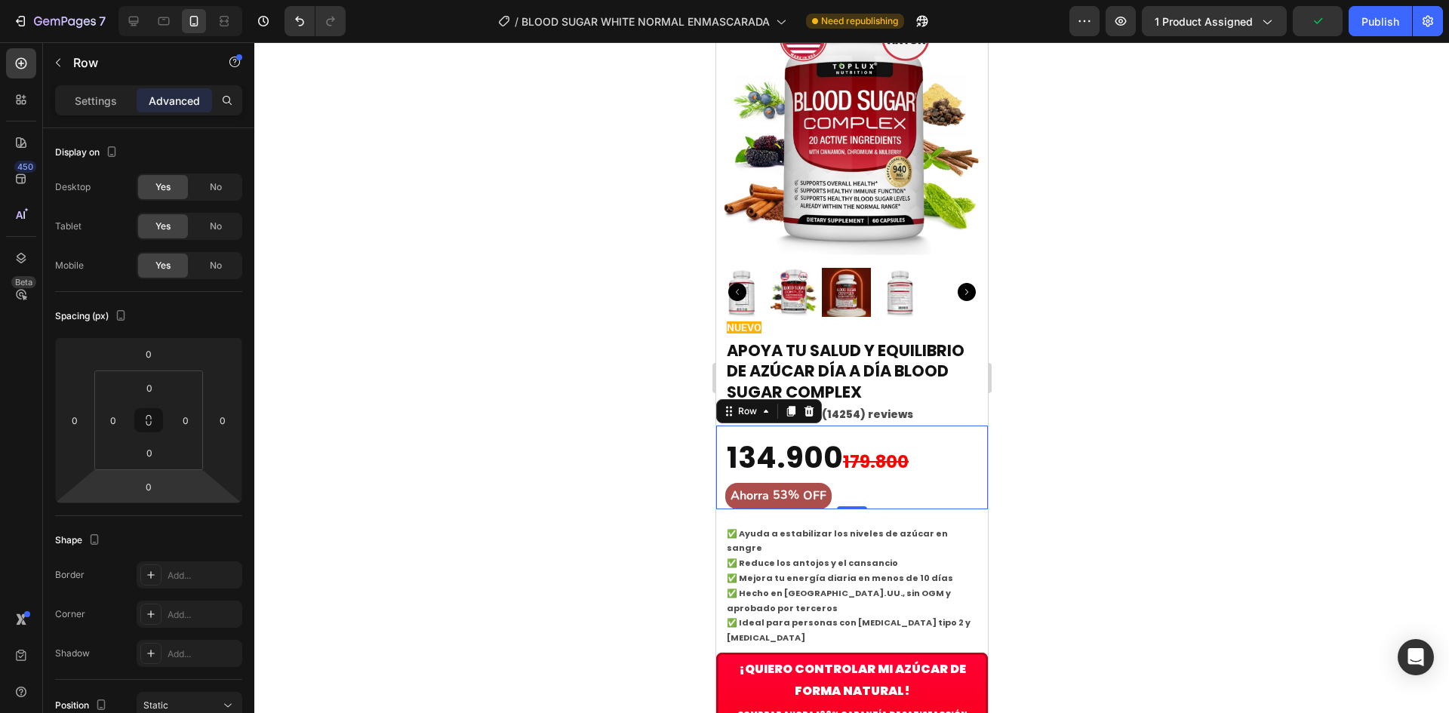
click at [932, 426] on div "$89.900,00 Product Price Product Price $189.900,00 Product Price Product Price …" at bounding box center [851, 468] width 272 height 84
click at [851, 426] on div "$89.900,00 Product Price Product Price $189.900,00 Product Price Product Price …" at bounding box center [851, 468] width 272 height 84
click at [89, 103] on p "Settings" at bounding box center [96, 101] width 42 height 16
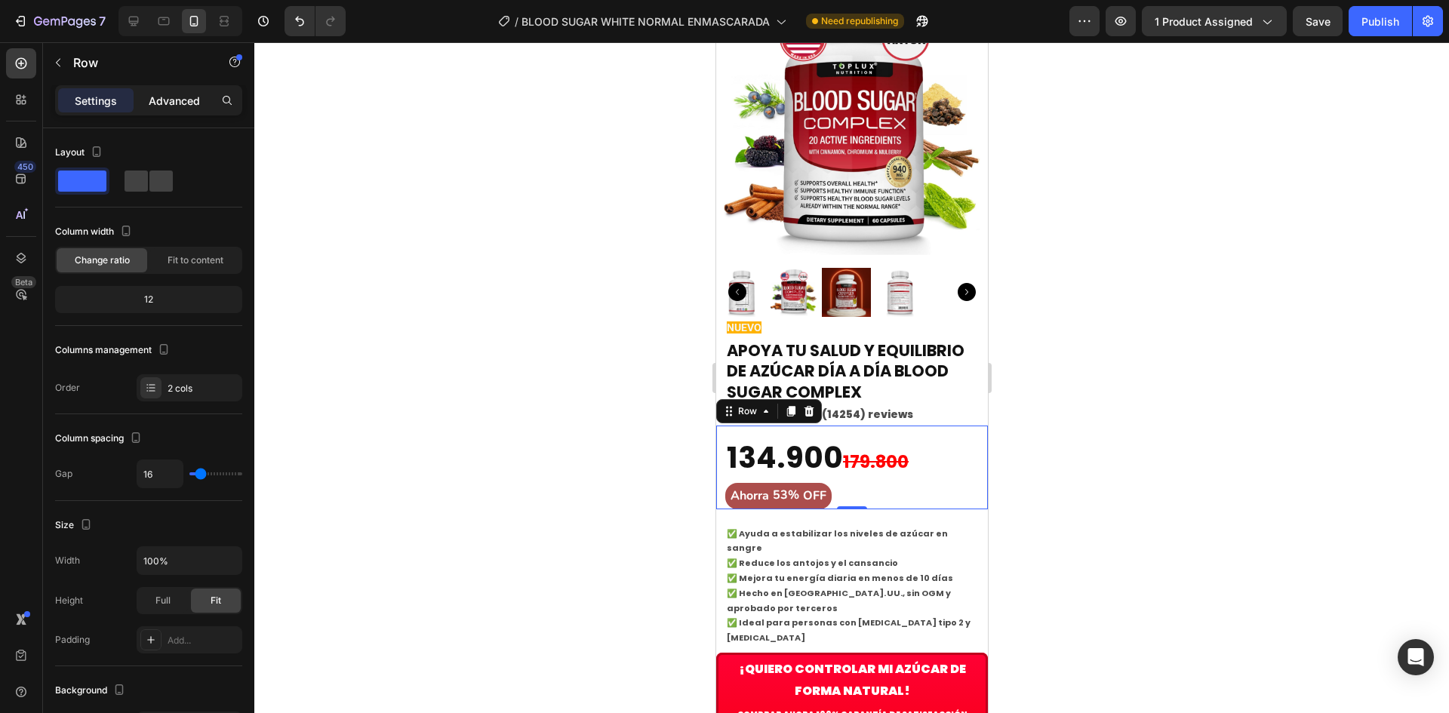
click at [152, 106] on p "Advanced" at bounding box center [174, 101] width 51 height 16
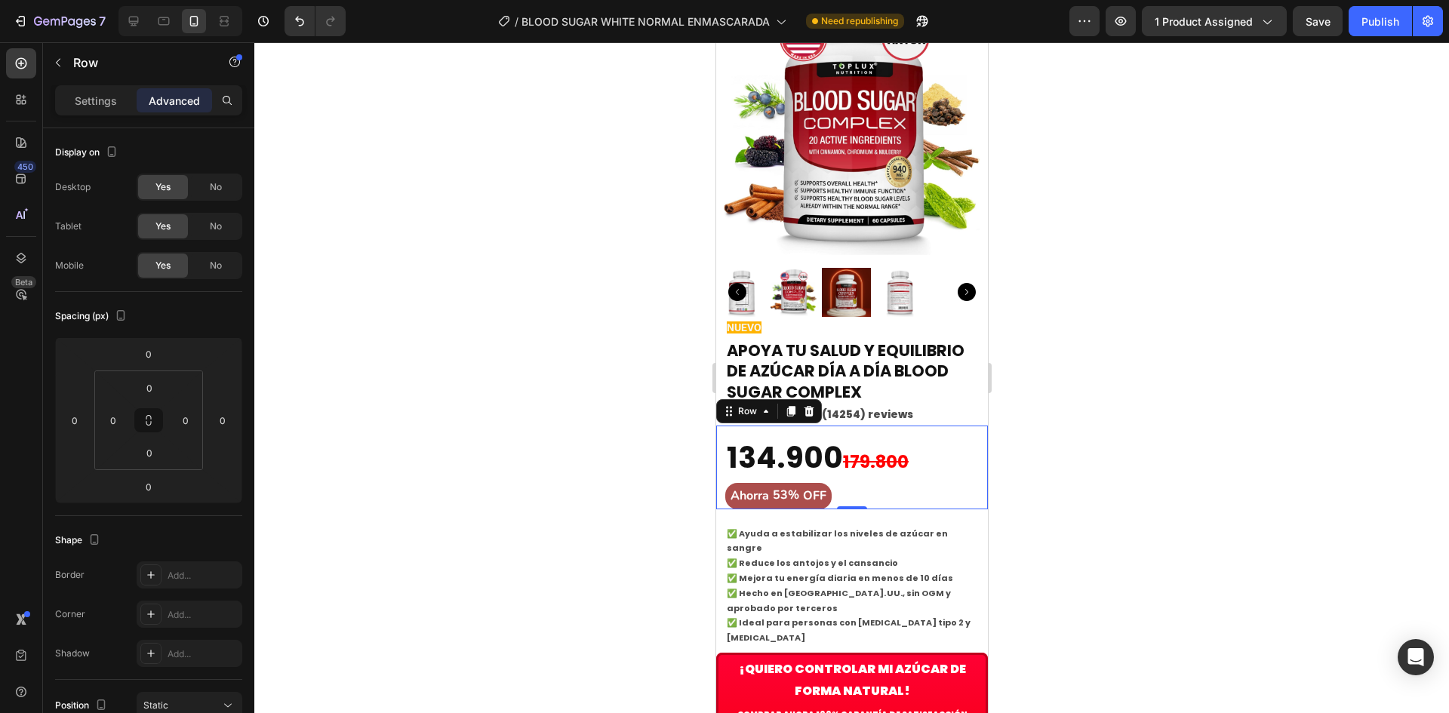
click at [578, 438] on div at bounding box center [851, 377] width 1194 height 671
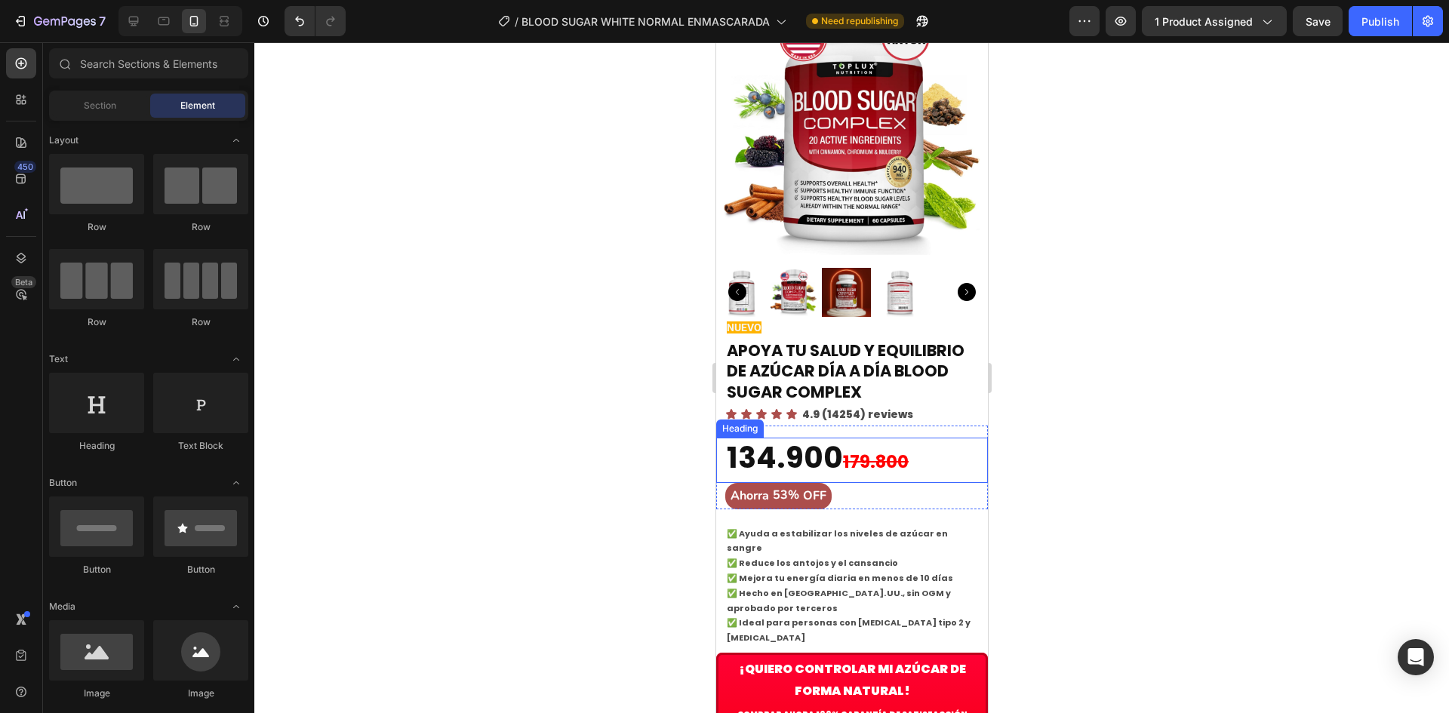
click at [813, 439] on p "134.900 179.800" at bounding box center [851, 460] width 250 height 42
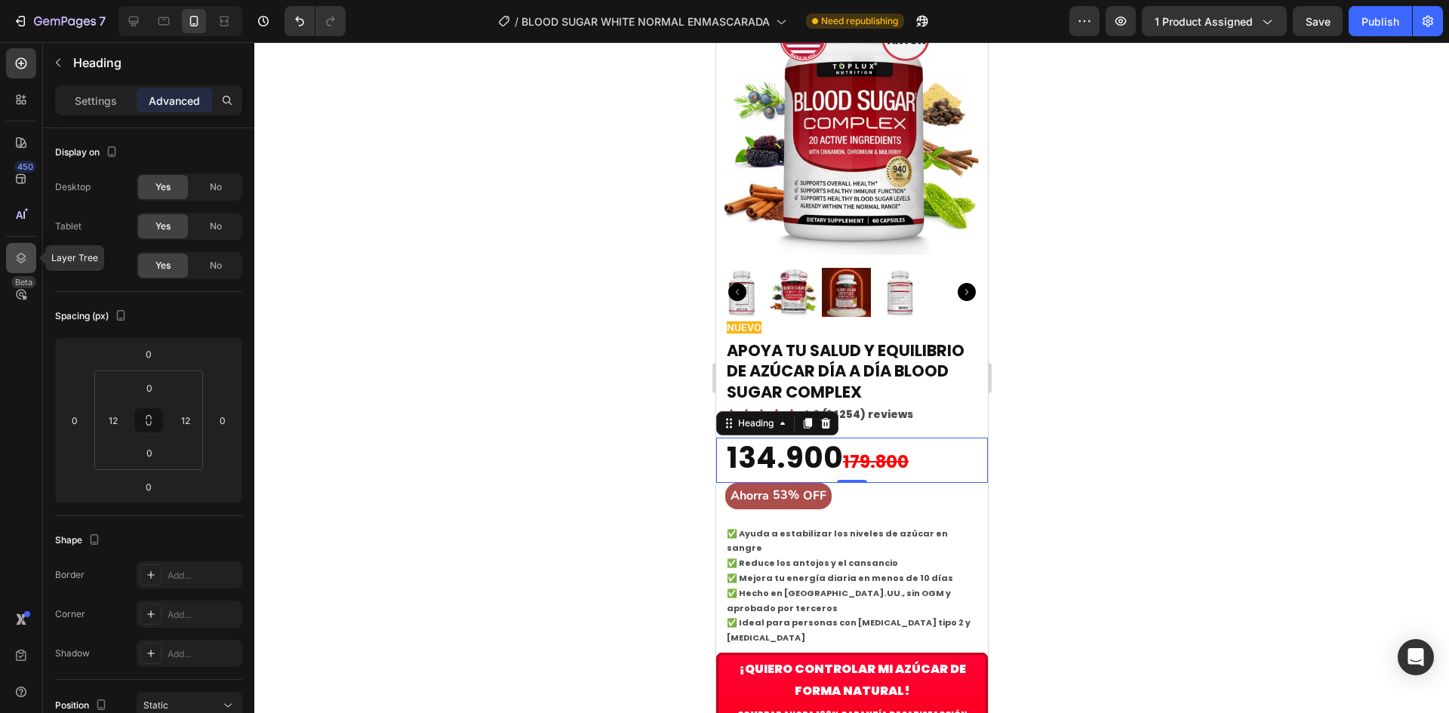
click at [10, 263] on div at bounding box center [21, 258] width 30 height 30
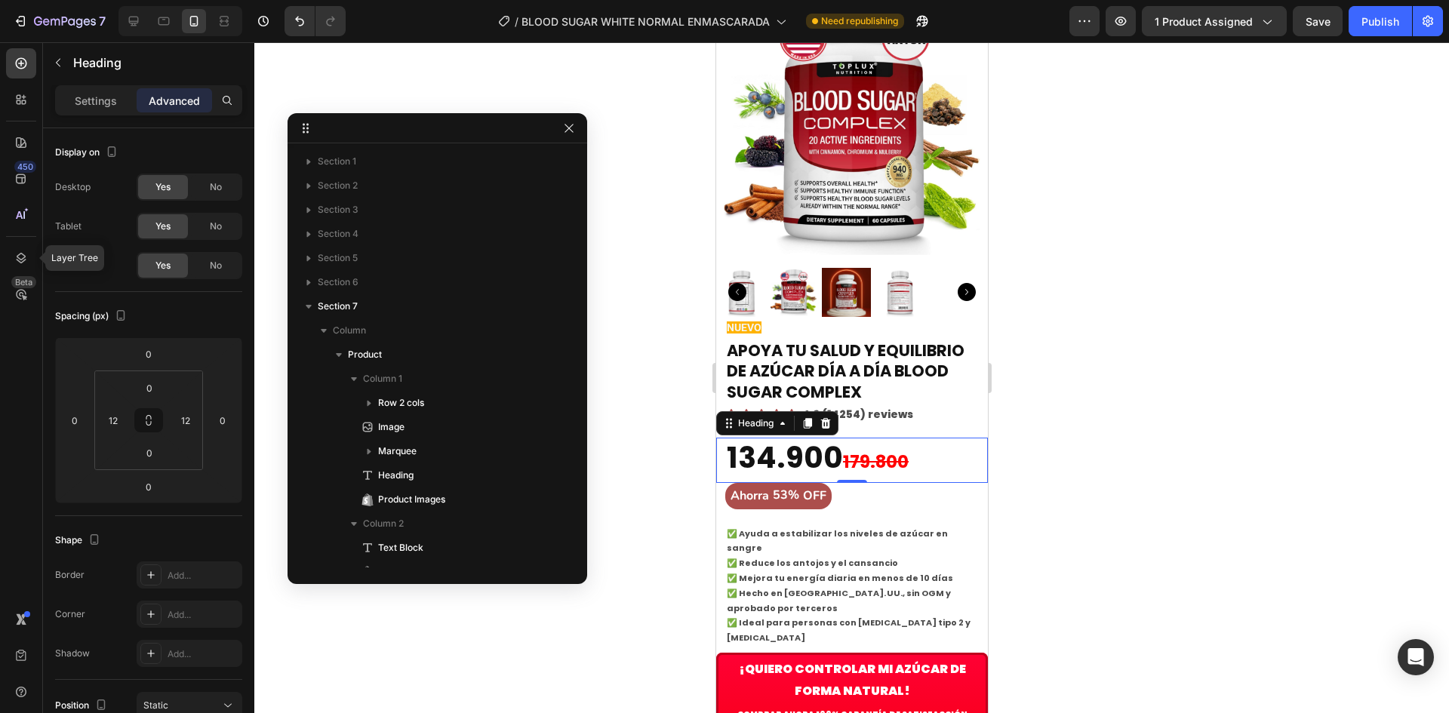
scroll to position [398, 0]
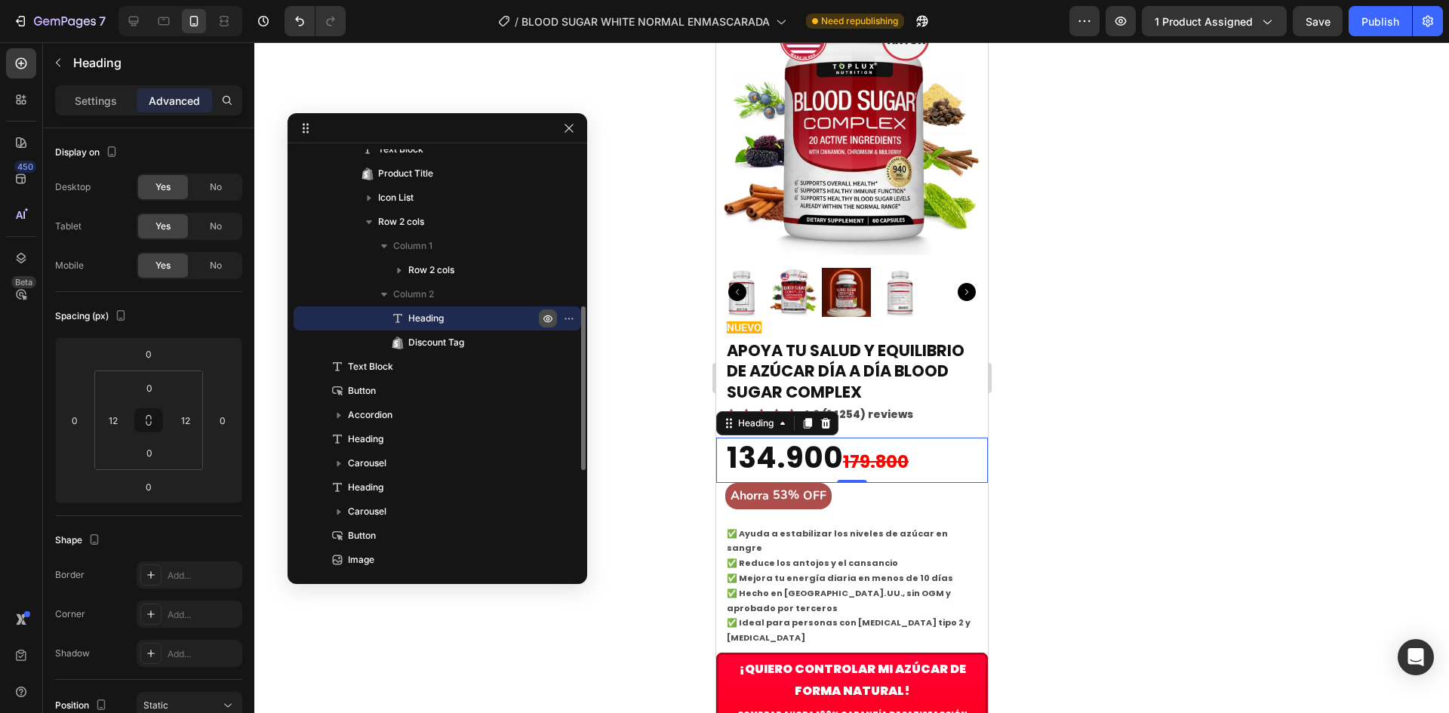
click at [547, 319] on icon "button" at bounding box center [548, 318] width 12 height 12
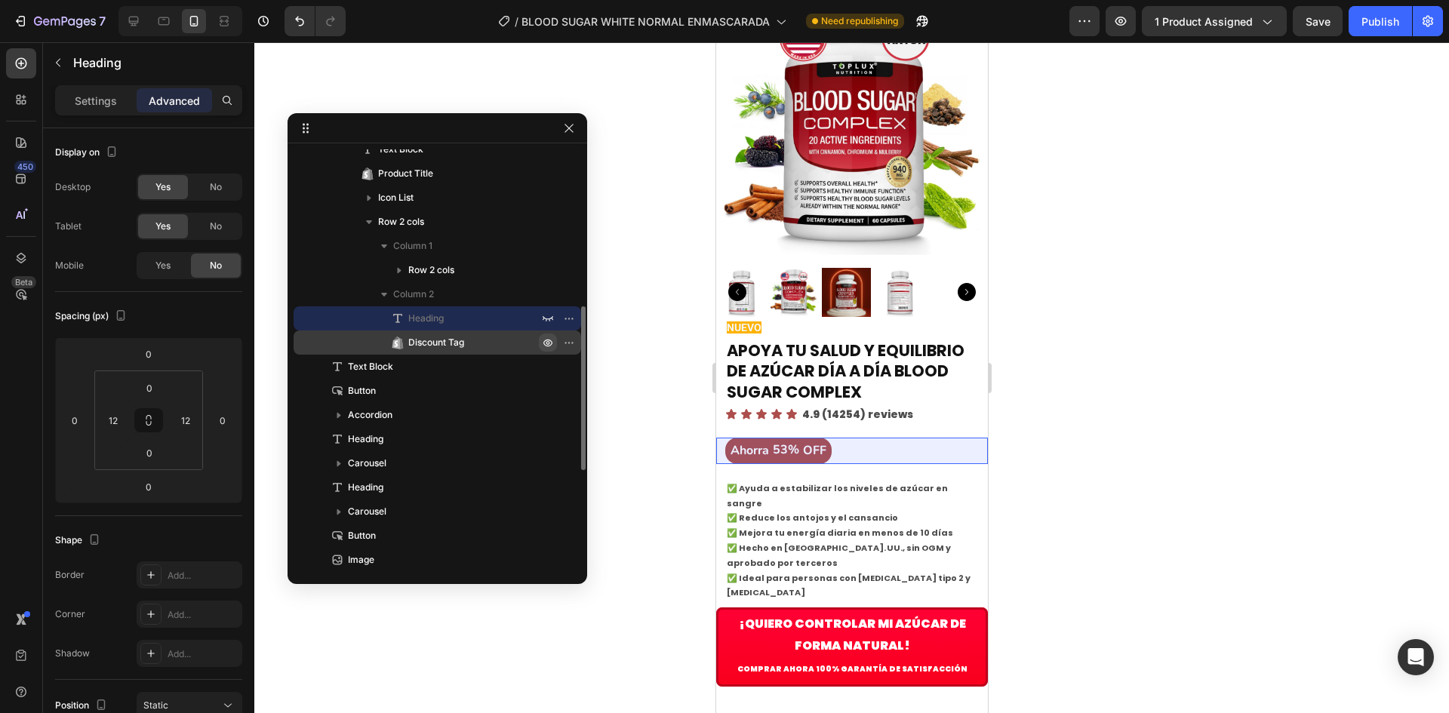
click at [553, 345] on icon "button" at bounding box center [548, 342] width 12 height 12
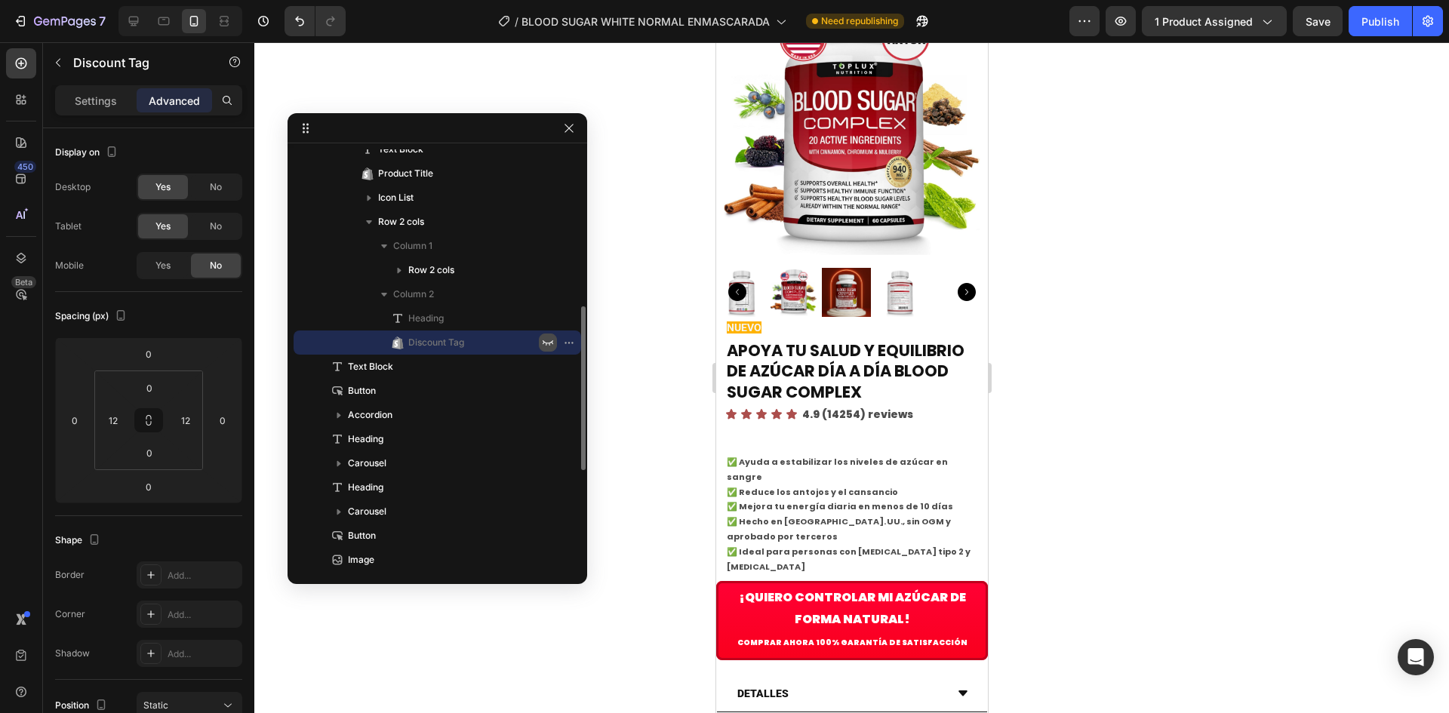
click at [550, 345] on icon "button" at bounding box center [548, 342] width 12 height 12
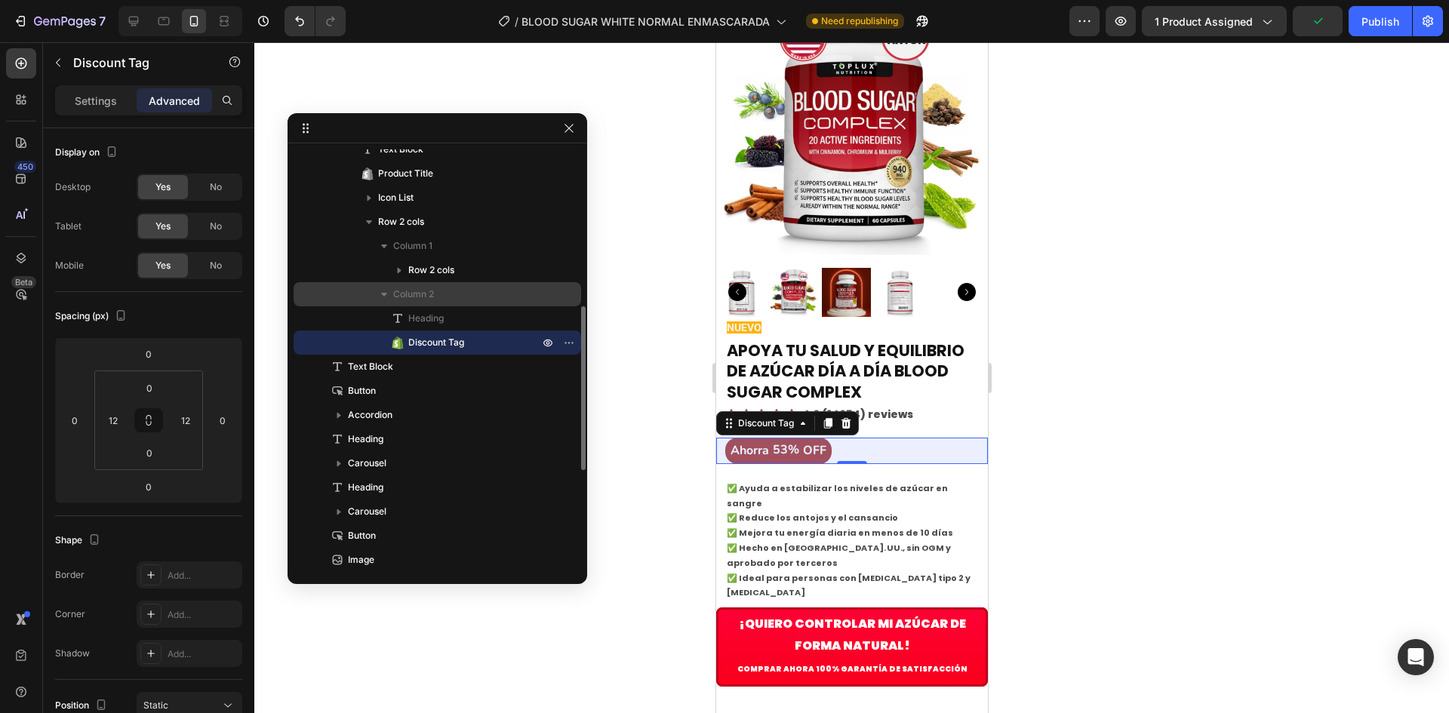
click at [383, 294] on icon "button" at bounding box center [384, 295] width 6 height 4
click at [386, 294] on icon "button" at bounding box center [383, 294] width 15 height 15
click at [404, 273] on icon "button" at bounding box center [399, 270] width 15 height 15
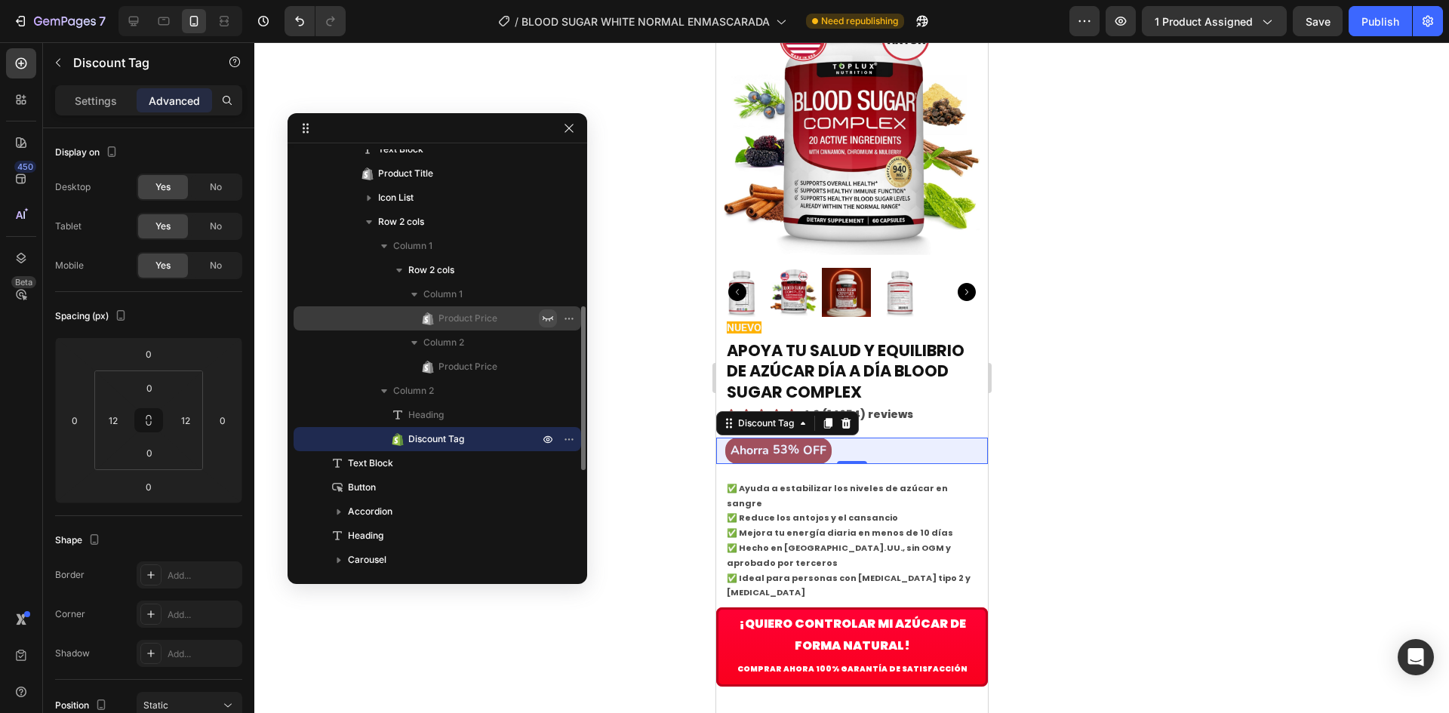
click at [544, 314] on icon "button" at bounding box center [548, 318] width 12 height 12
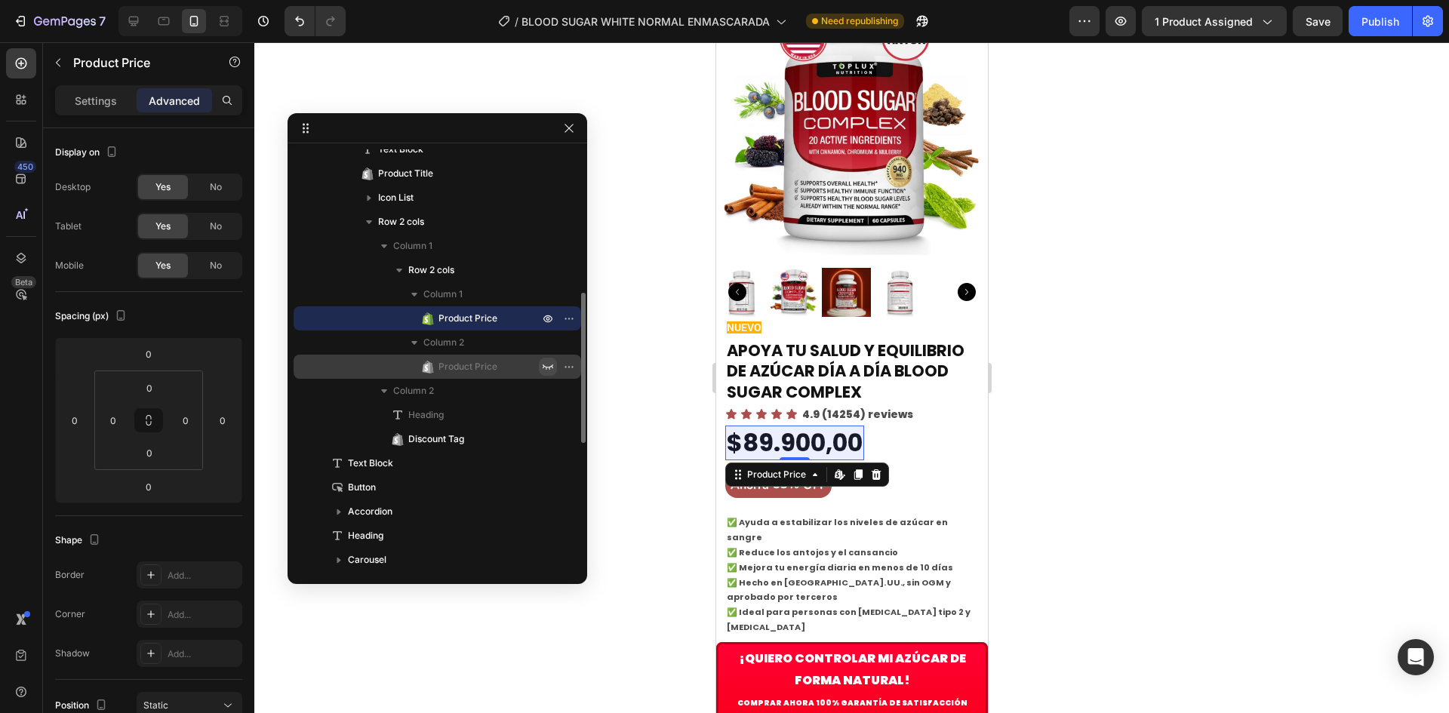
click at [549, 364] on icon "button" at bounding box center [548, 367] width 12 height 12
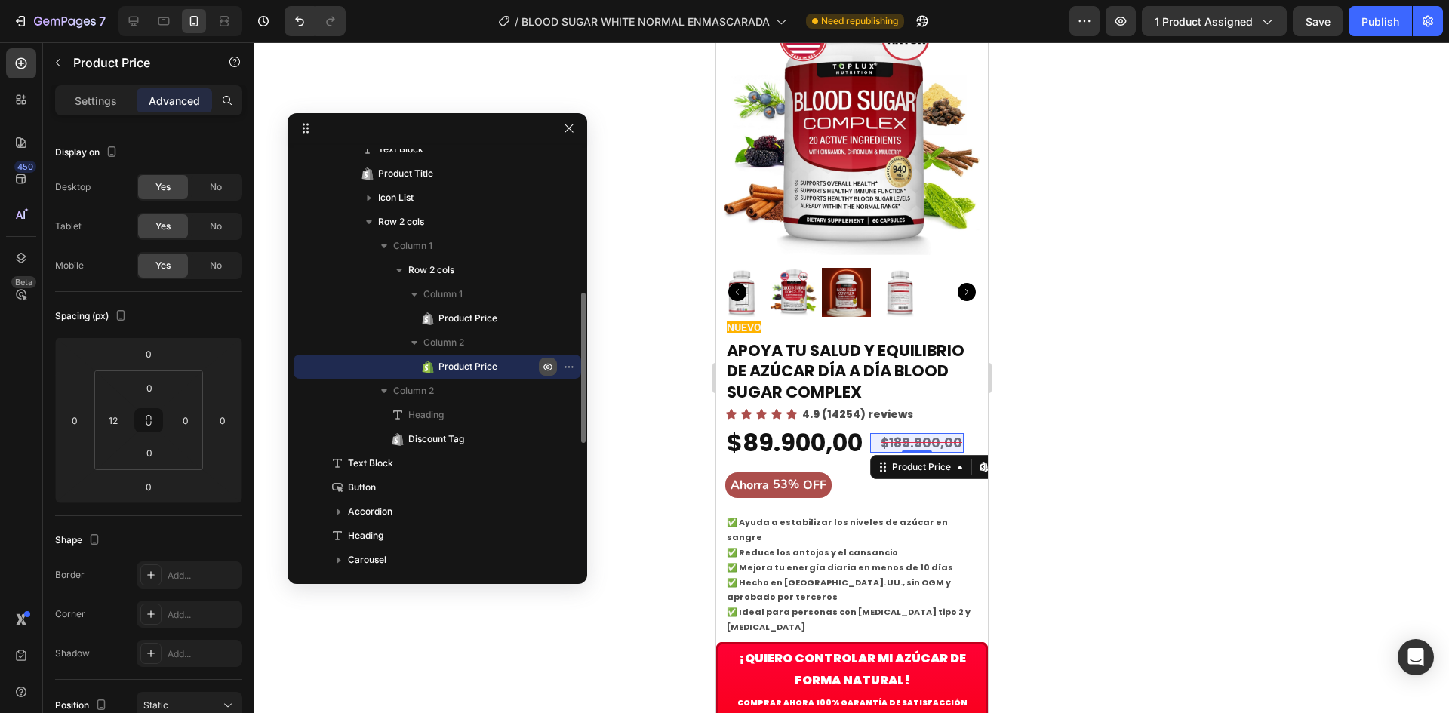
click at [549, 364] on icon "button" at bounding box center [548, 367] width 12 height 12
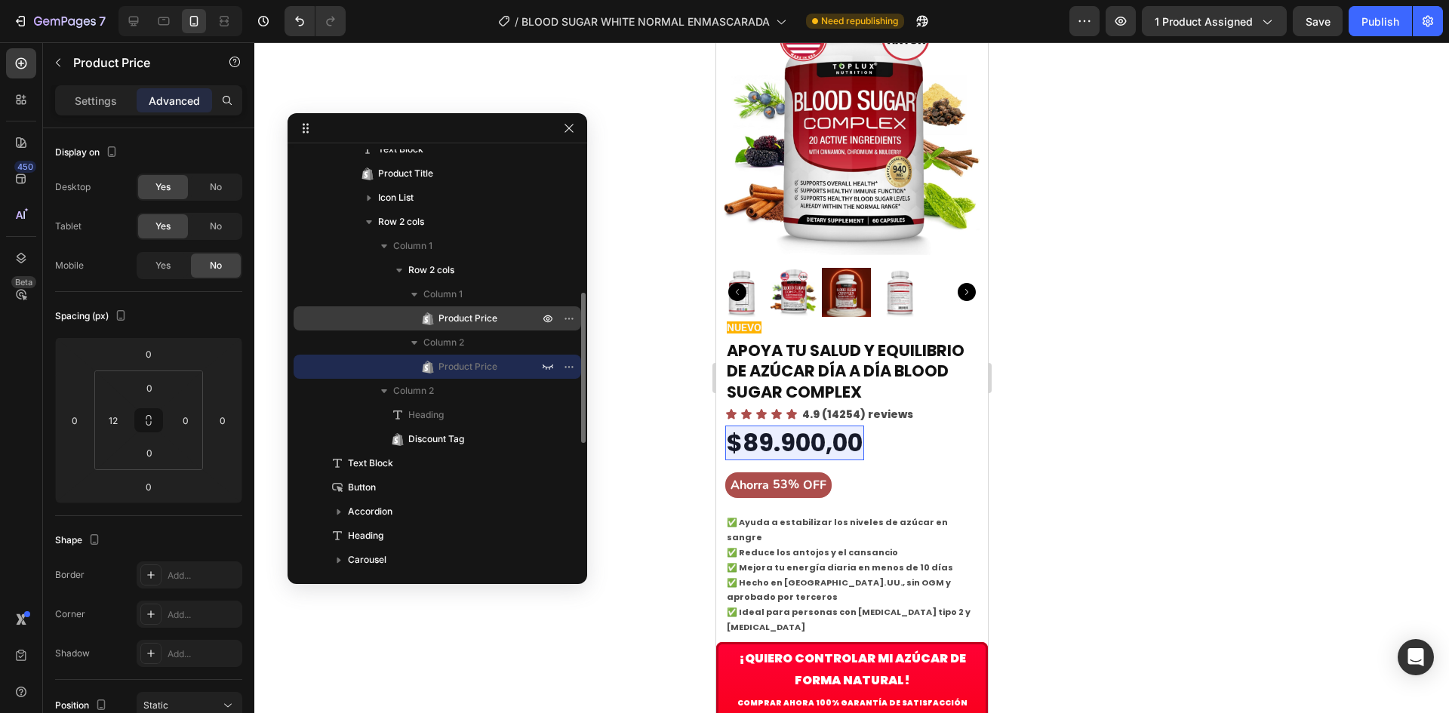
click at [549, 308] on div at bounding box center [558, 318] width 39 height 24
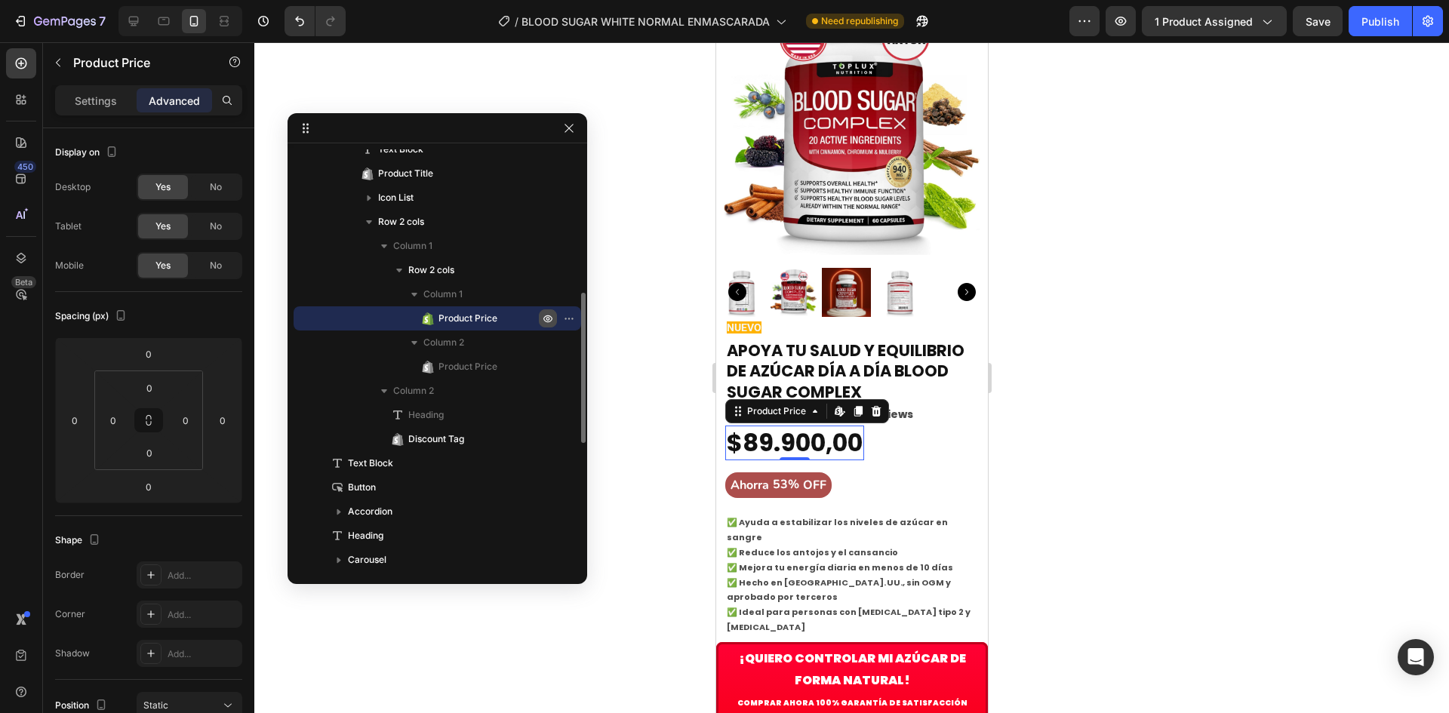
click at [549, 314] on icon "button" at bounding box center [548, 318] width 12 height 12
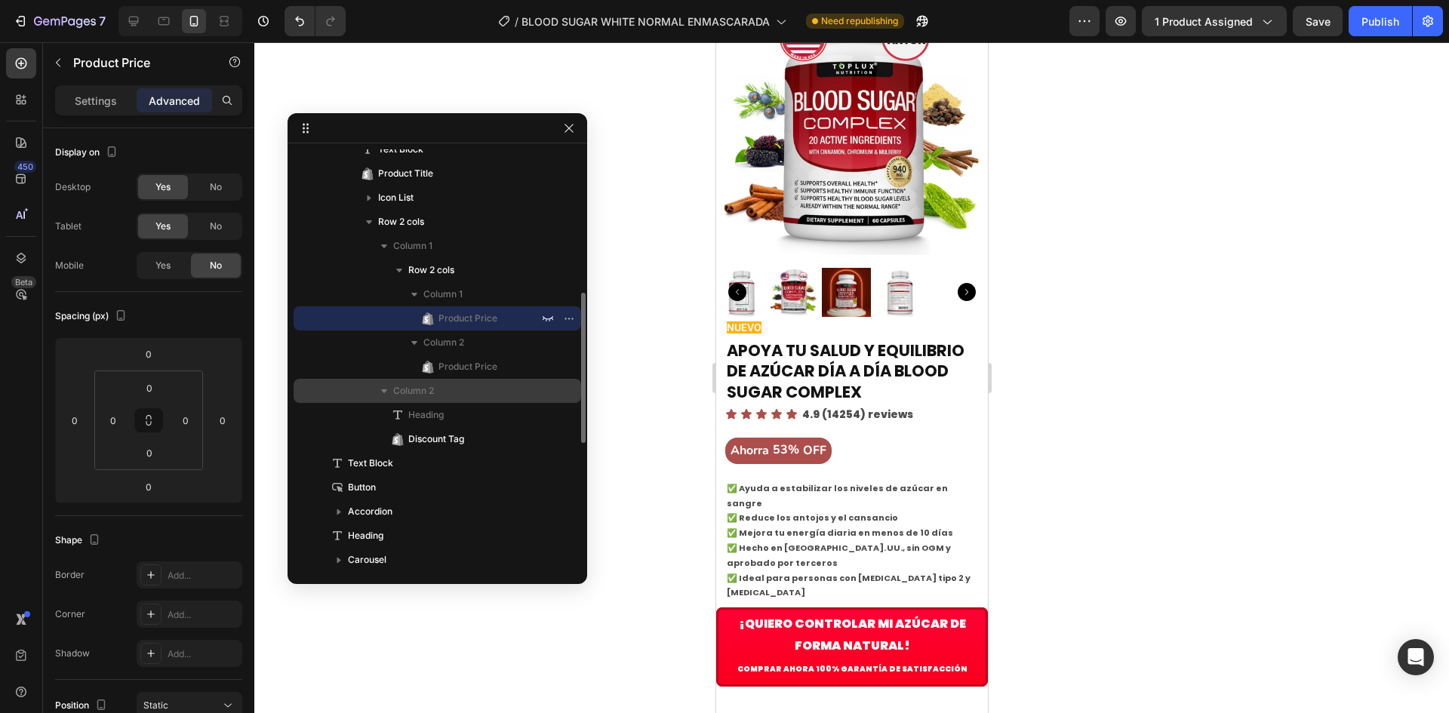
drag, startPoint x: 379, startPoint y: 417, endPoint x: 399, endPoint y: 395, distance: 30.0
click at [399, 395] on div "Column 2 Heading Discount Tag" at bounding box center [436, 415] width 287 height 72
click at [392, 412] on icon at bounding box center [397, 414] width 15 height 15
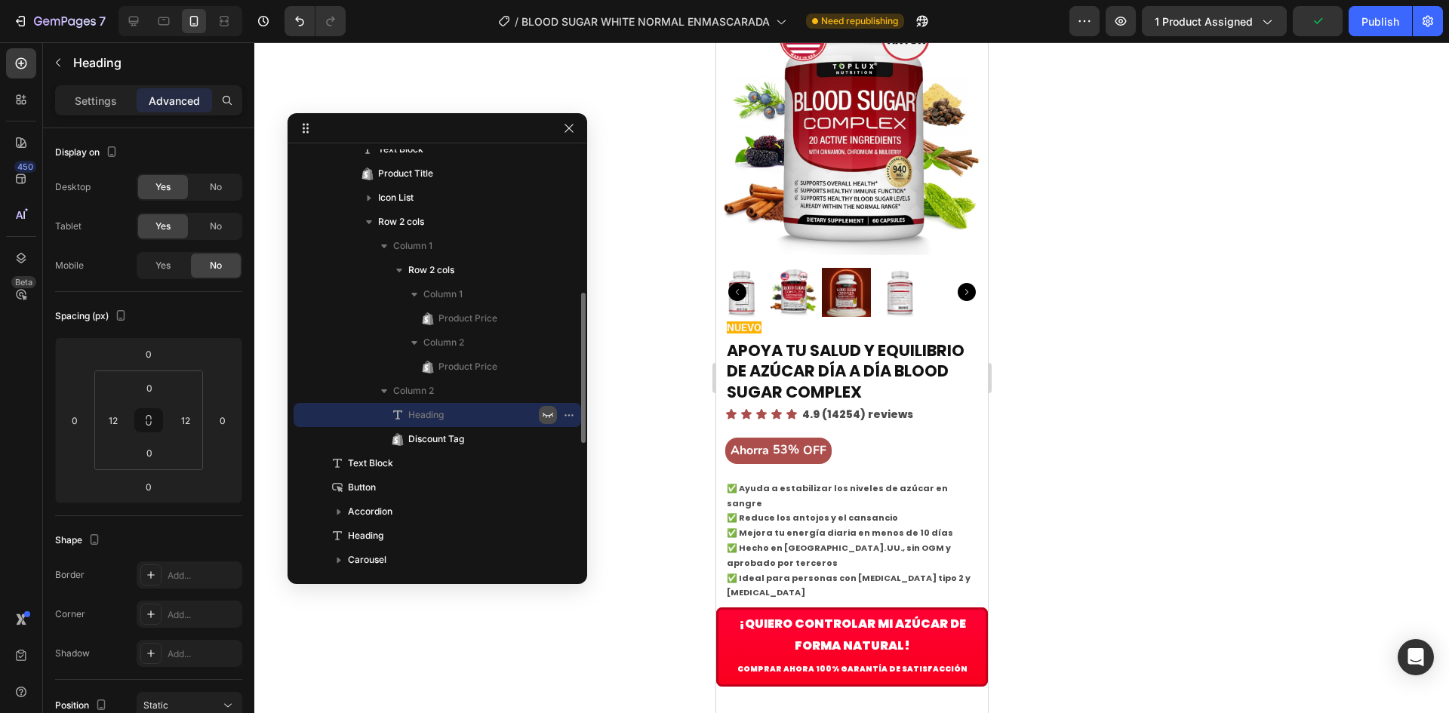
click at [543, 413] on icon "button" at bounding box center [548, 415] width 12 height 12
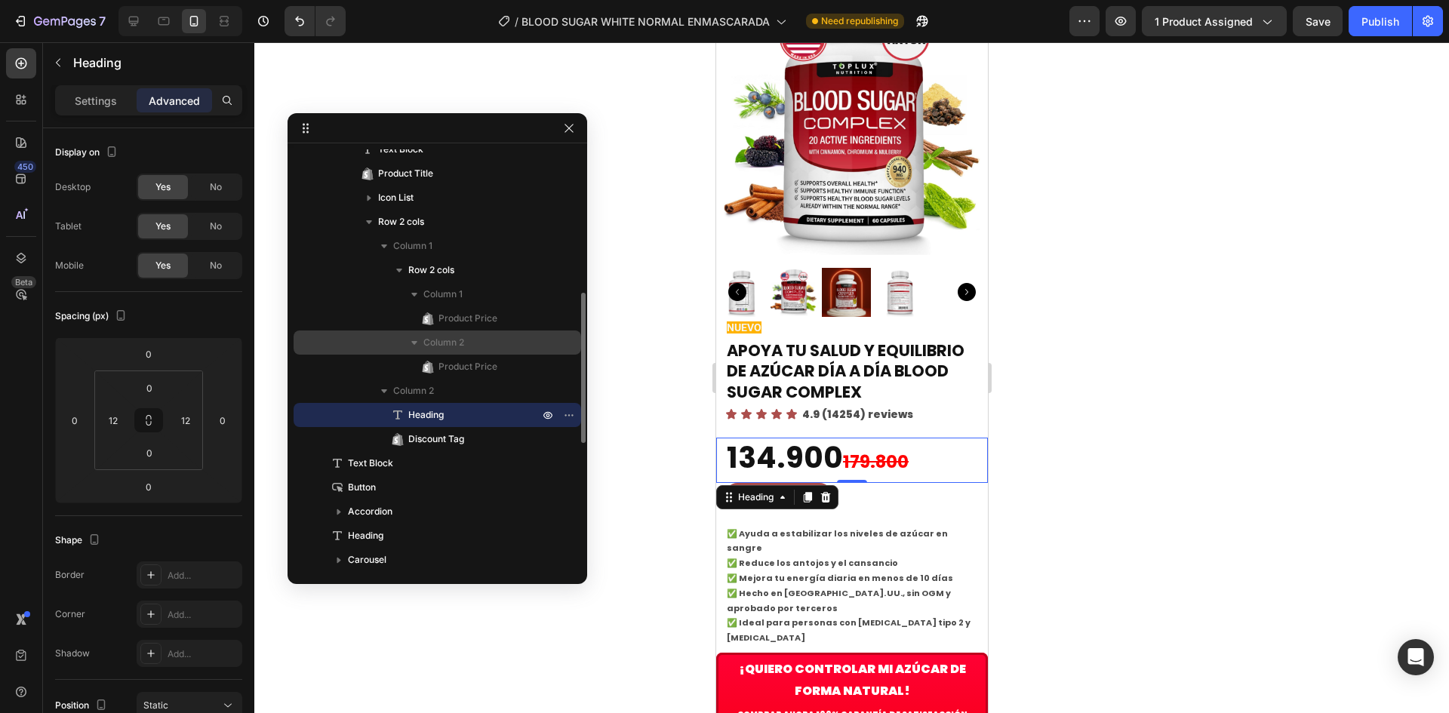
drag, startPoint x: 553, startPoint y: 366, endPoint x: 551, endPoint y: 336, distance: 30.3
click at [554, 366] on button "button" at bounding box center [548, 367] width 18 height 18
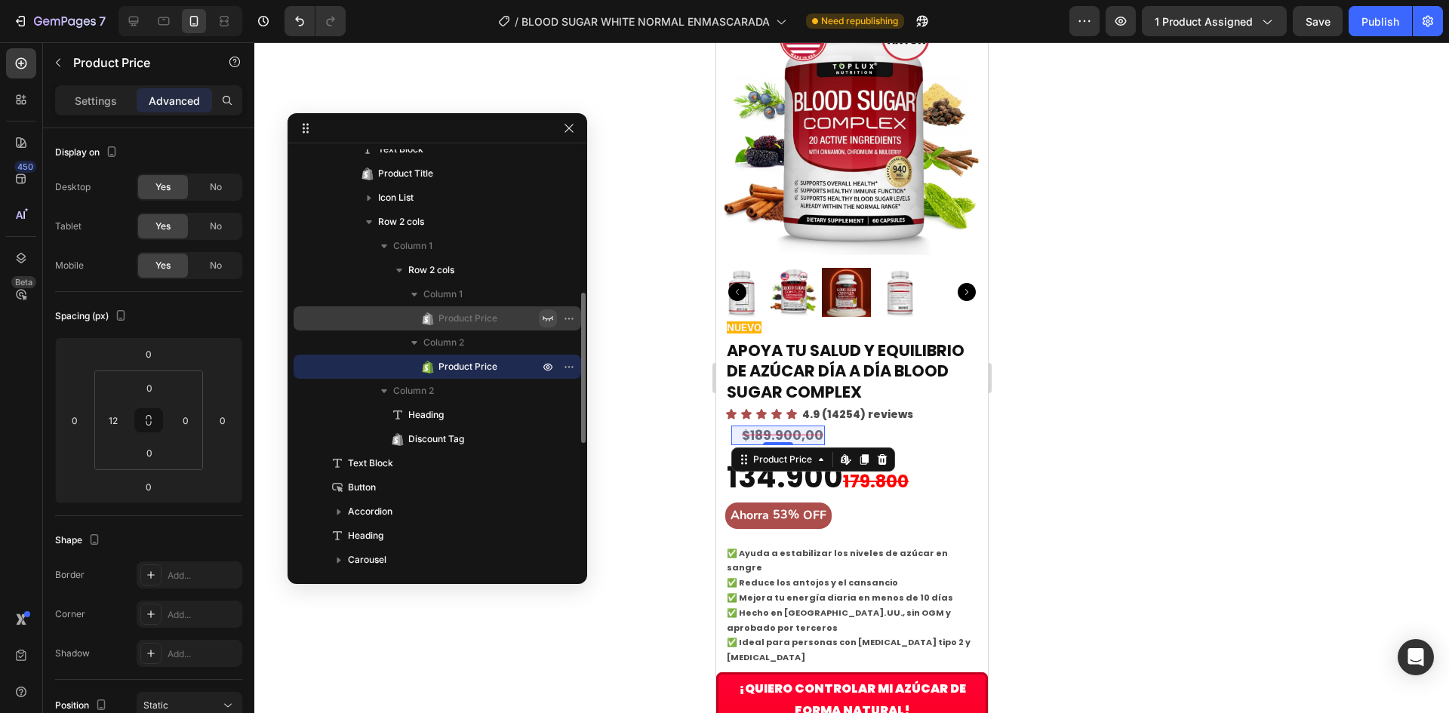
click at [548, 321] on icon "button" at bounding box center [548, 318] width 12 height 12
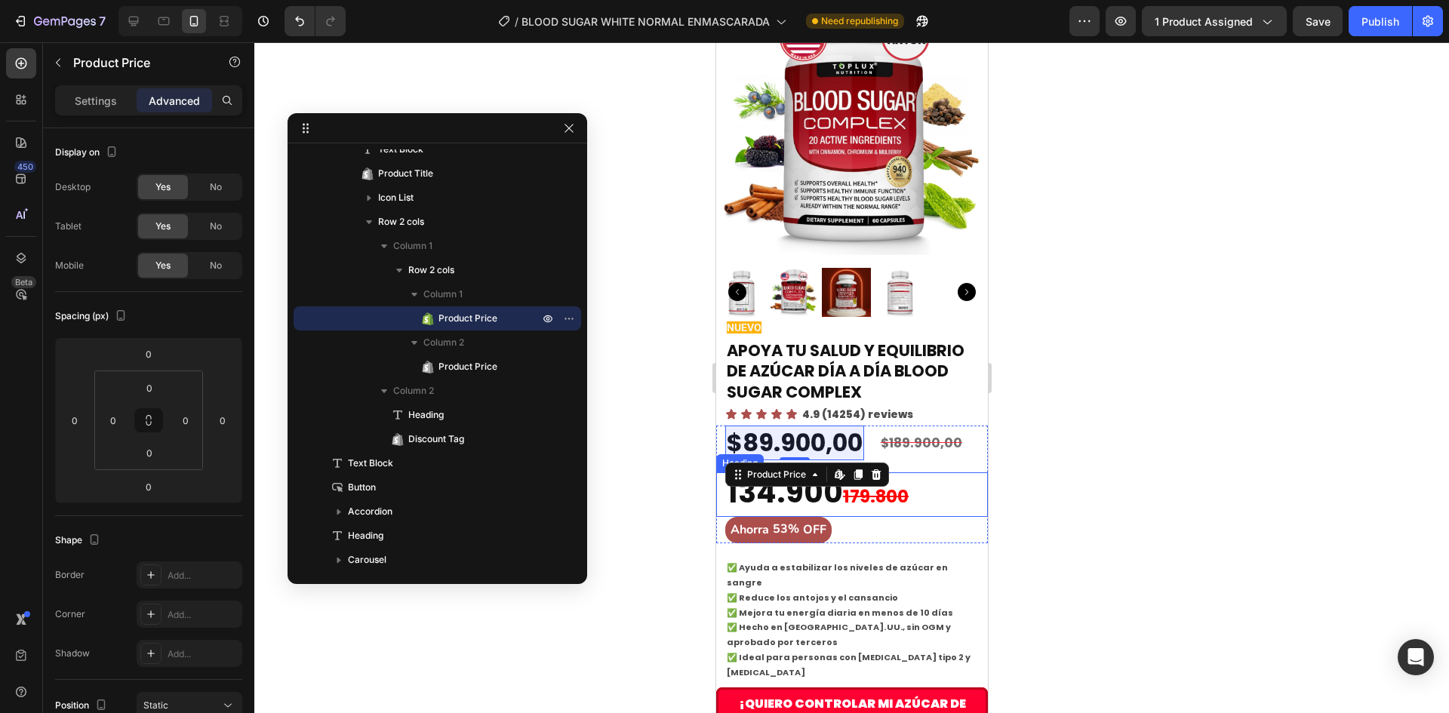
click at [953, 474] on p "134.900 179.800" at bounding box center [851, 495] width 250 height 42
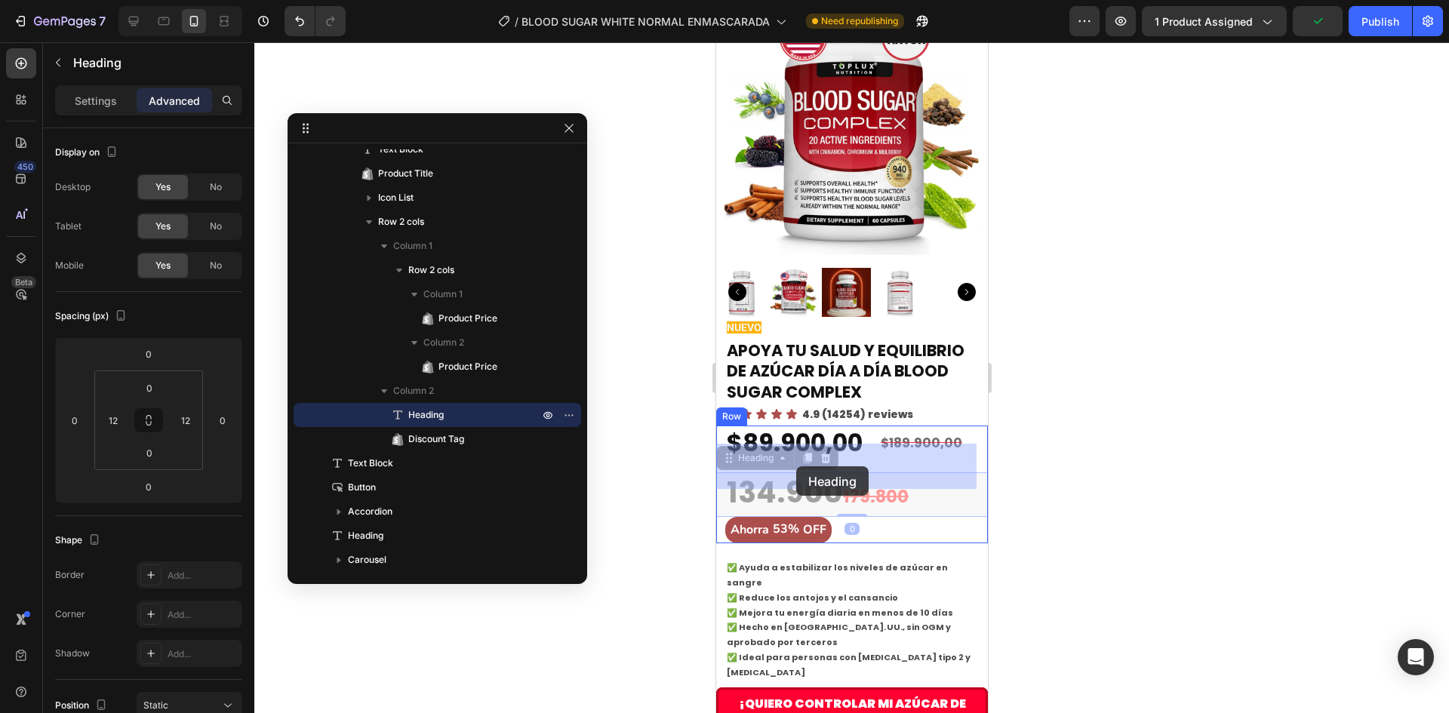
drag, startPoint x: 730, startPoint y: 435, endPoint x: 783, endPoint y: 464, distance: 60.5
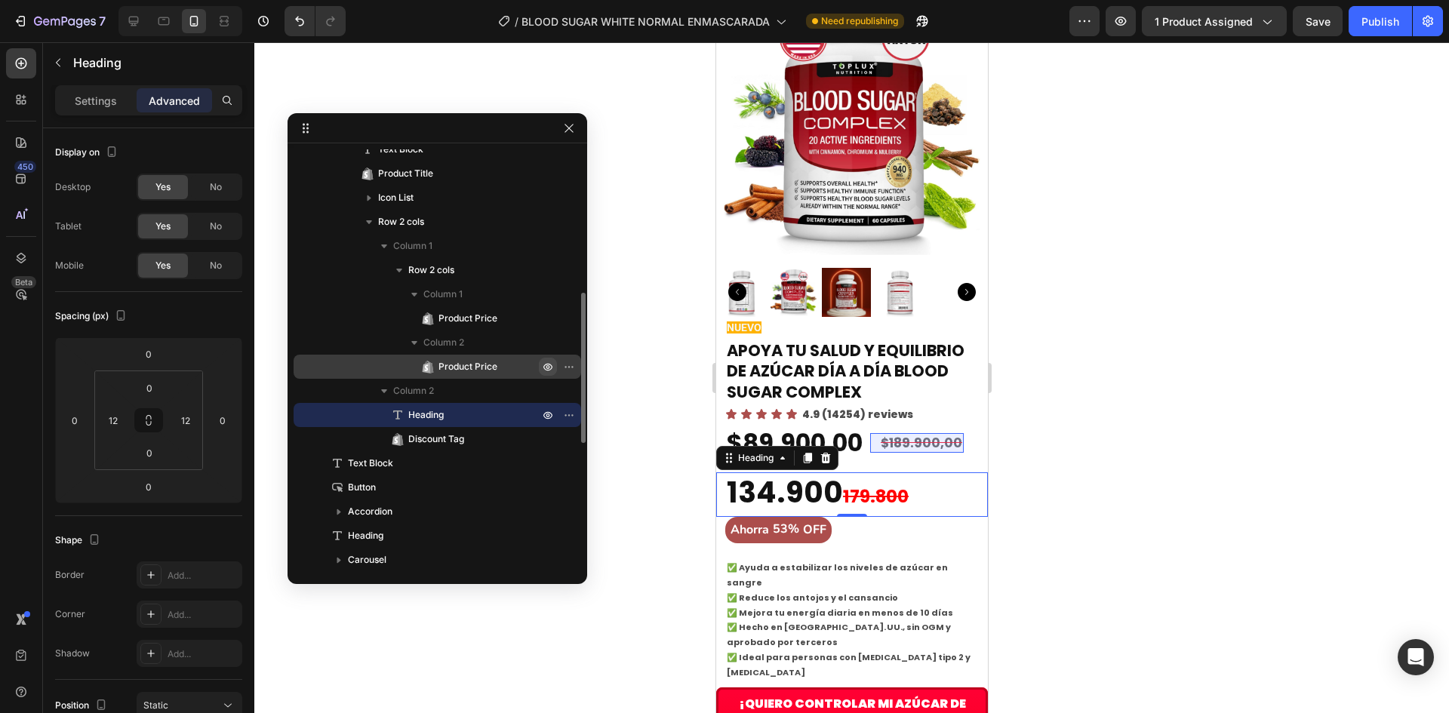
click at [548, 365] on icon "button" at bounding box center [548, 367] width 12 height 12
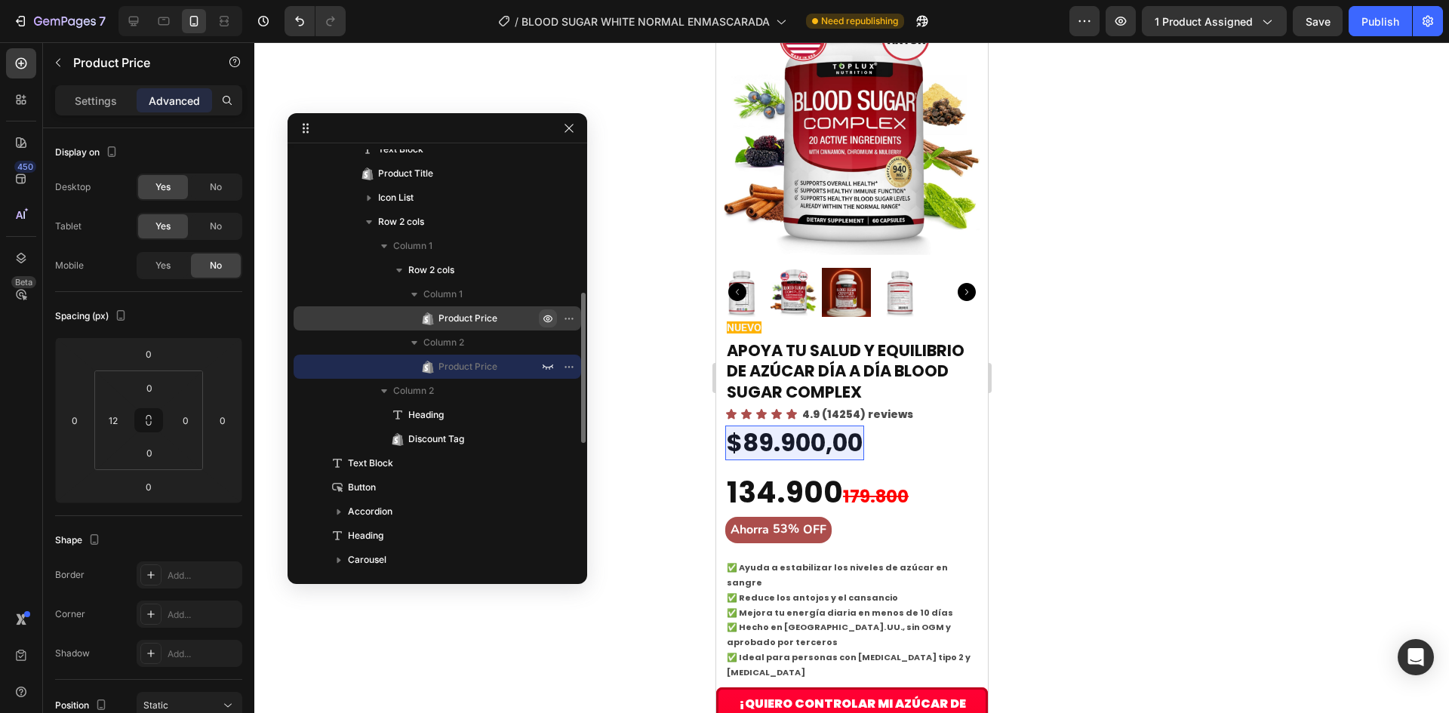
click at [545, 315] on icon "button" at bounding box center [548, 318] width 12 height 12
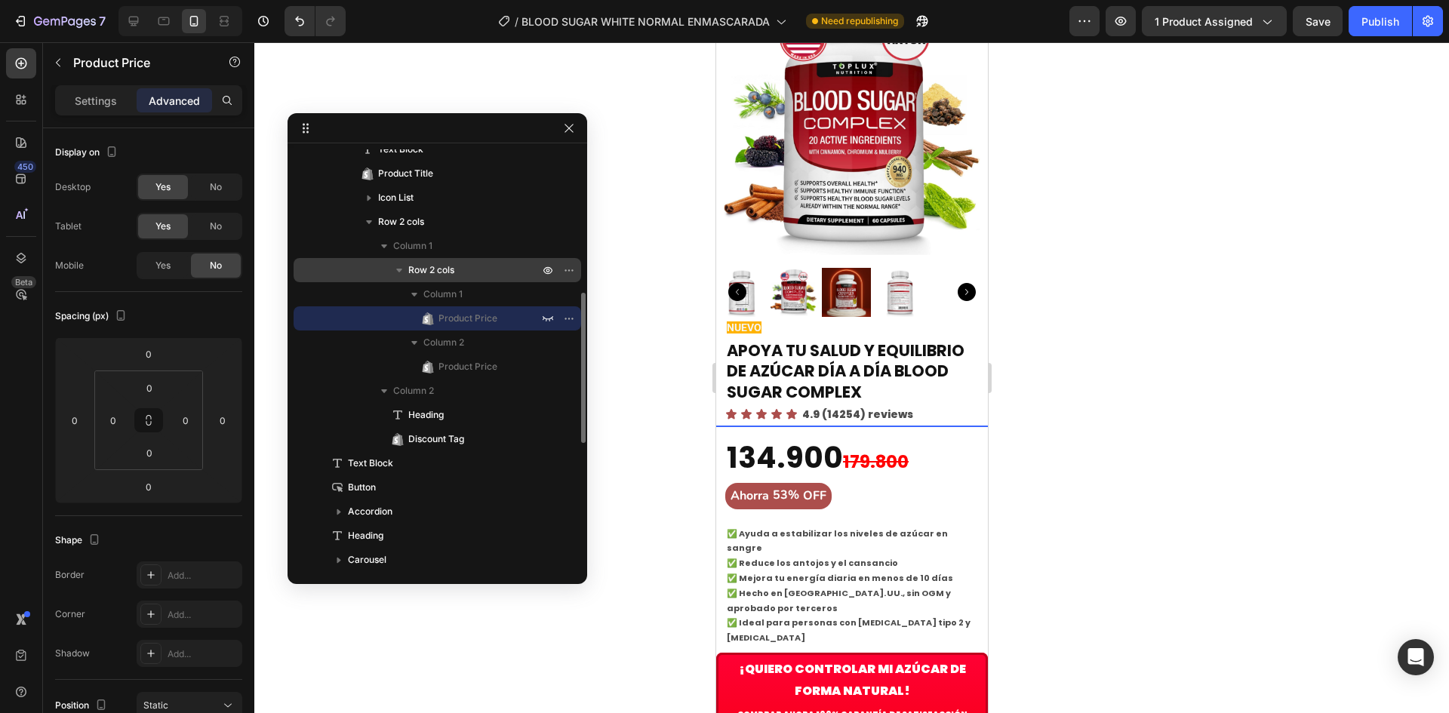
click at [462, 275] on p "Row 2 cols" at bounding box center [475, 270] width 134 height 15
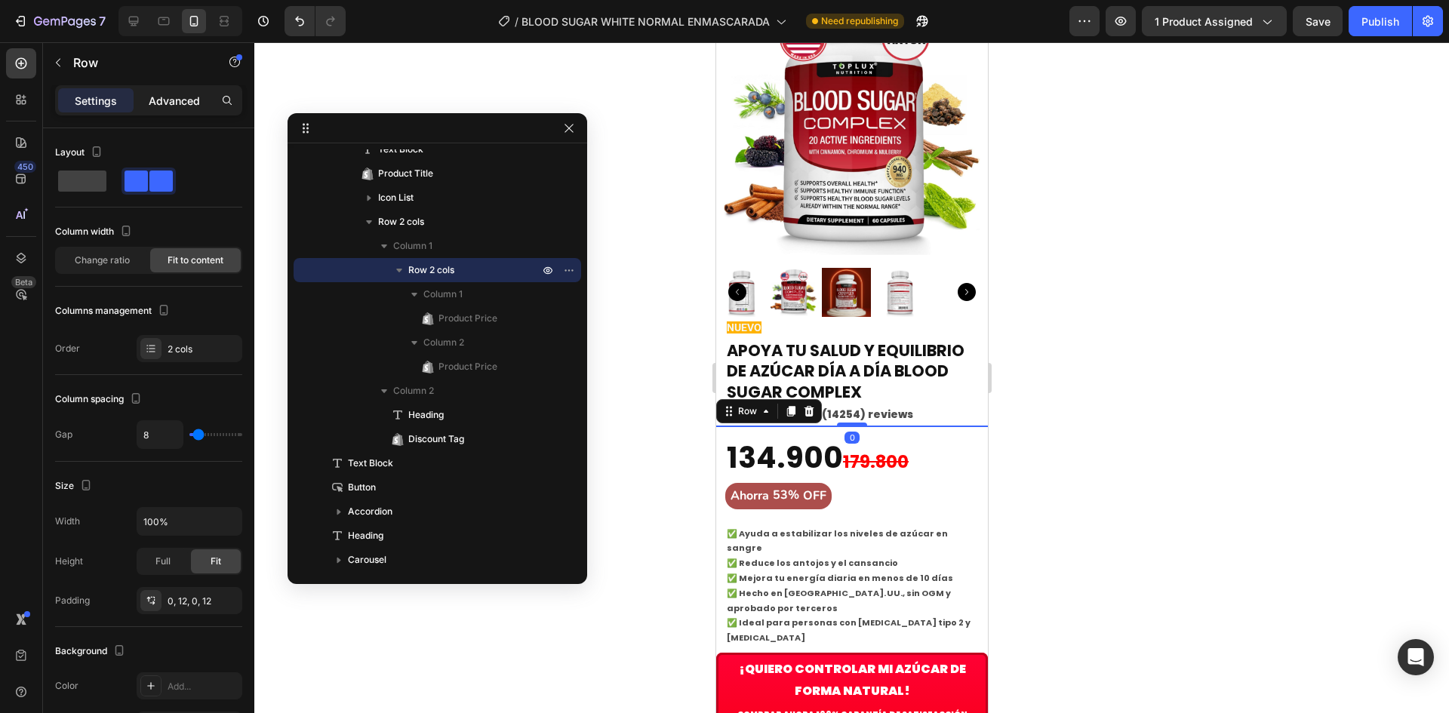
click at [182, 108] on p "Advanced" at bounding box center [174, 101] width 51 height 16
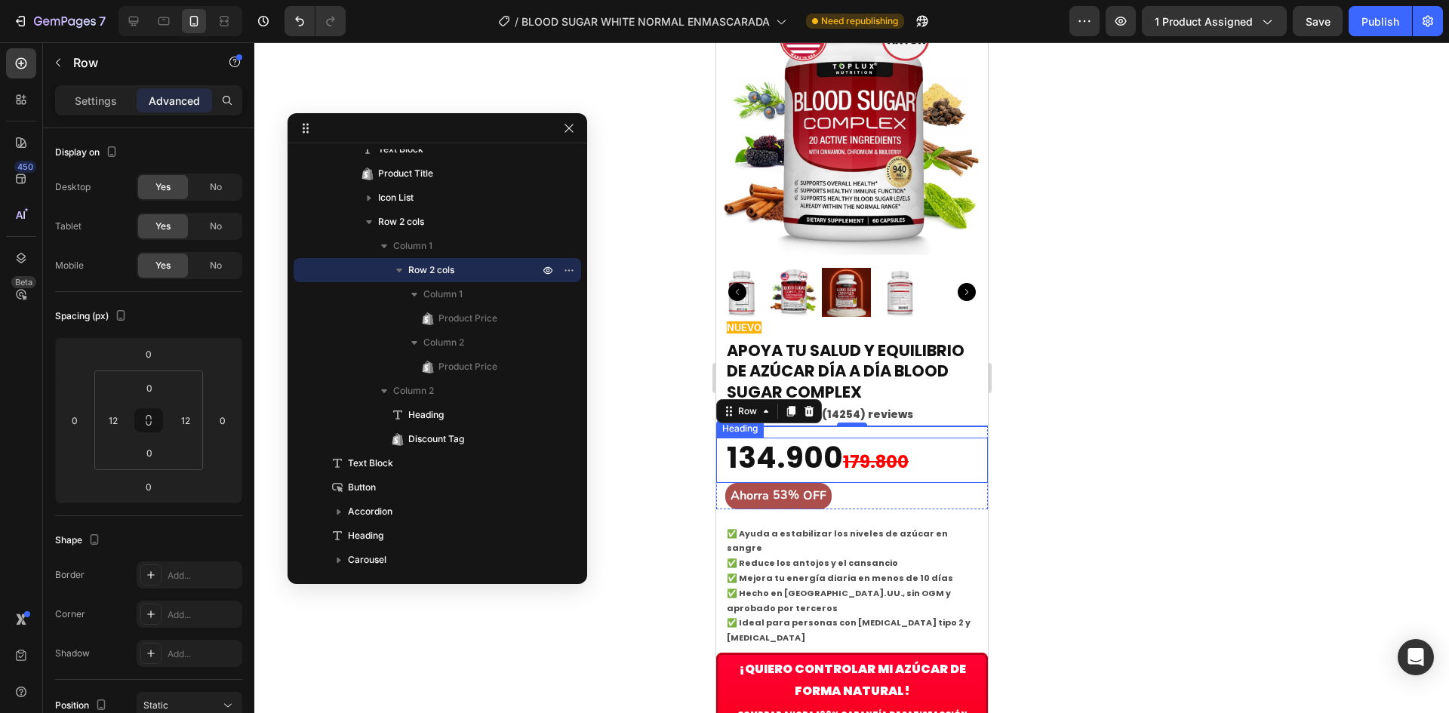
click at [922, 439] on p "134.900 179.800" at bounding box center [851, 460] width 250 height 42
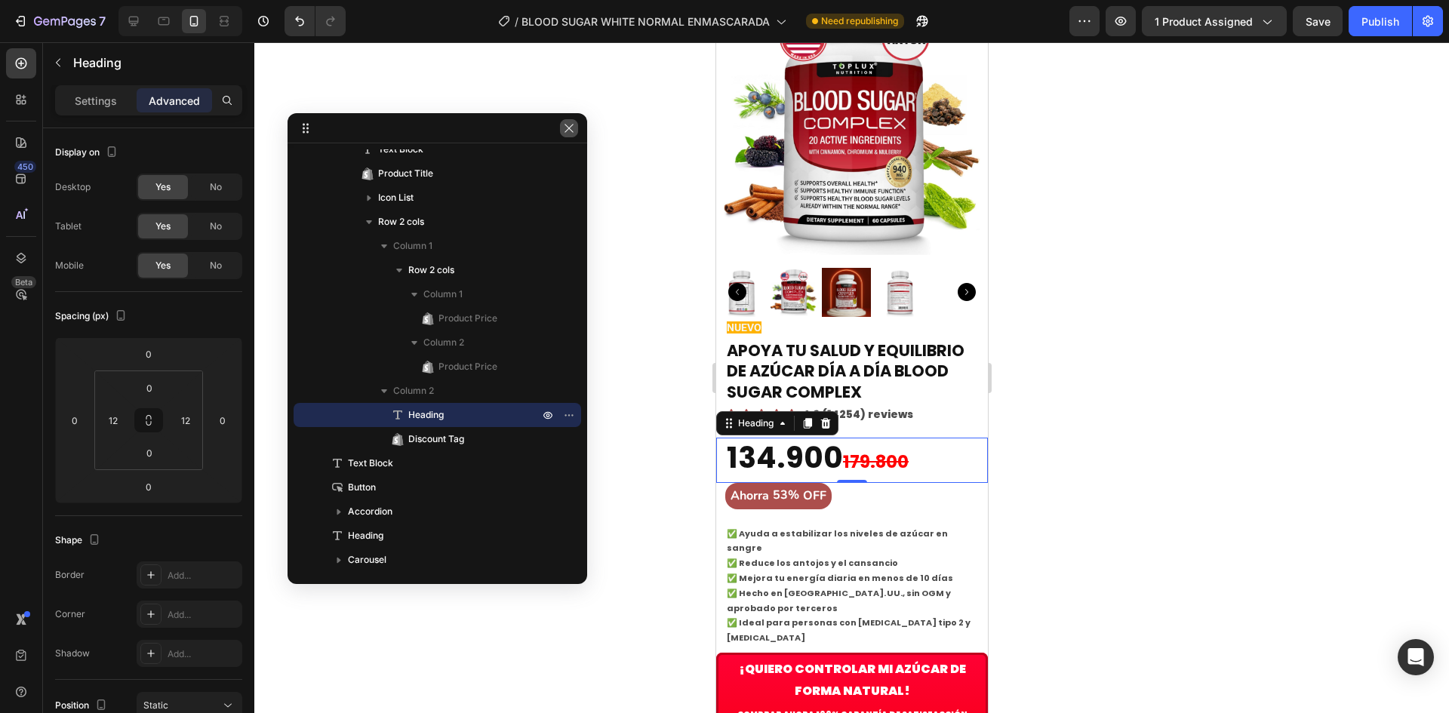
click at [564, 131] on icon "button" at bounding box center [569, 128] width 12 height 12
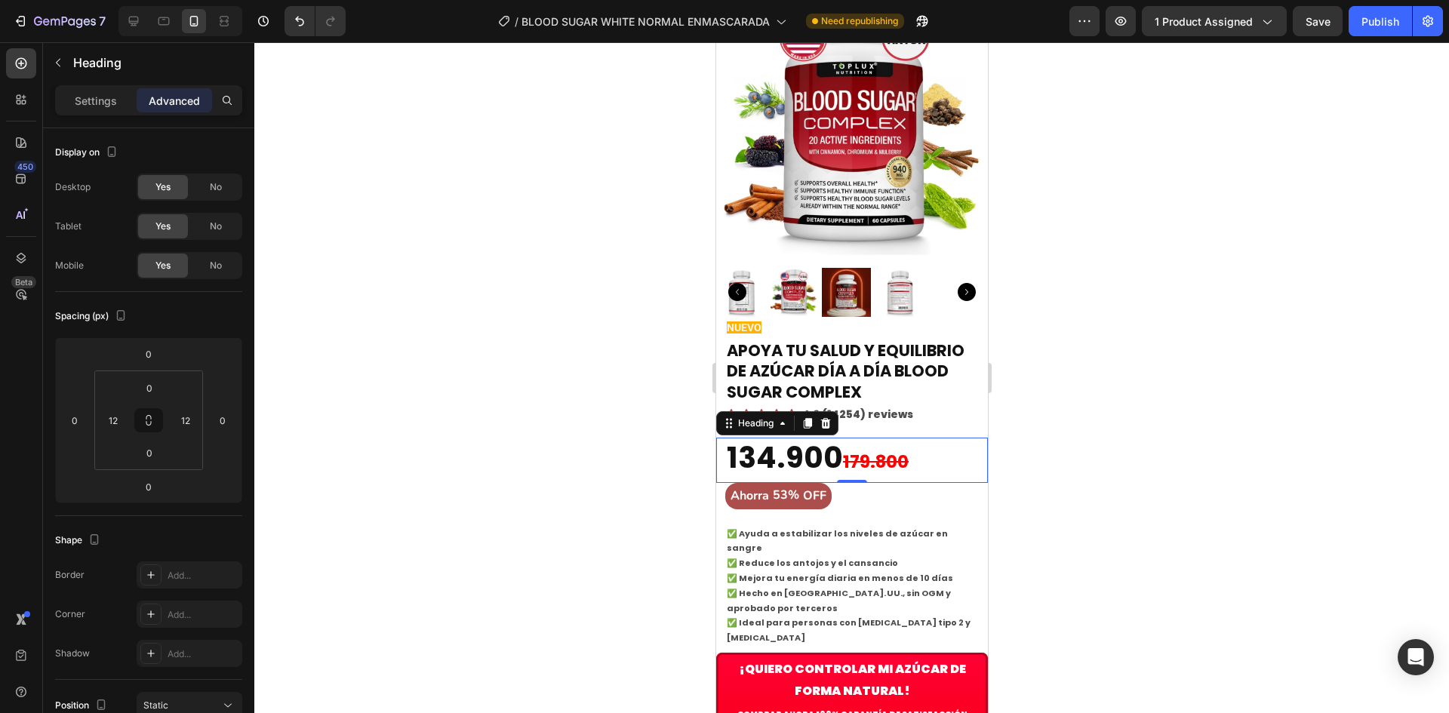
click at [564, 399] on div at bounding box center [851, 377] width 1194 height 671
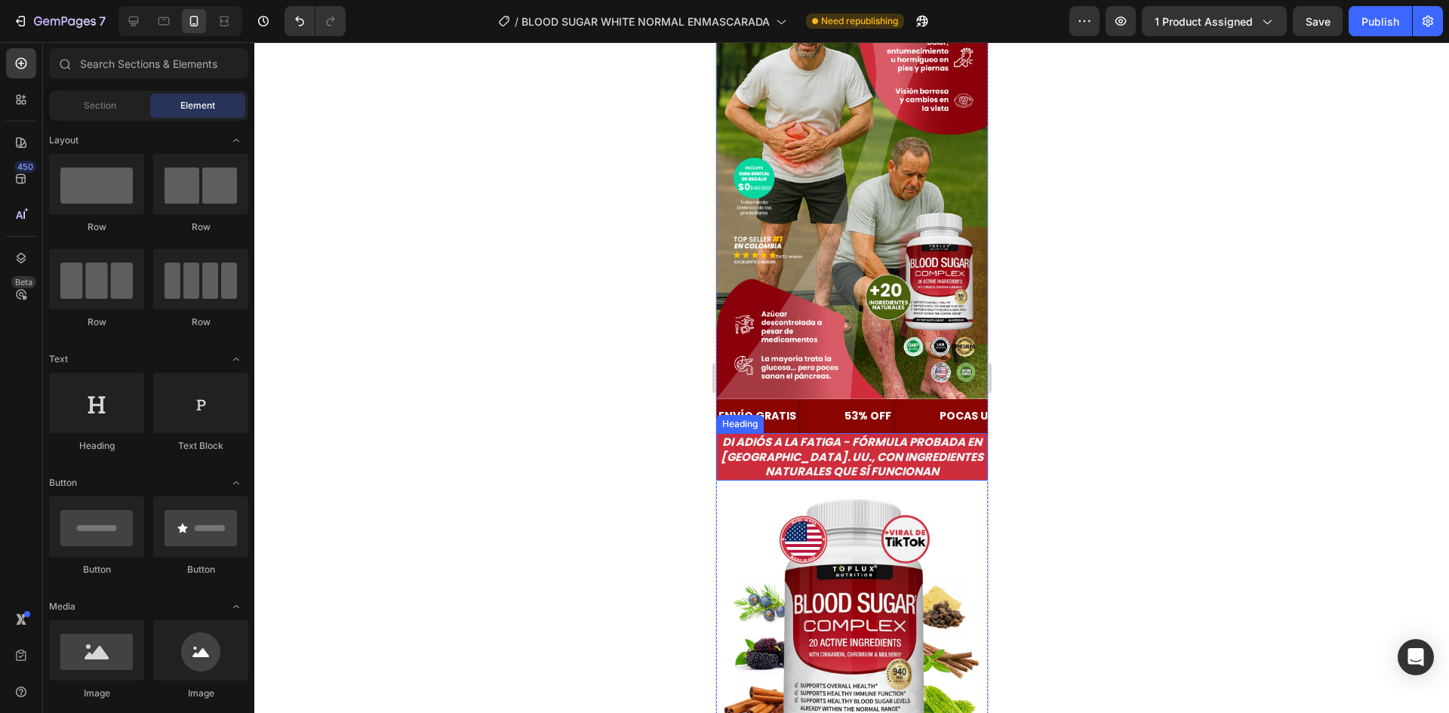
scroll to position [377, 0]
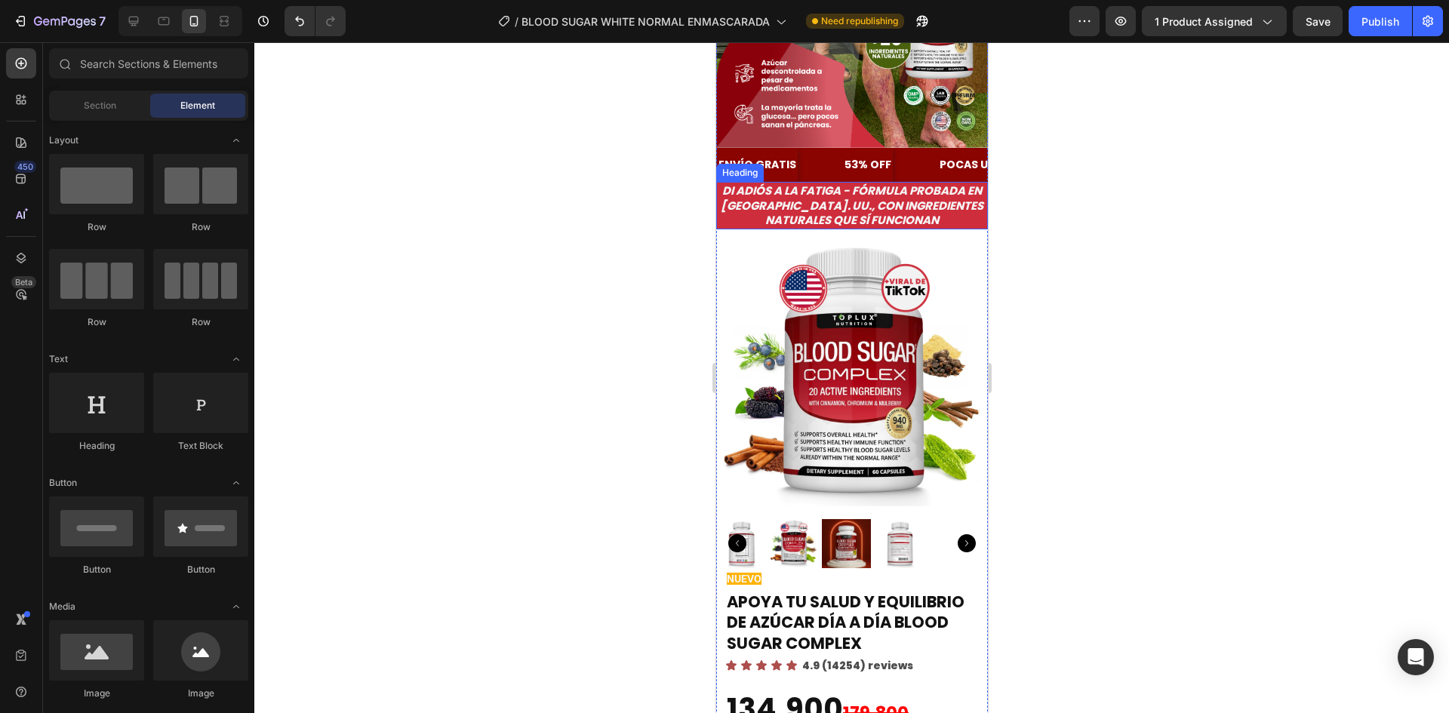
click at [930, 201] on h2 "Di Adiós a la Fatiga - Fórmula probada en [GEOGRAPHIC_DATA]. UU., con ingredien…" at bounding box center [851, 206] width 272 height 48
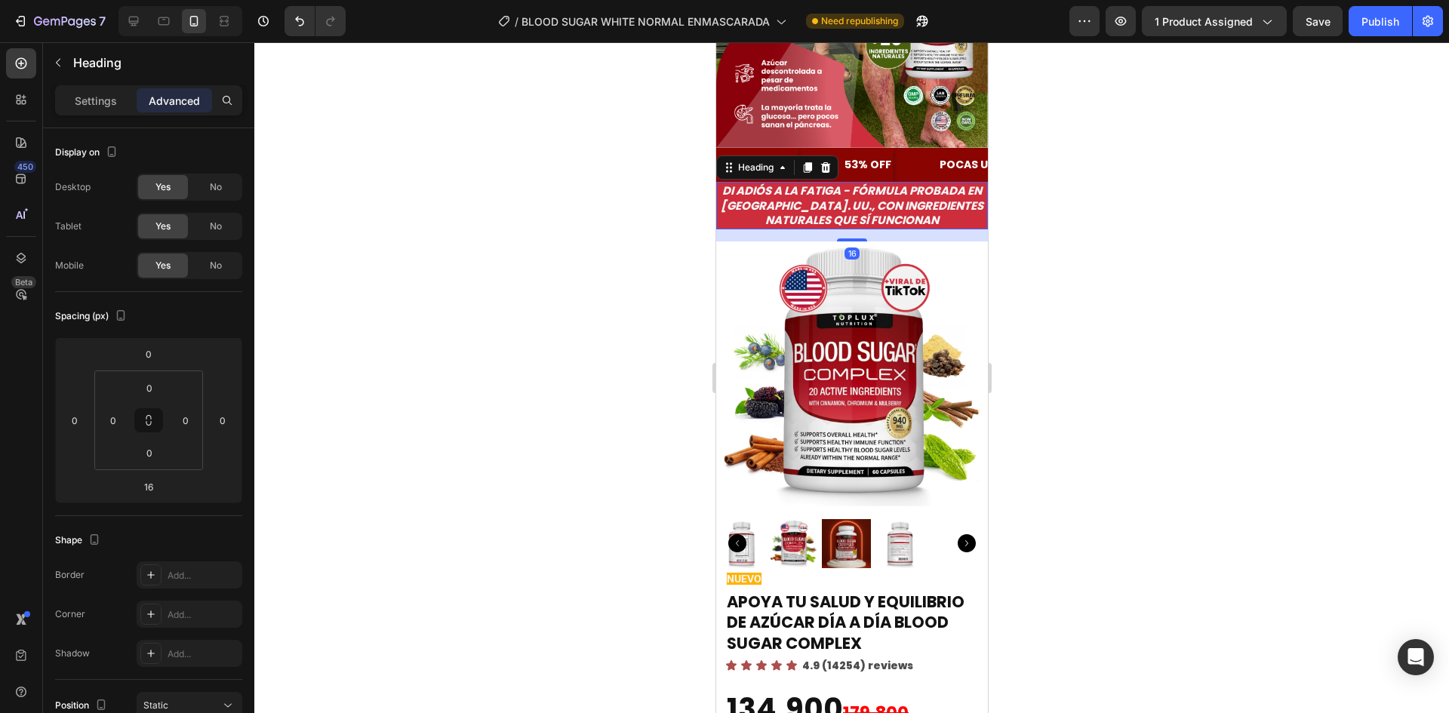
click at [920, 203] on h2 "Di Adiós a la Fatiga - Fórmula probada en [GEOGRAPHIC_DATA]. UU., con ingredien…" at bounding box center [851, 206] width 272 height 48
click at [920, 203] on p "Di Adiós a la Fatiga - Fórmula probada en [GEOGRAPHIC_DATA]. UU., con ingredien…" at bounding box center [851, 205] width 269 height 45
click at [631, 198] on div at bounding box center [851, 377] width 1194 height 671
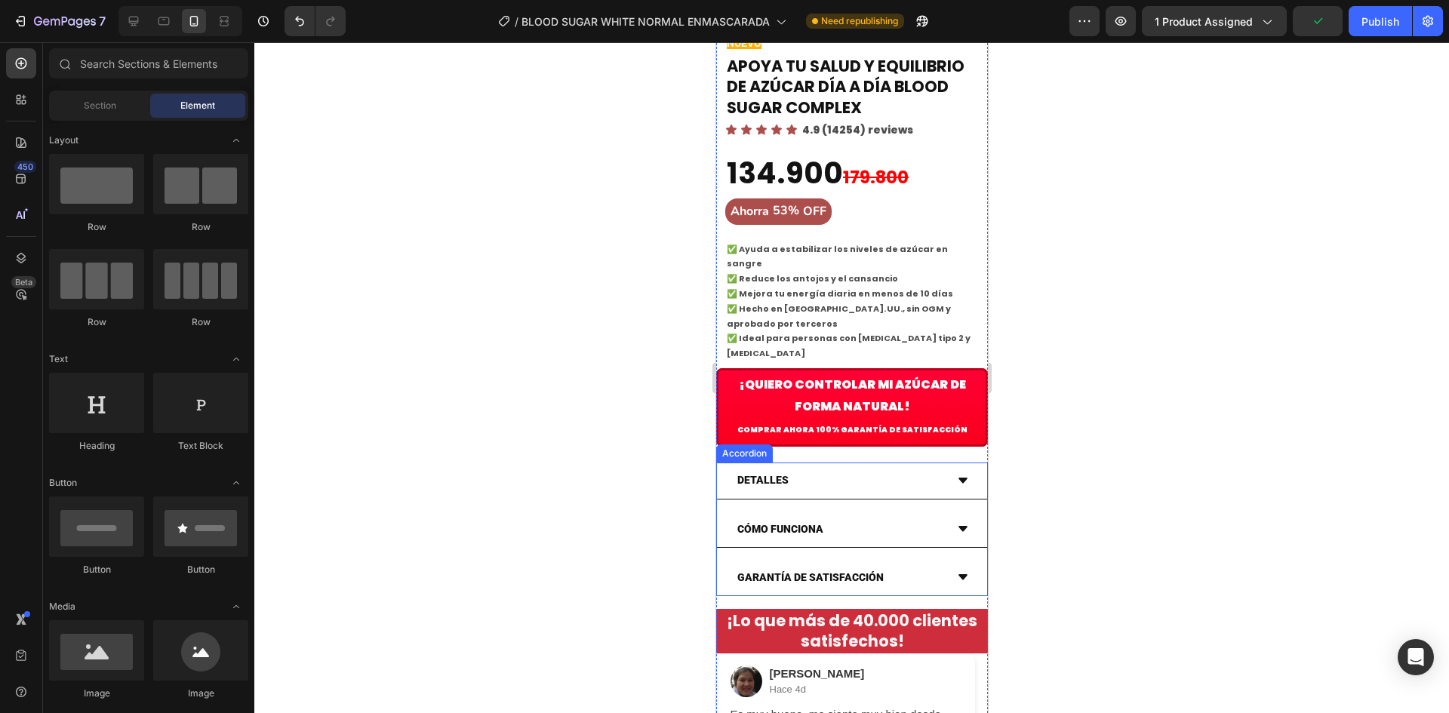
scroll to position [880, 0]
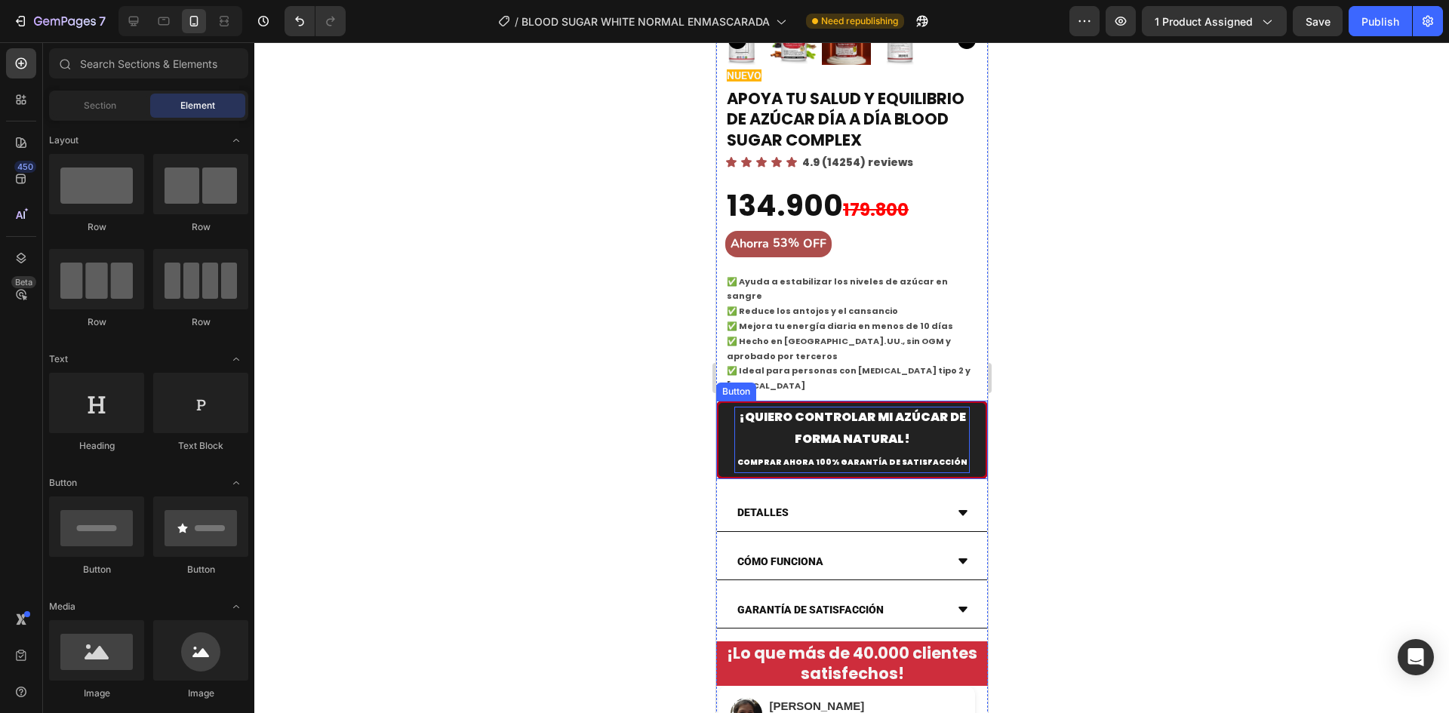
click at [920, 407] on p "¡Quiero CONTROLAR MI AZÚCAR DE FORMA NATURAL! Comprar ahora 100% GARANTÍA DE SA…" at bounding box center [850, 440] width 235 height 66
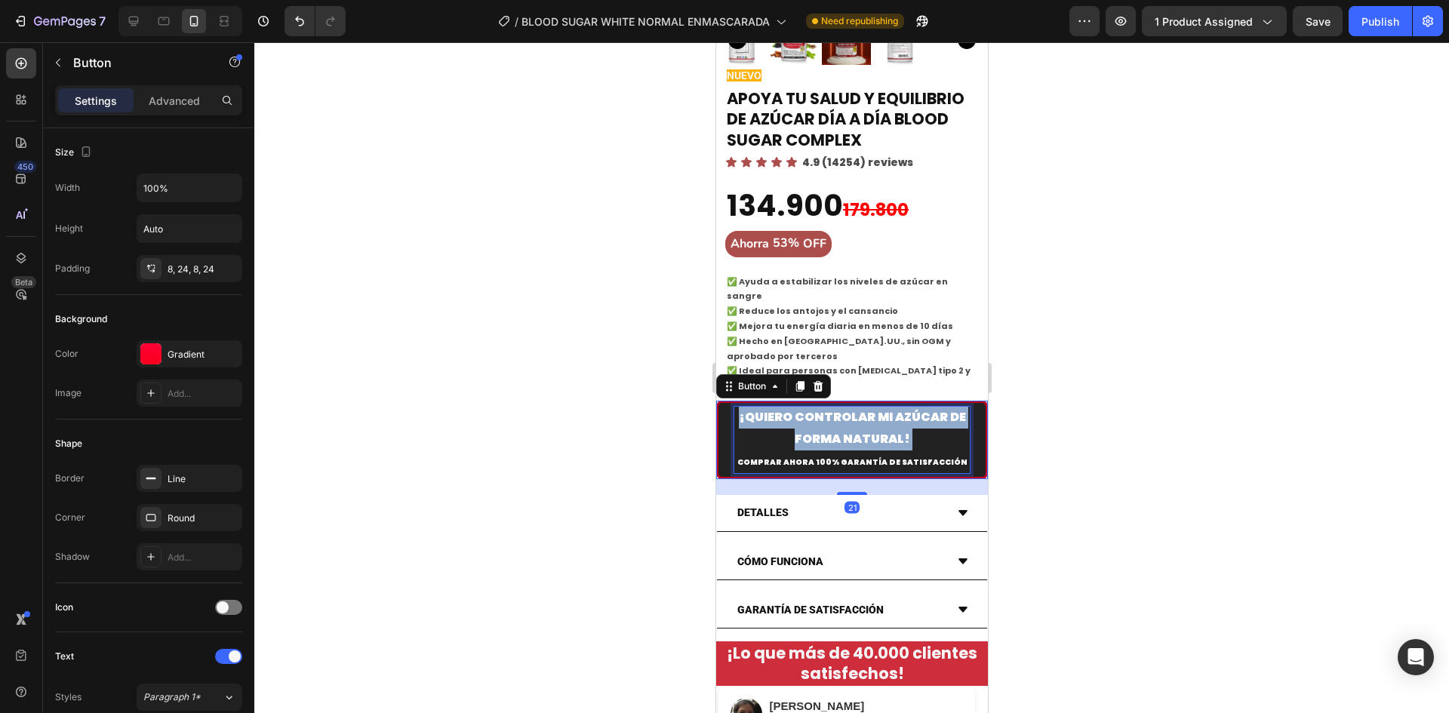
click at [920, 407] on p "¡Quiero CONTROLAR MI AZÚCAR DE FORMA NATURAL! Comprar ahora 100% GARANTÍA DE SA…" at bounding box center [850, 440] width 235 height 66
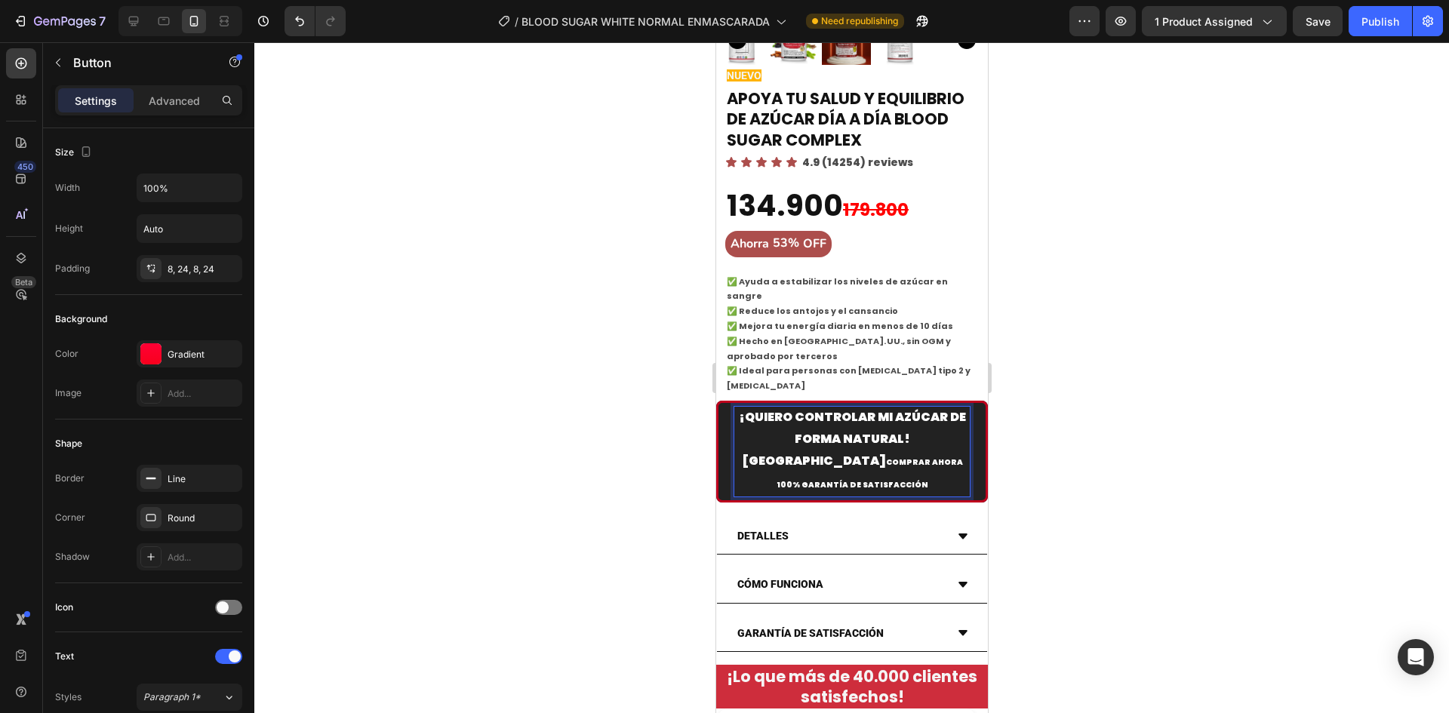
click at [715, 401] on button "¡Quiero CONTROLAR MI AZÚCAR DE FORMA NATURAL! Como Comprar ahora 100% GARANTÍA …" at bounding box center [851, 452] width 272 height 102
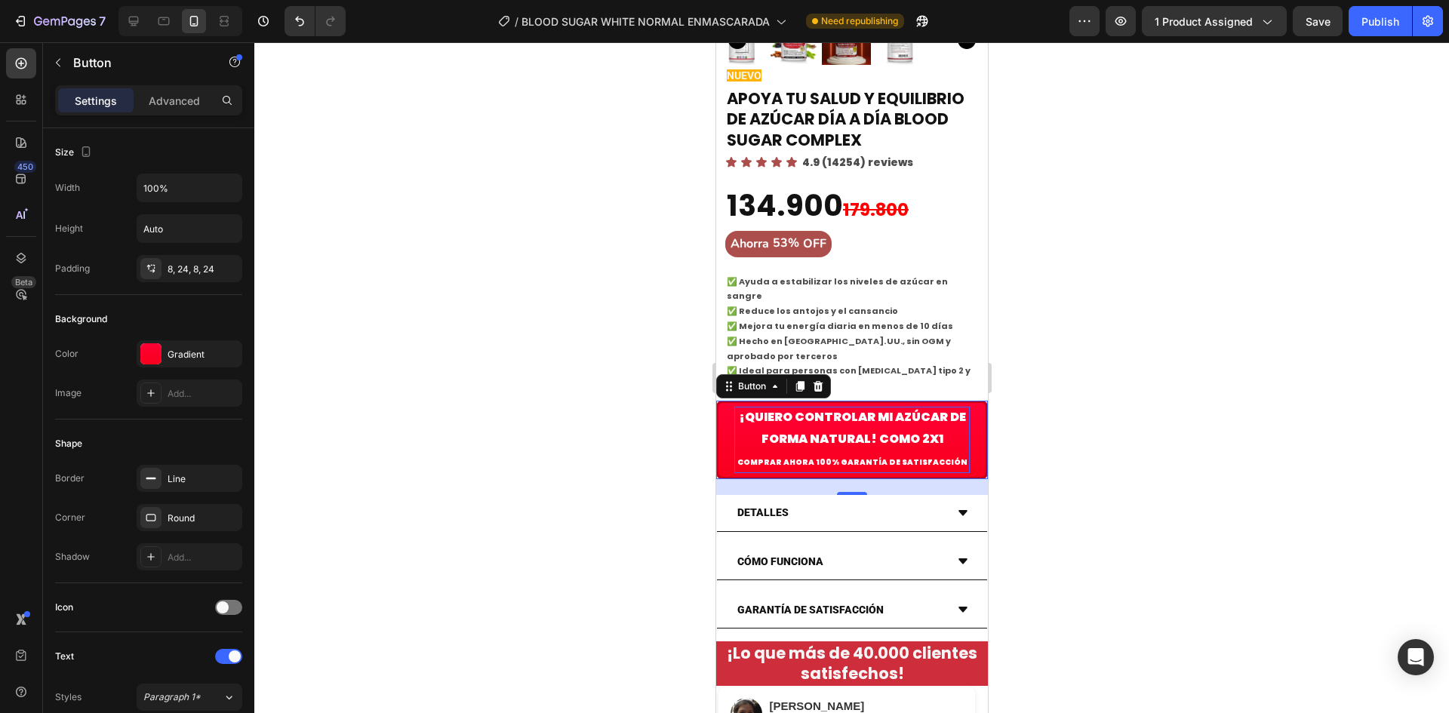
click at [567, 330] on div at bounding box center [851, 377] width 1194 height 671
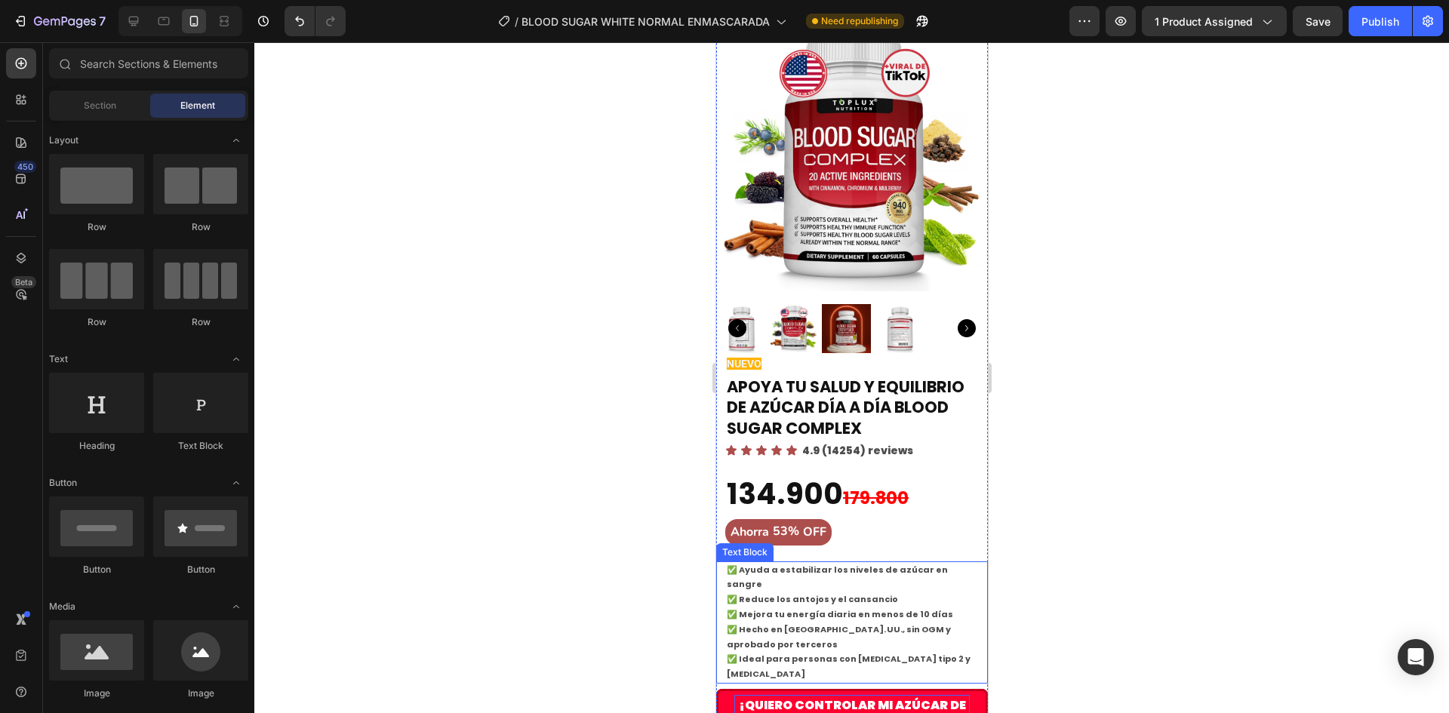
scroll to position [628, 0]
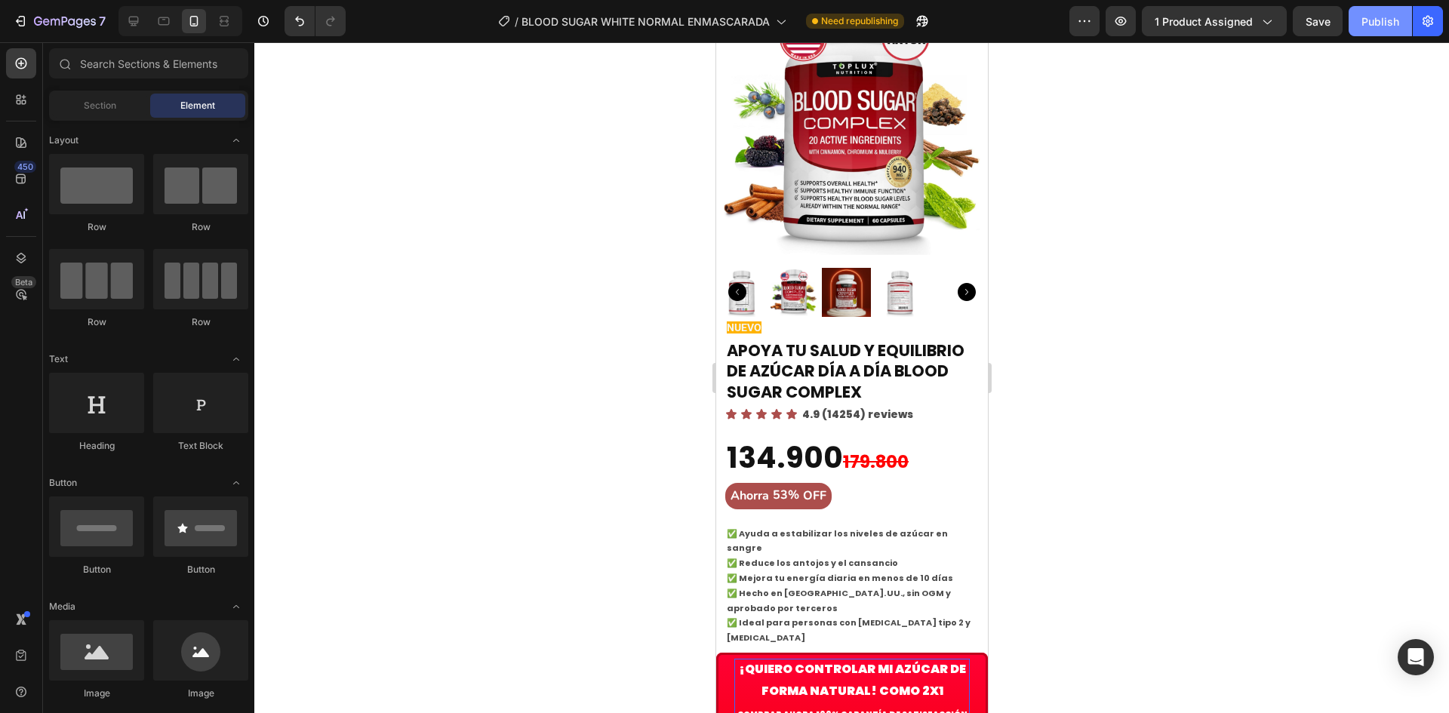
click at [1383, 26] on div "Publish" at bounding box center [1380, 22] width 38 height 16
